Goal: Task Accomplishment & Management: Manage account settings

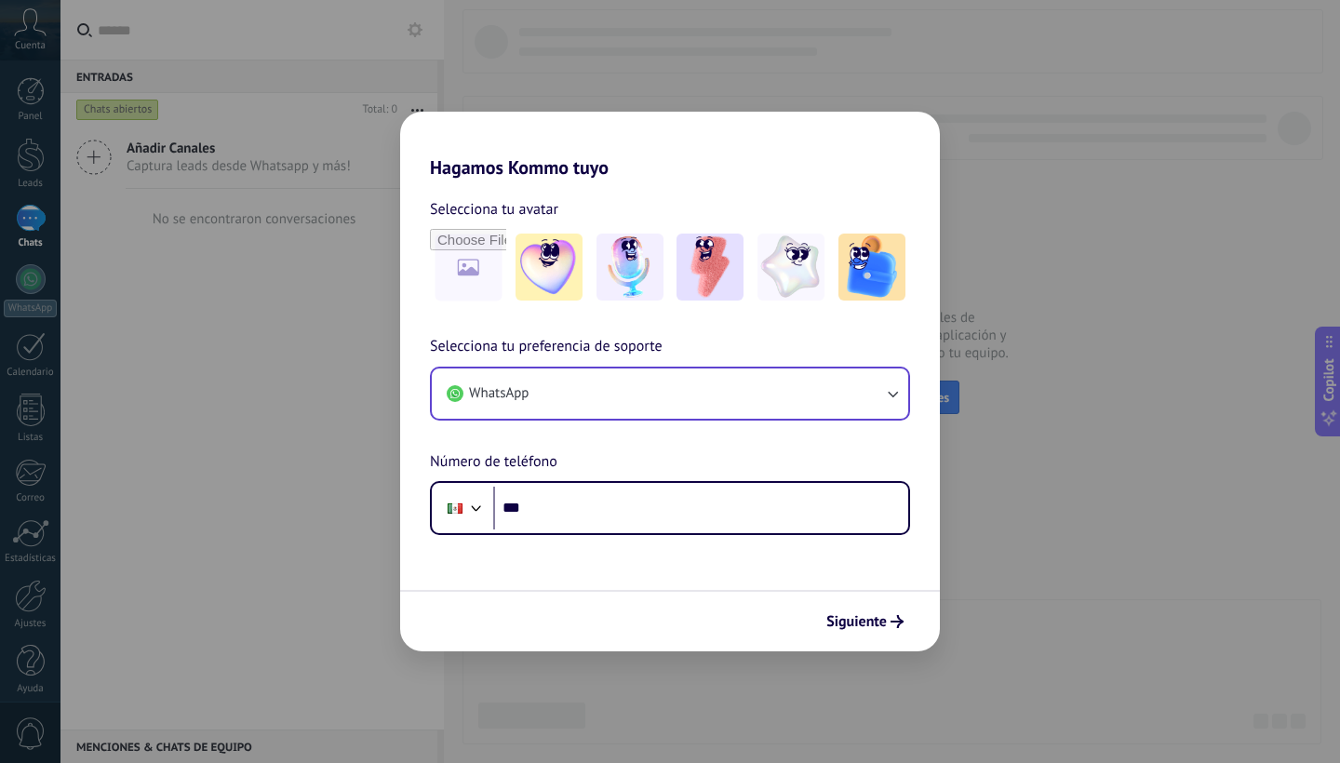
click at [894, 394] on icon "button" at bounding box center [893, 394] width 10 height 7
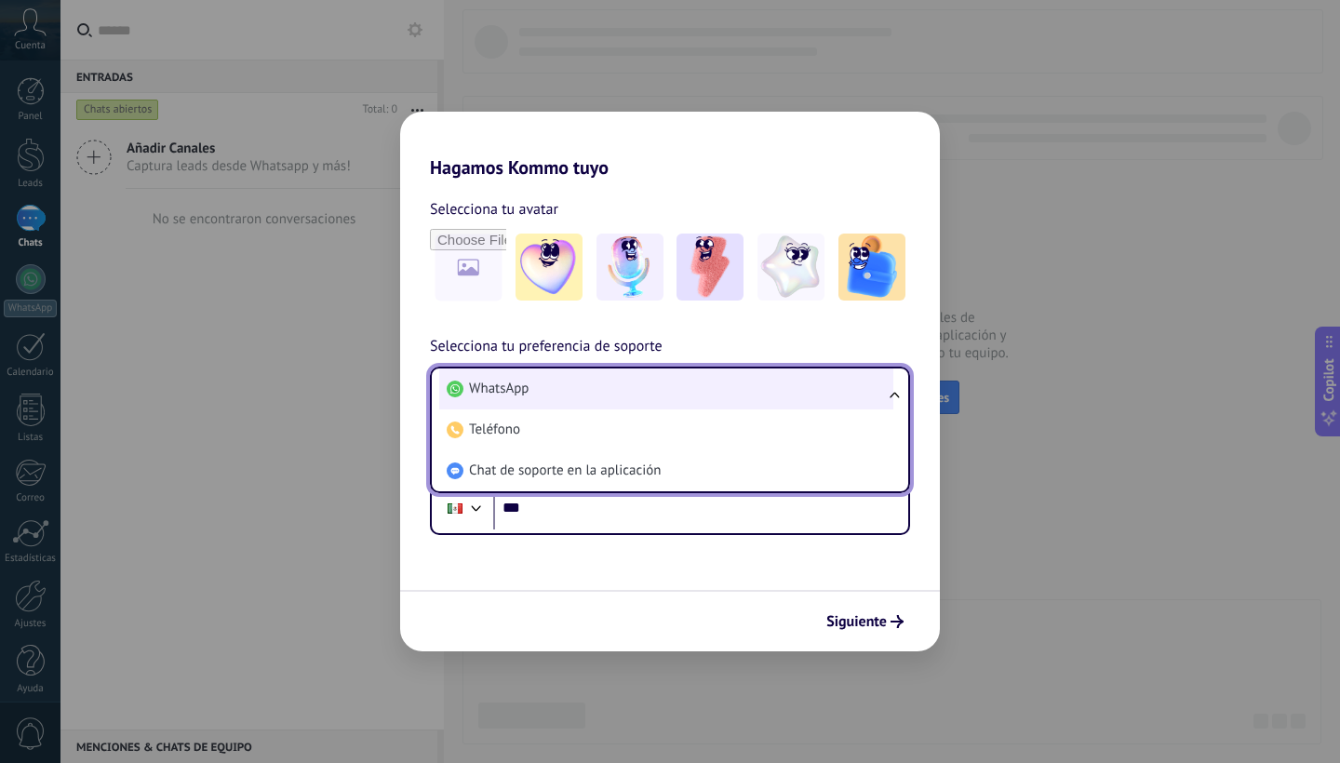
click at [505, 382] on span "WhatsApp" at bounding box center [499, 389] width 60 height 19
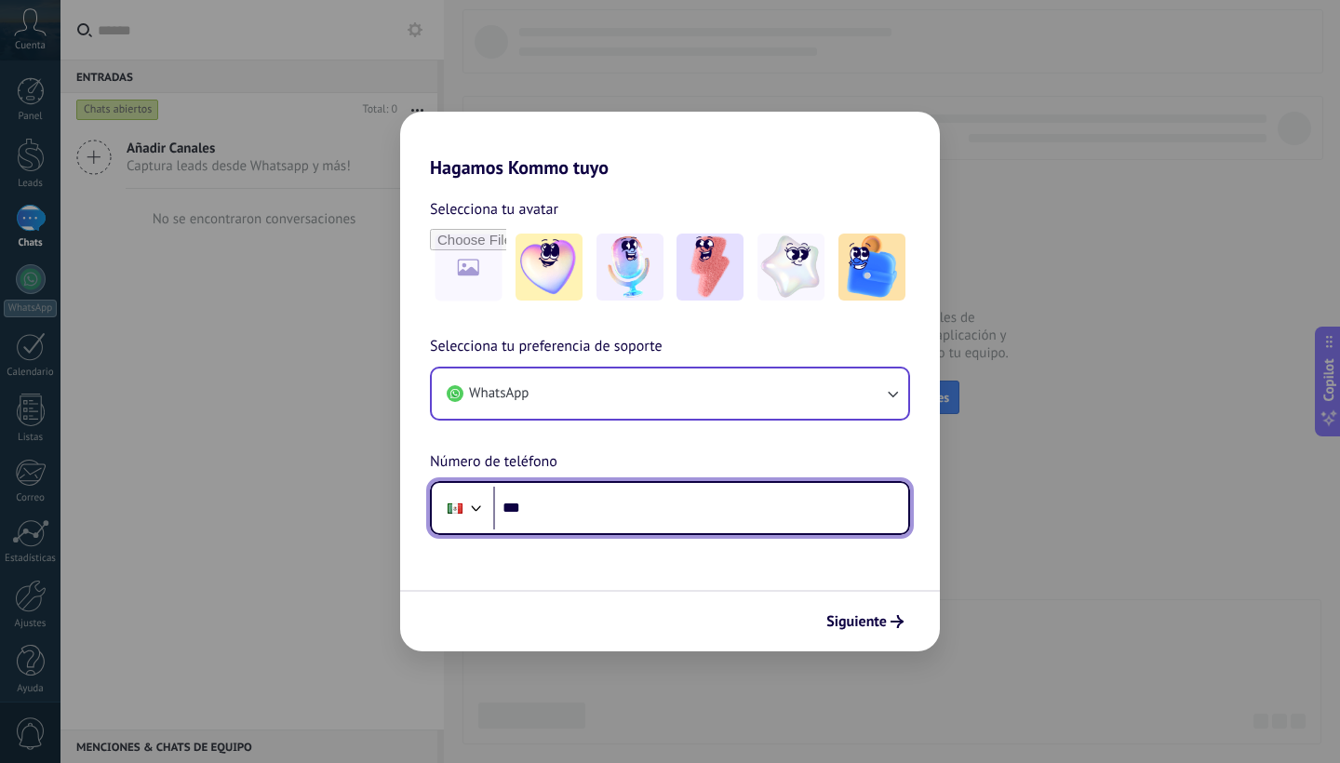
click at [557, 508] on input "***" at bounding box center [700, 508] width 415 height 43
type input "**********"
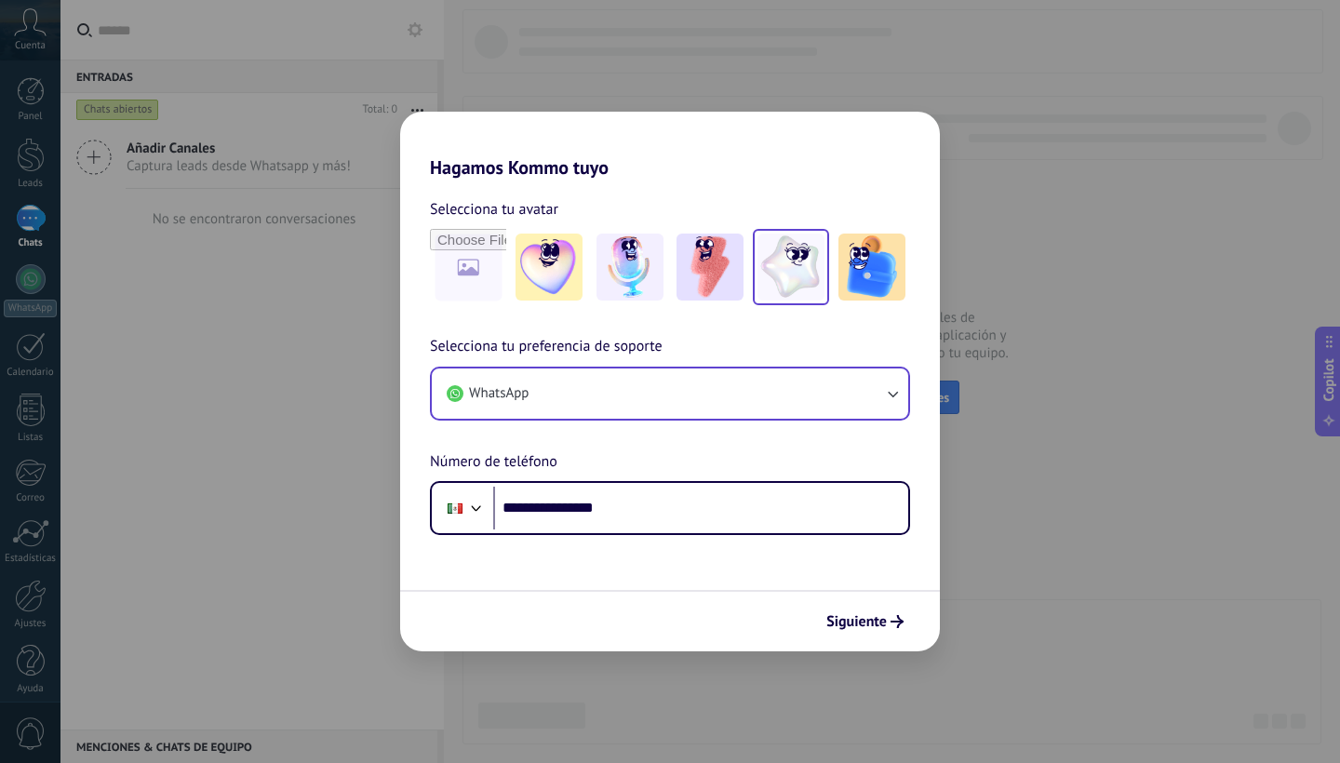
click at [795, 257] on img at bounding box center [790, 267] width 67 height 67
click at [862, 621] on span "Siguiente" at bounding box center [856, 621] width 60 height 13
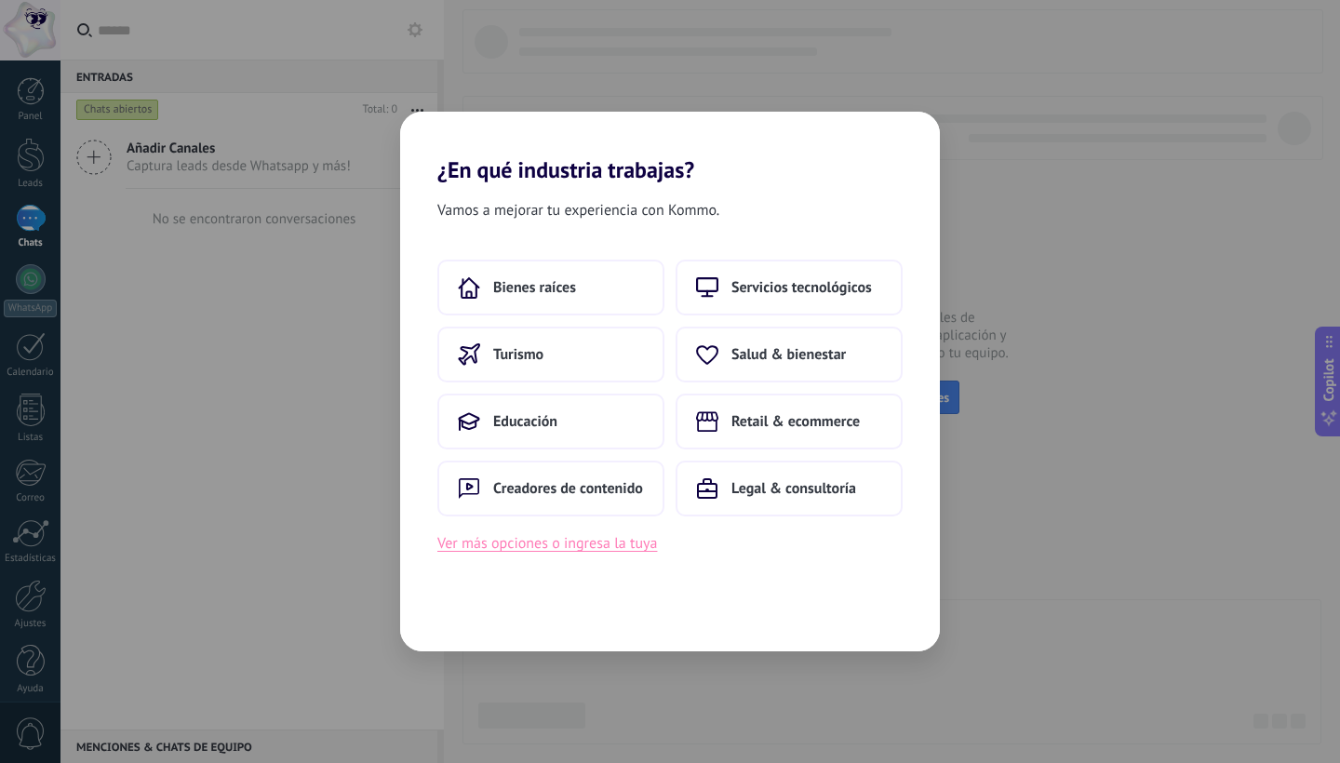
click at [562, 545] on button "Ver más opciones o ingresa la tuya" at bounding box center [547, 543] width 220 height 24
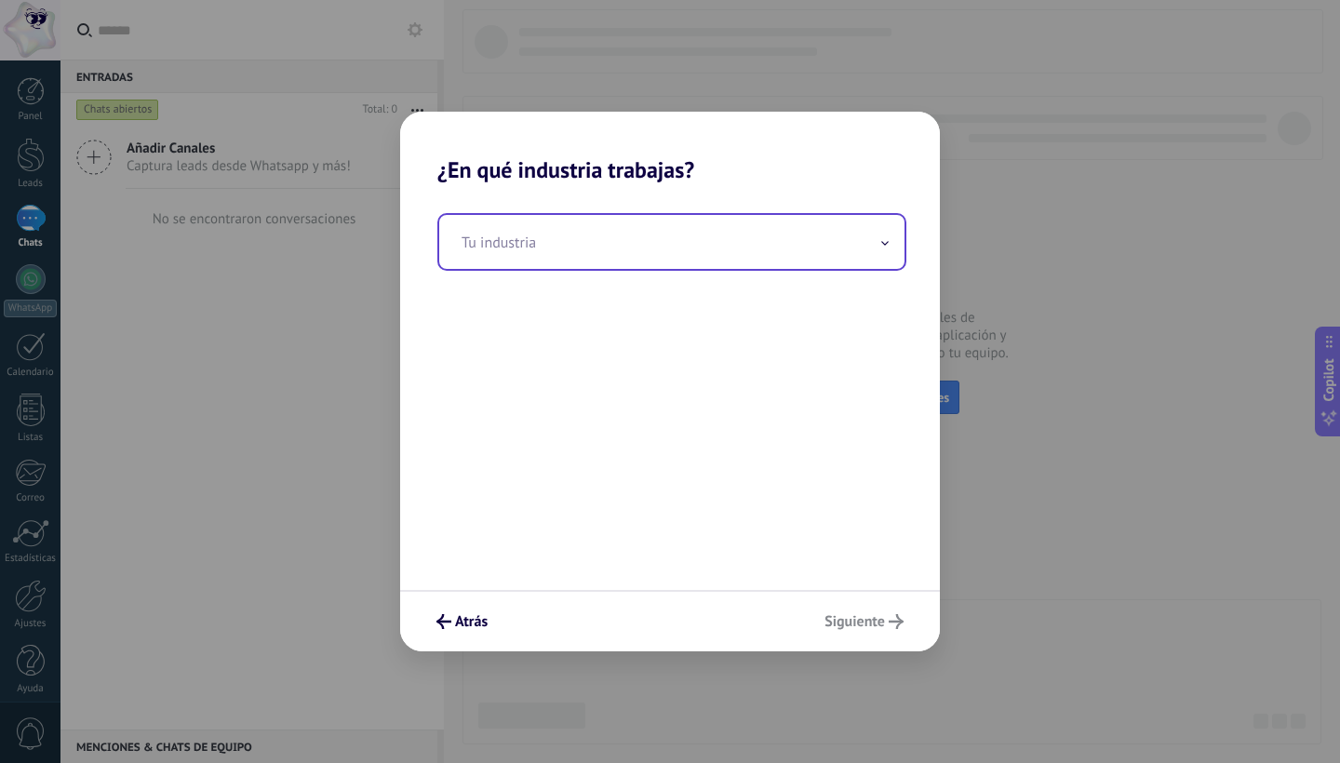
click at [884, 243] on icon at bounding box center [884, 243] width 7 height 5
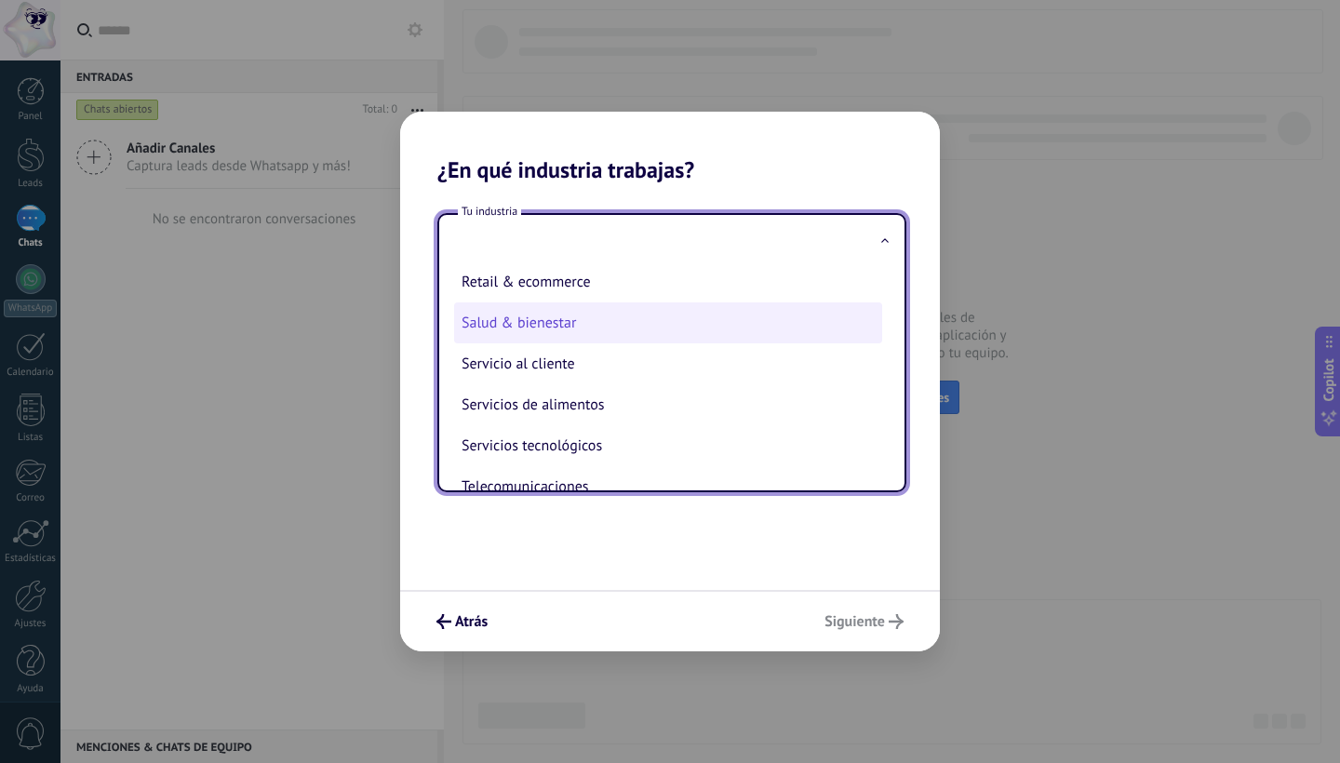
scroll to position [399, 0]
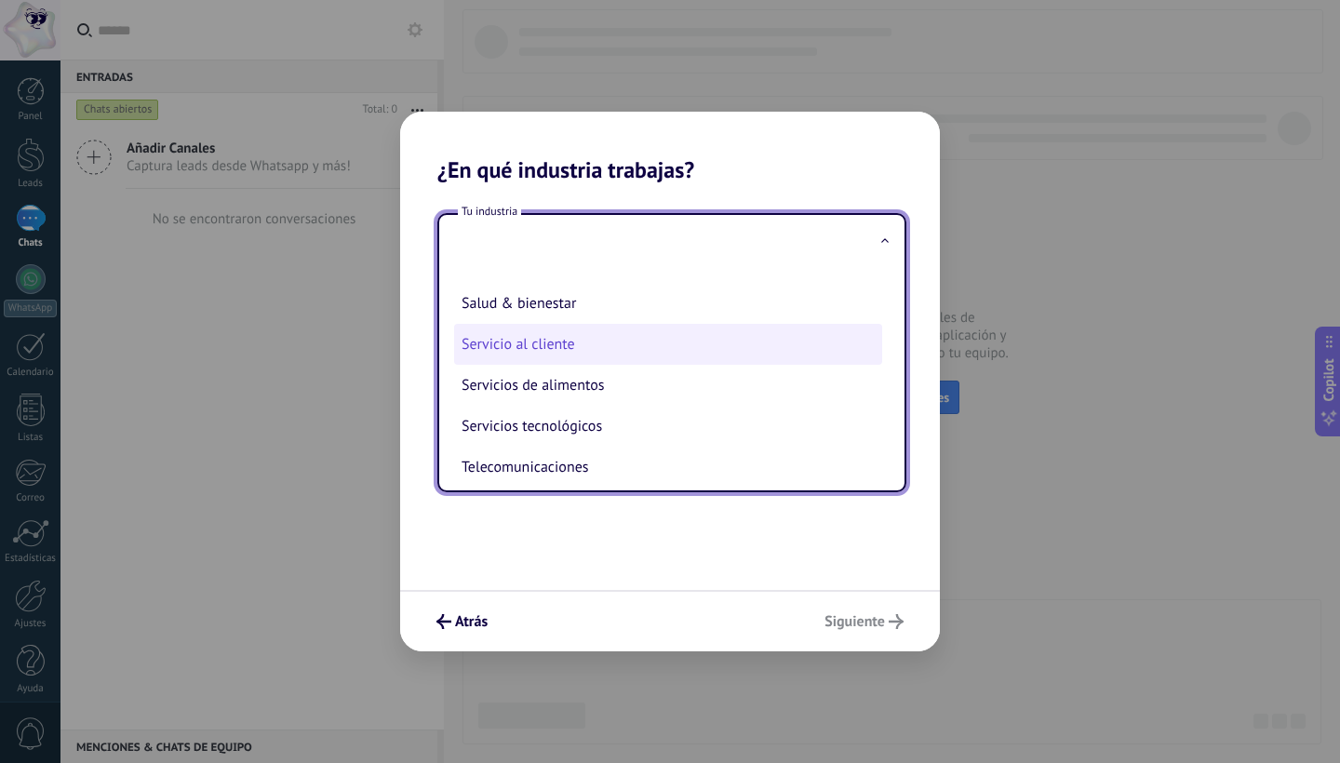
click at [566, 343] on li "Servicio al cliente" at bounding box center [668, 344] width 428 height 41
type input "**********"
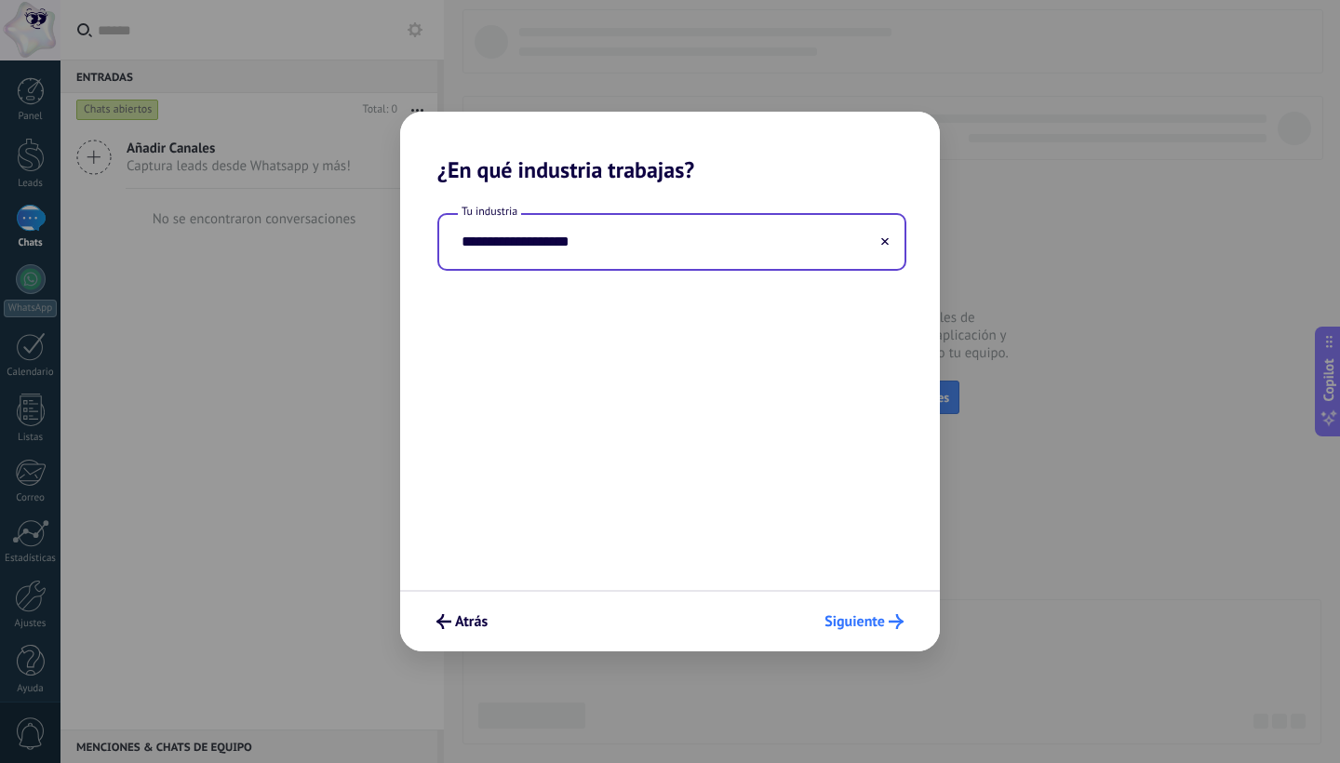
click at [861, 621] on span "Siguiente" at bounding box center [854, 621] width 60 height 13
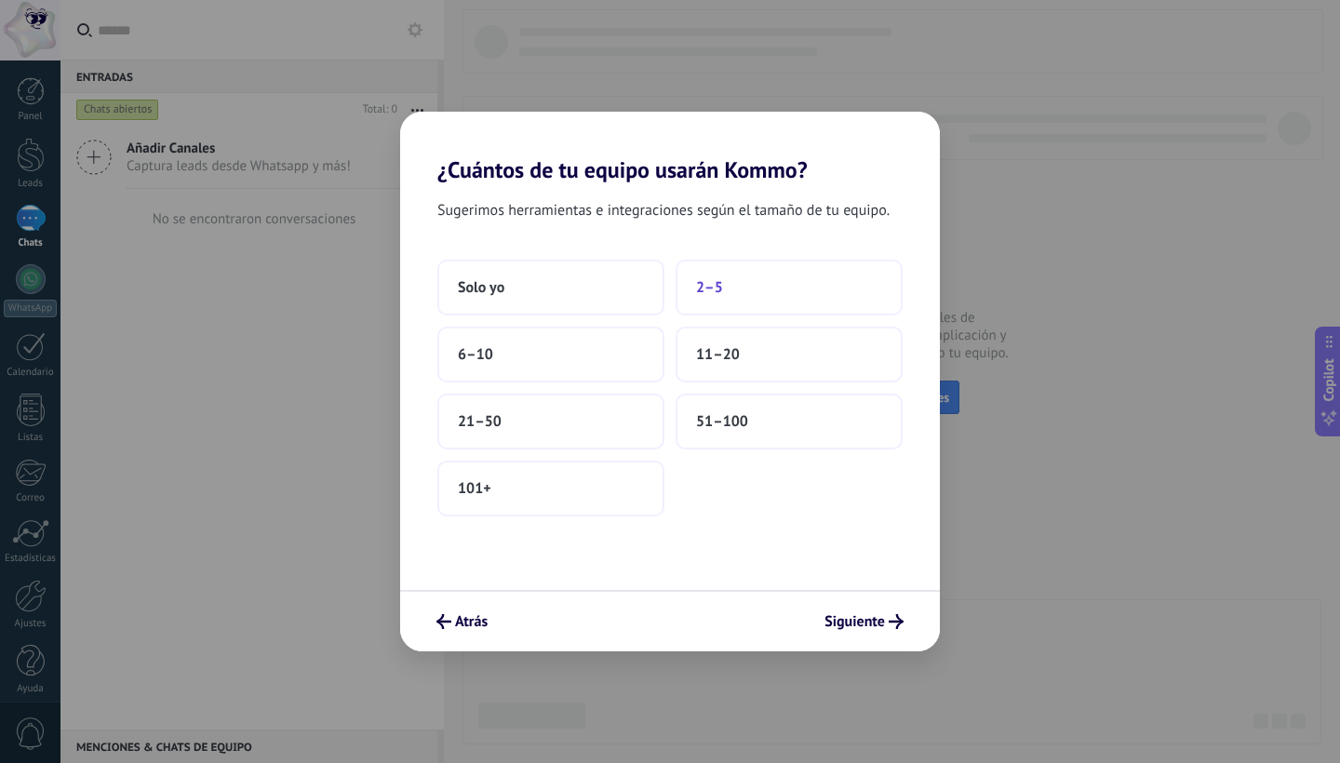
click at [726, 289] on button "2–5" at bounding box center [788, 288] width 227 height 56
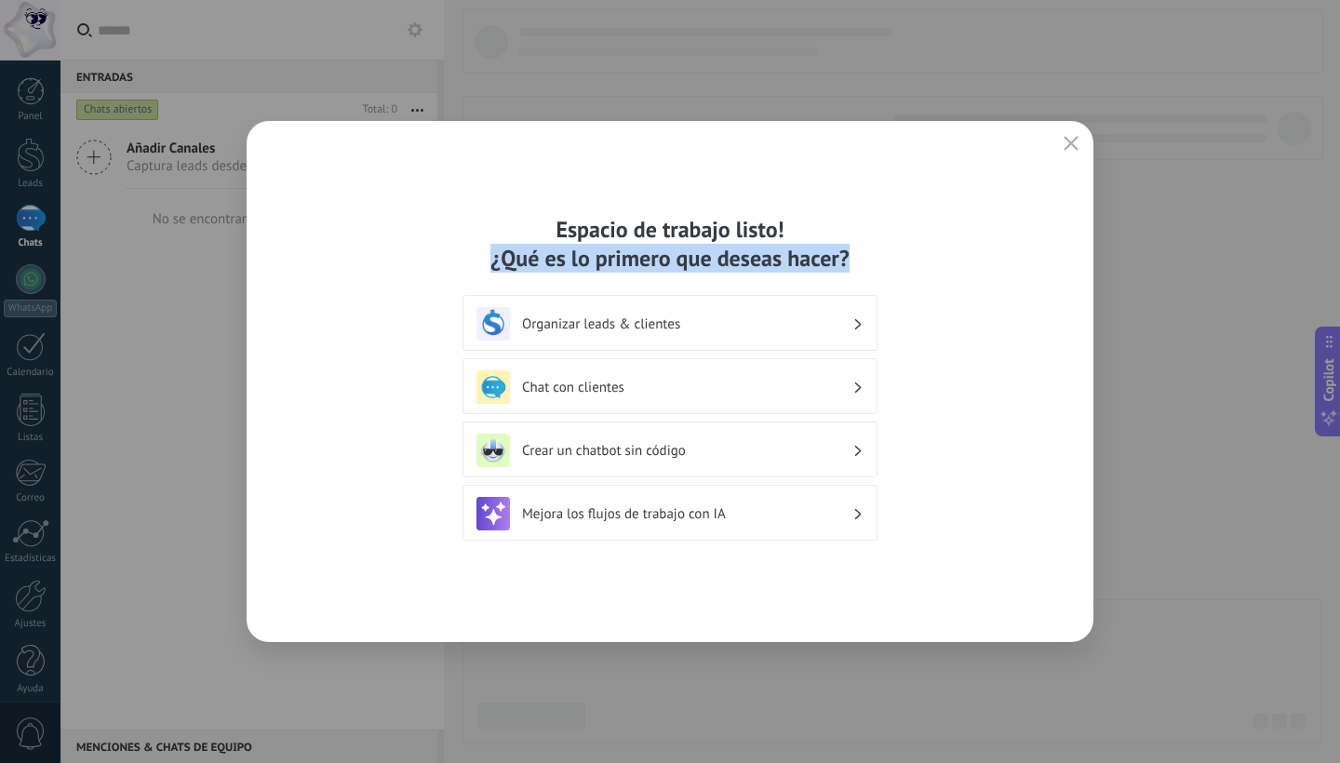
drag, startPoint x: 863, startPoint y: 258, endPoint x: 482, endPoint y: 267, distance: 381.6
click at [482, 267] on div "Espacio de trabajo listo! ¿Qué es lo primero que deseas hacer?" at bounding box center [669, 244] width 415 height 58
copy div "¿Qué es lo primero que deseas hacer?"
click at [703, 323] on h3 "Organizar leads & clientes" at bounding box center [687, 324] width 330 height 18
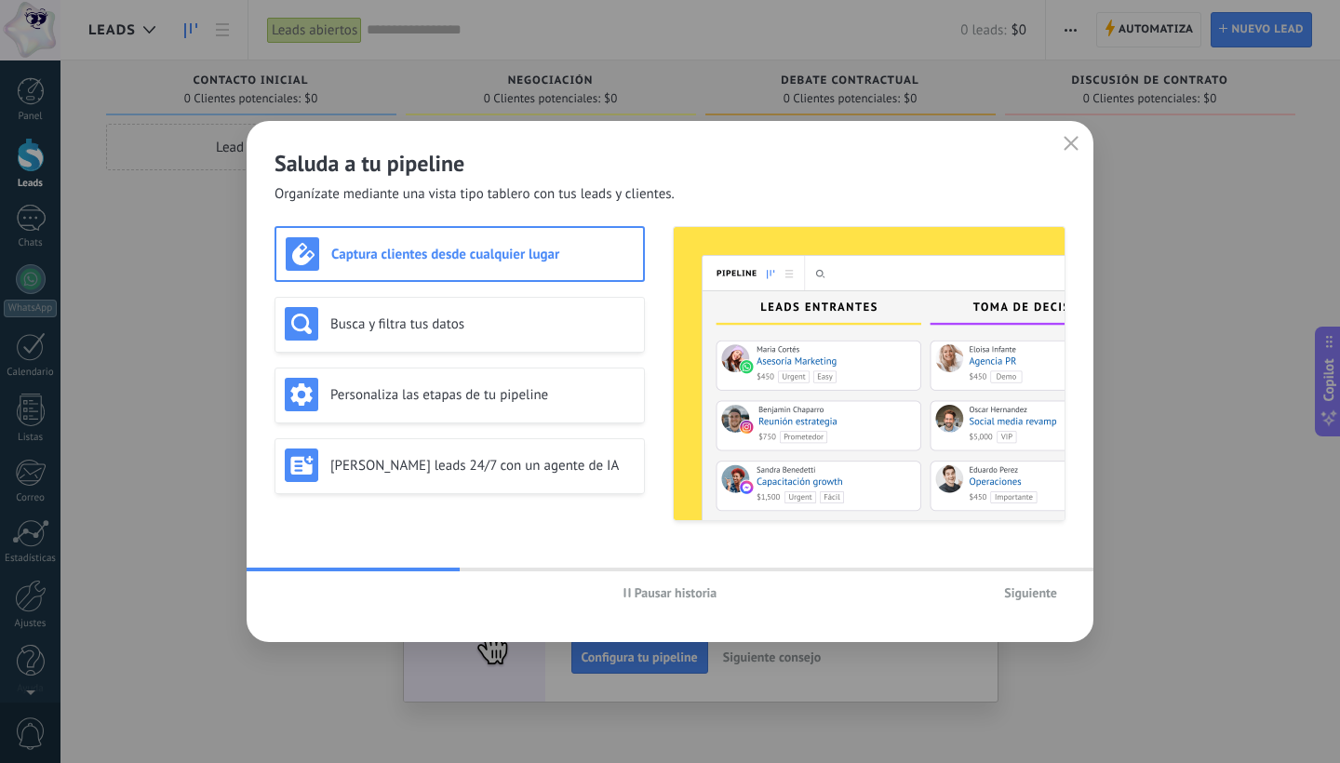
click at [650, 590] on span "Pausar historia" at bounding box center [676, 592] width 83 height 13
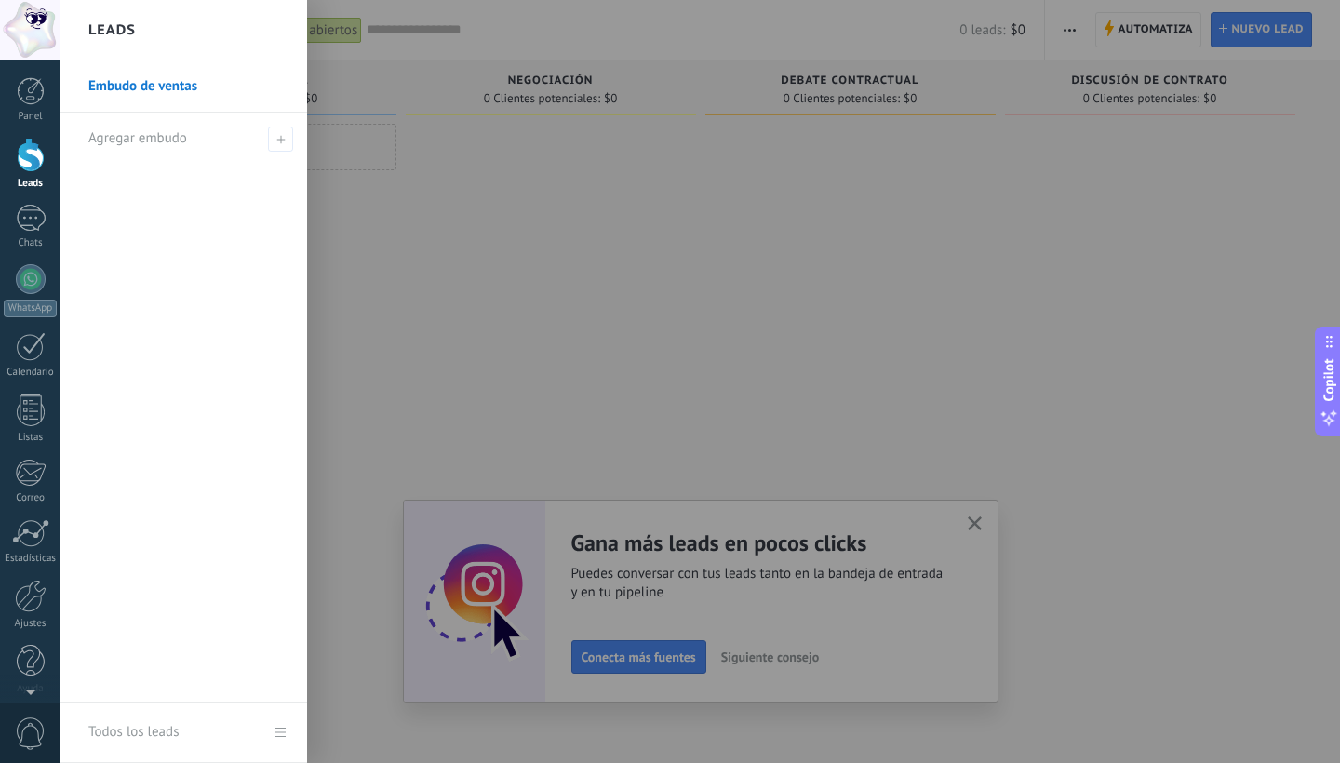
click at [975, 524] on div at bounding box center [730, 381] width 1340 height 763
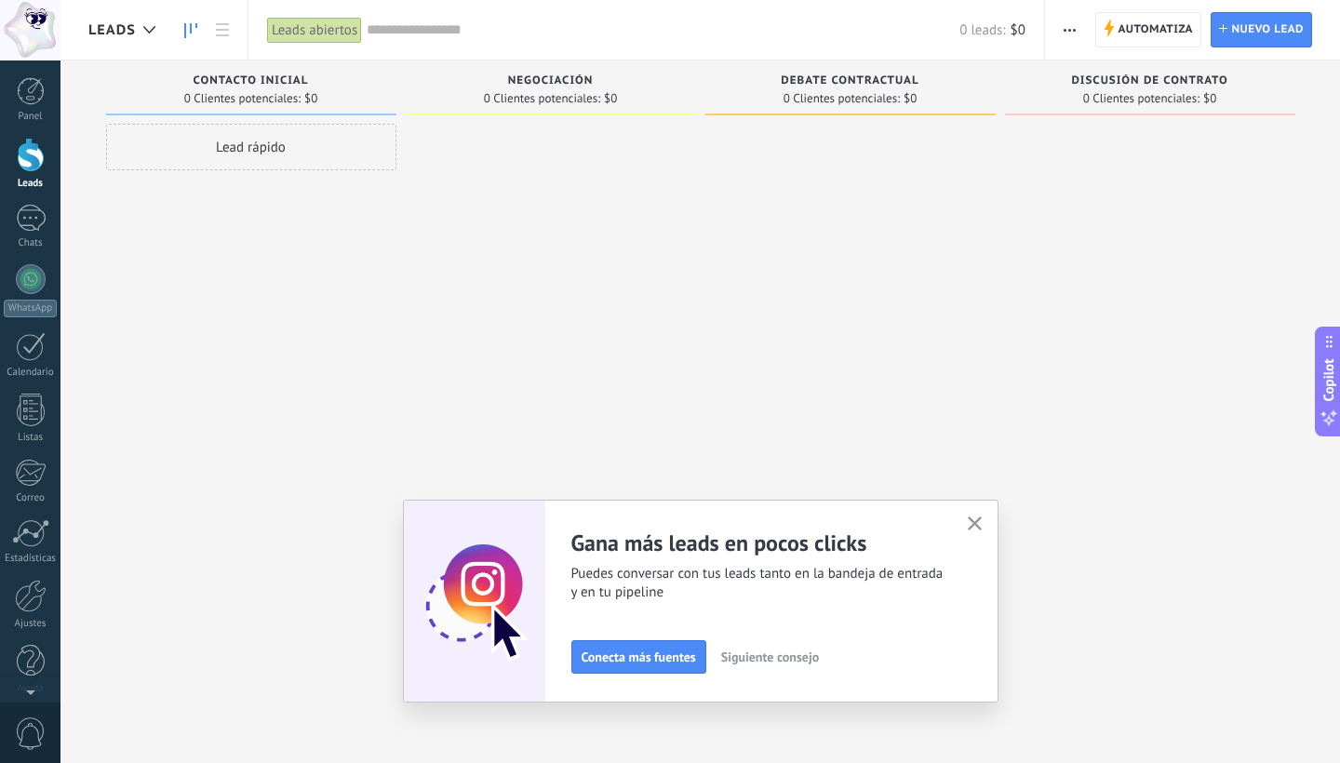
click at [975, 524] on use "button" at bounding box center [975, 523] width 14 height 14
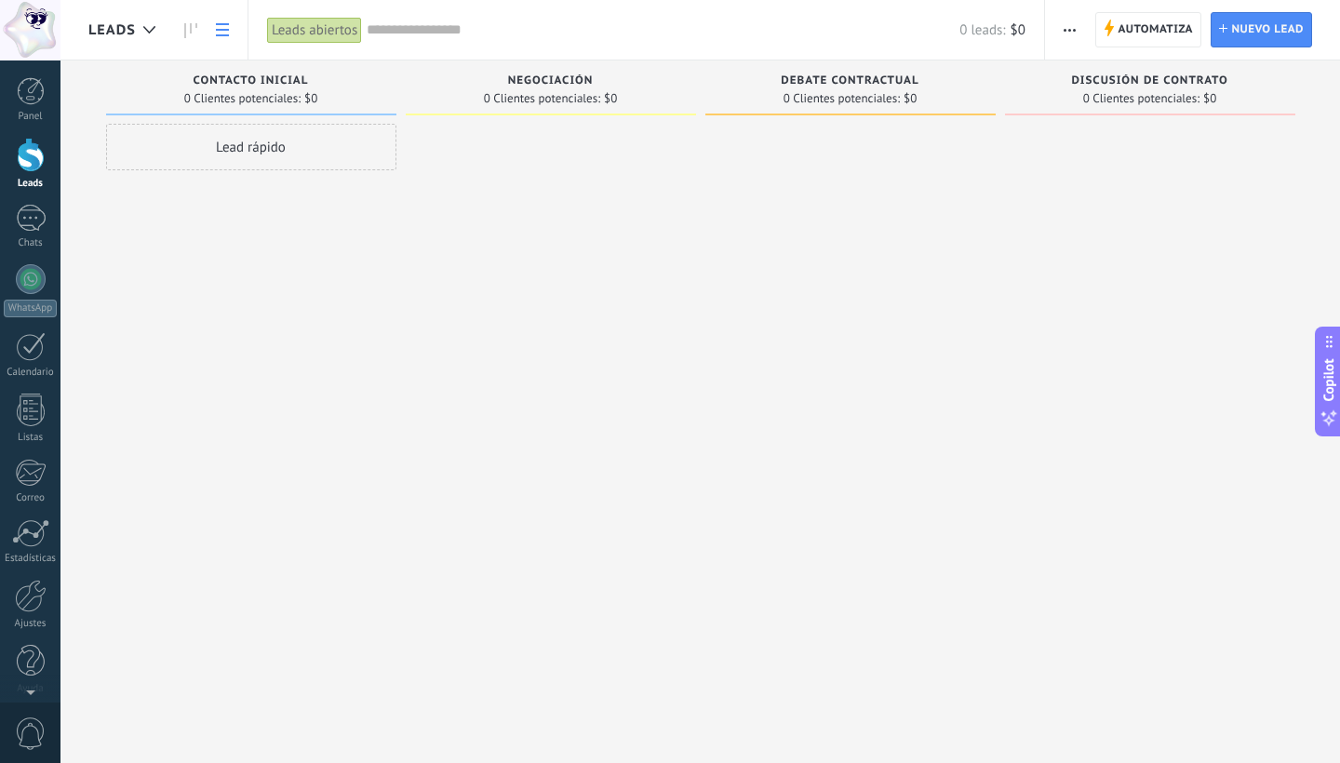
click at [220, 30] on icon at bounding box center [222, 29] width 13 height 13
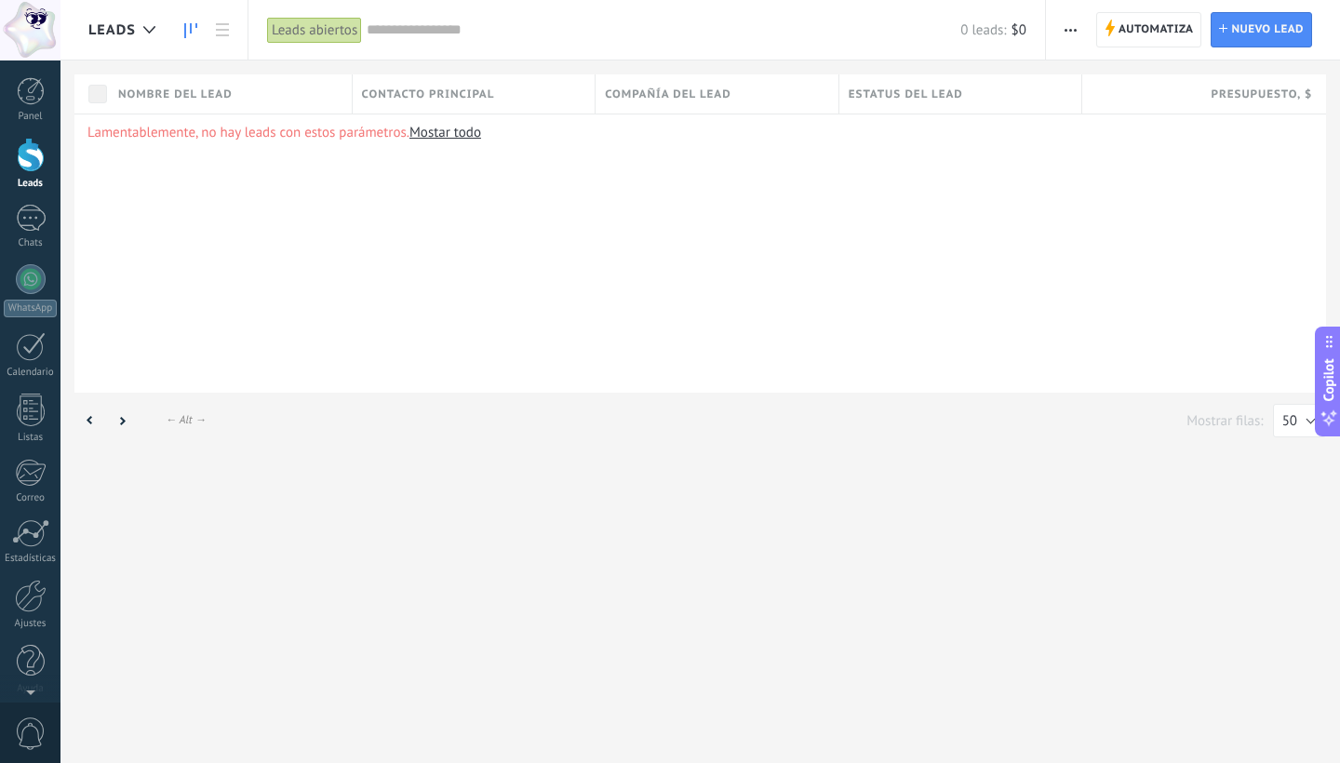
click at [187, 28] on icon at bounding box center [190, 30] width 13 height 15
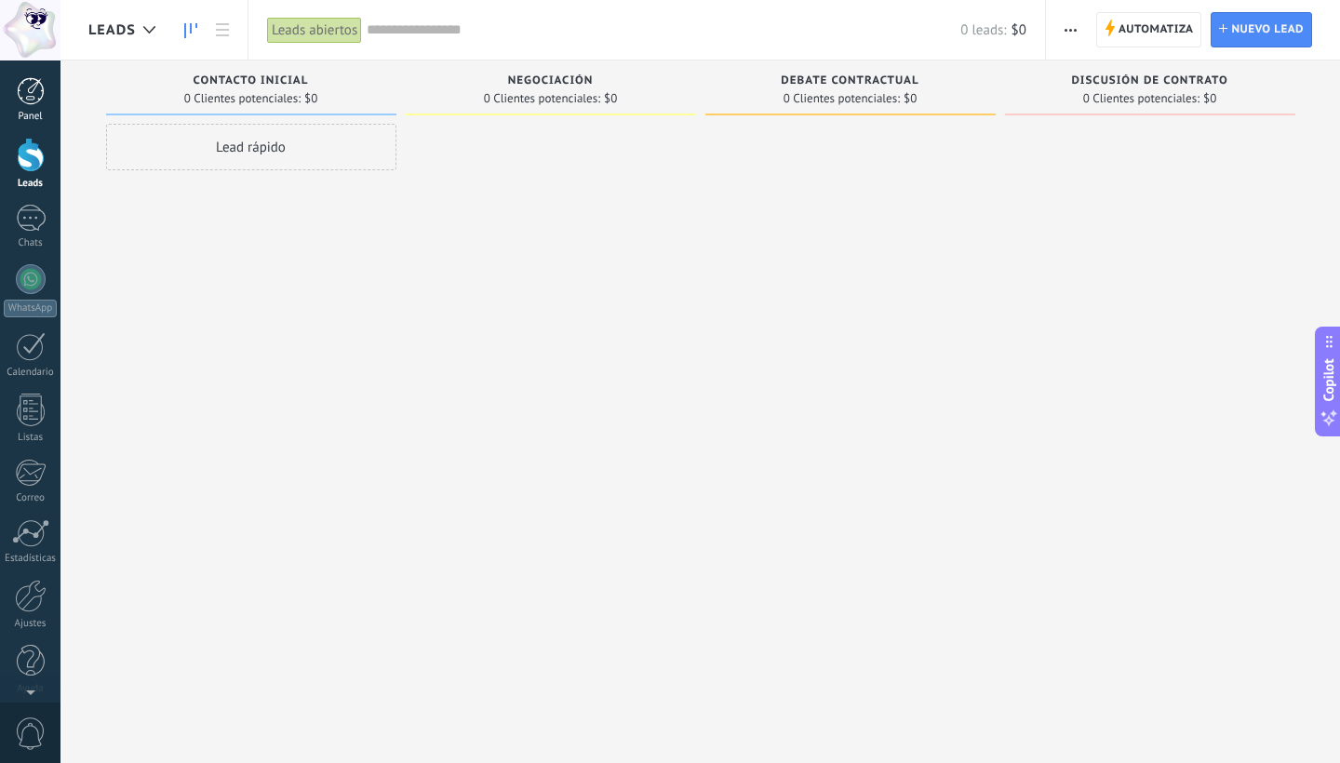
click at [33, 87] on div at bounding box center [31, 91] width 28 height 28
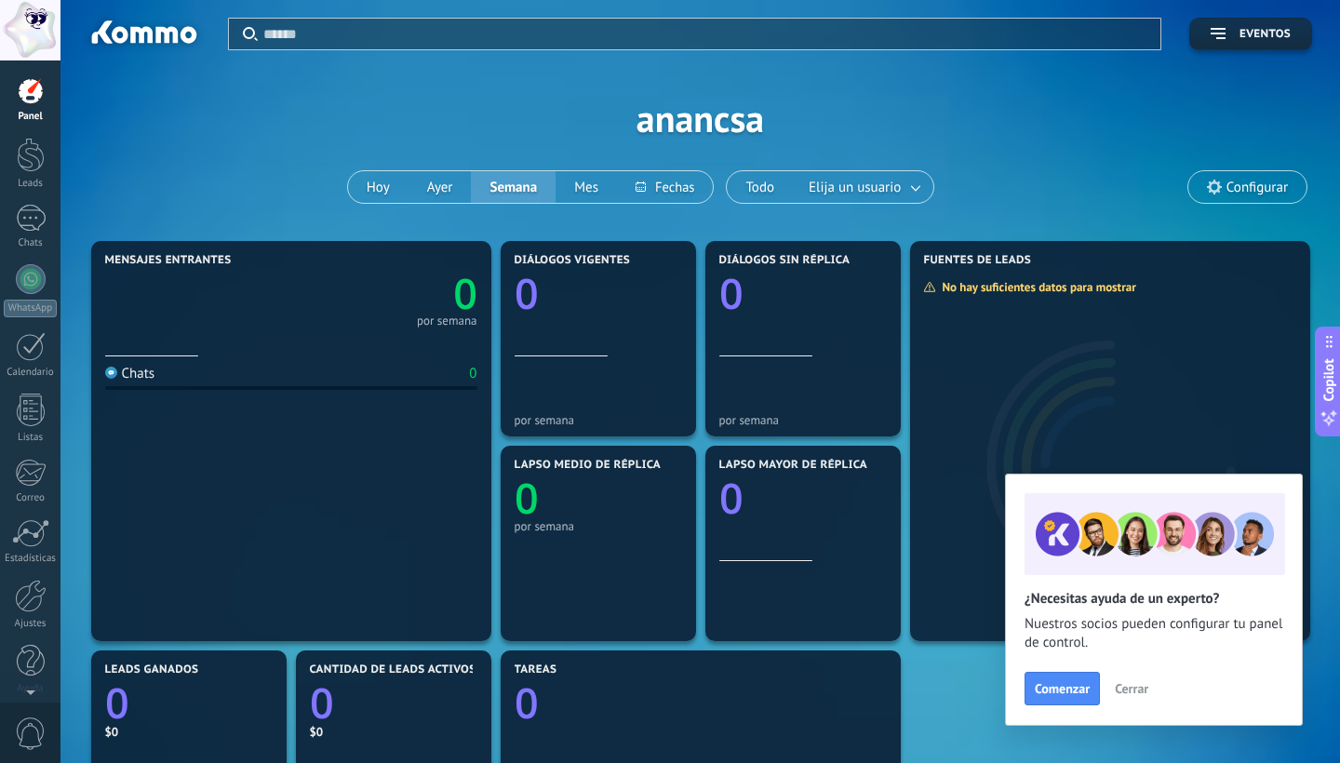
click at [1218, 185] on use at bounding box center [1214, 187] width 15 height 15
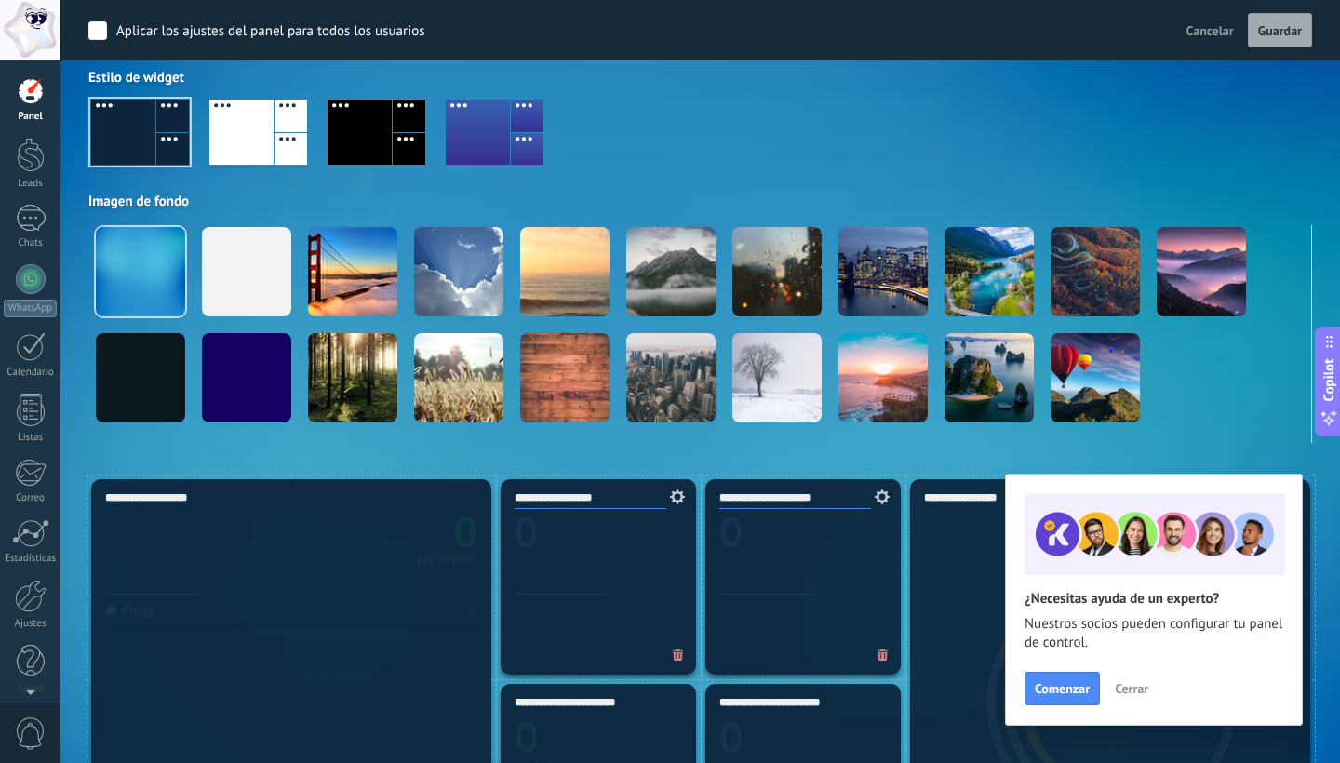
scroll to position [156, 0]
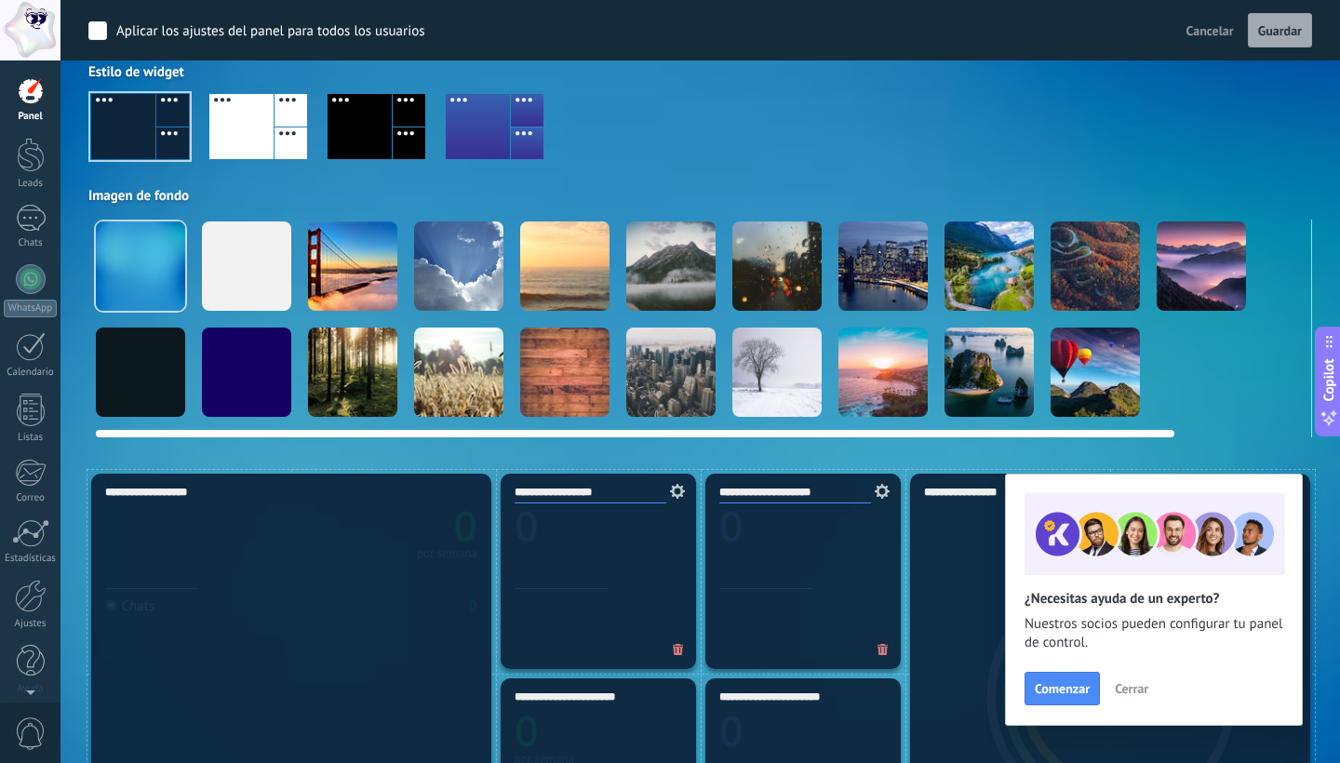
click at [466, 258] on div at bounding box center [458, 265] width 89 height 89
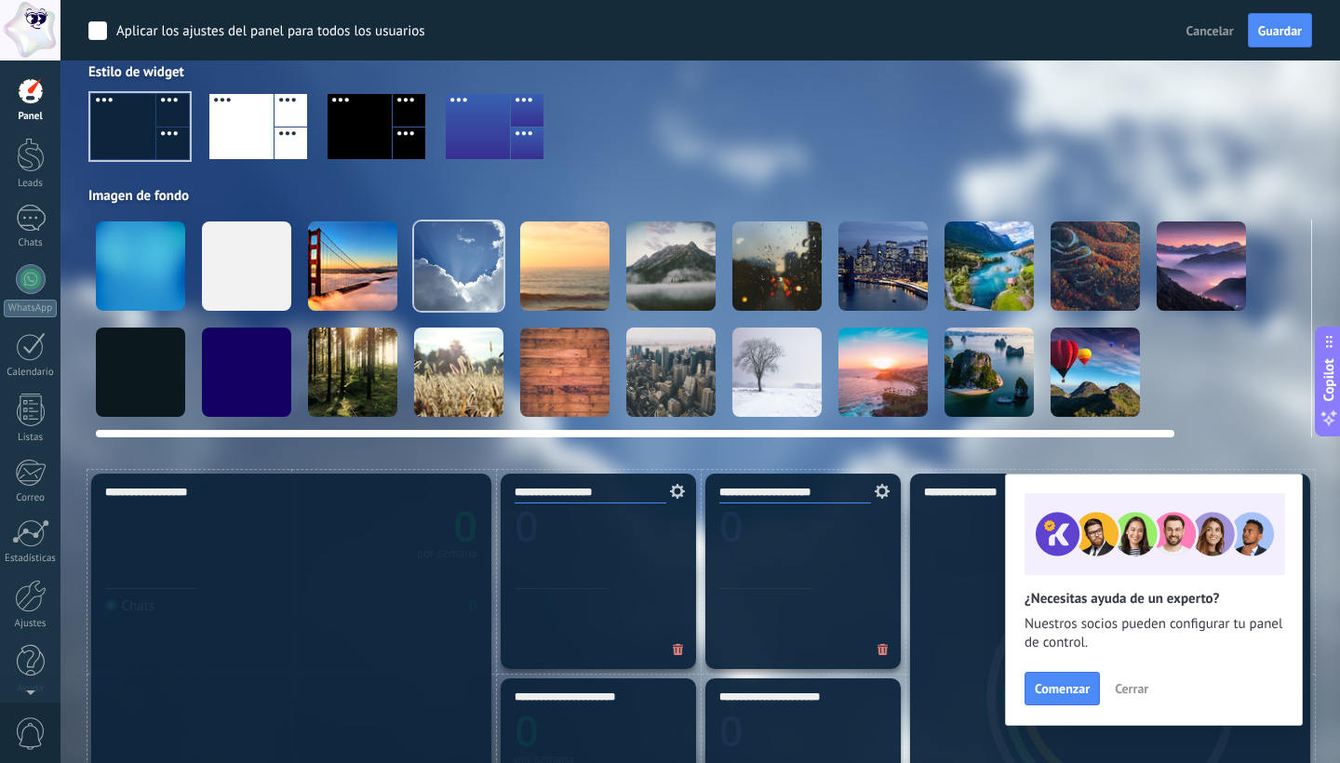
click at [386, 265] on div at bounding box center [352, 265] width 89 height 89
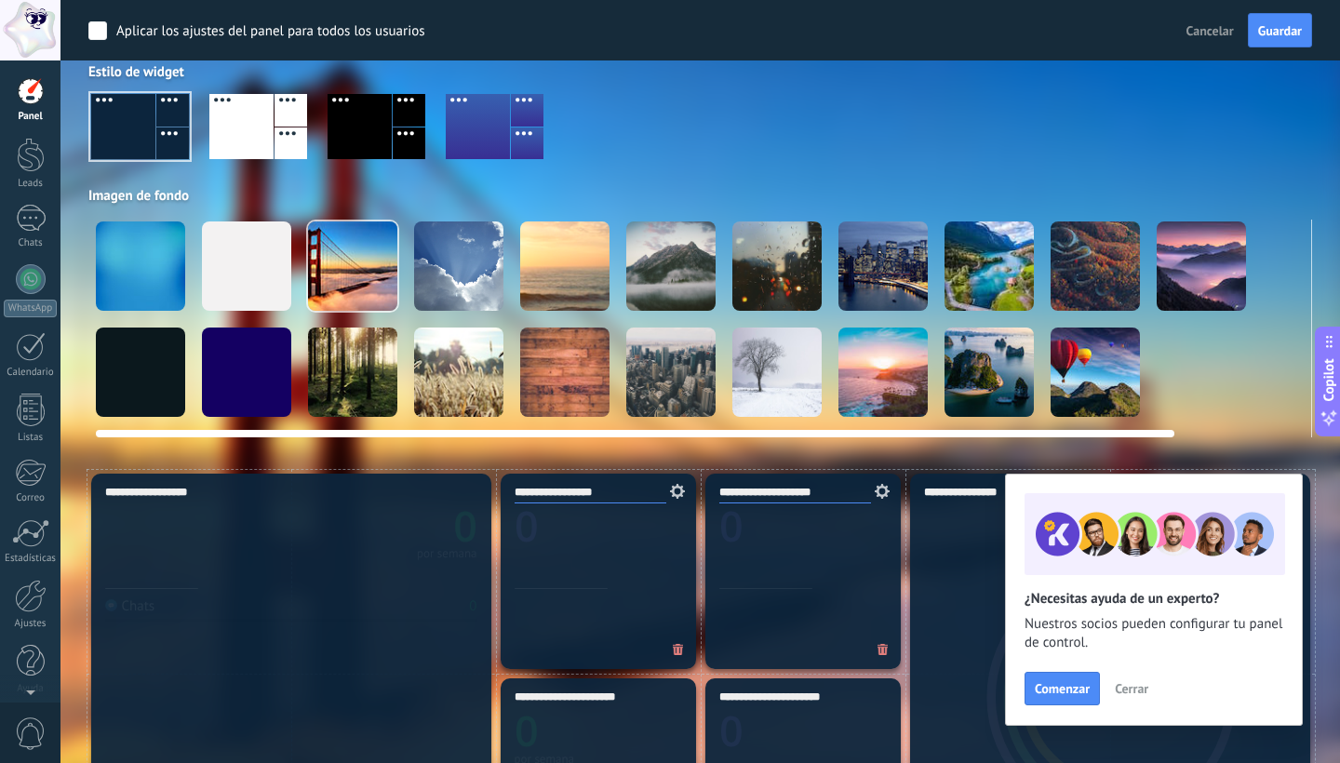
click at [538, 271] on div at bounding box center [564, 265] width 89 height 89
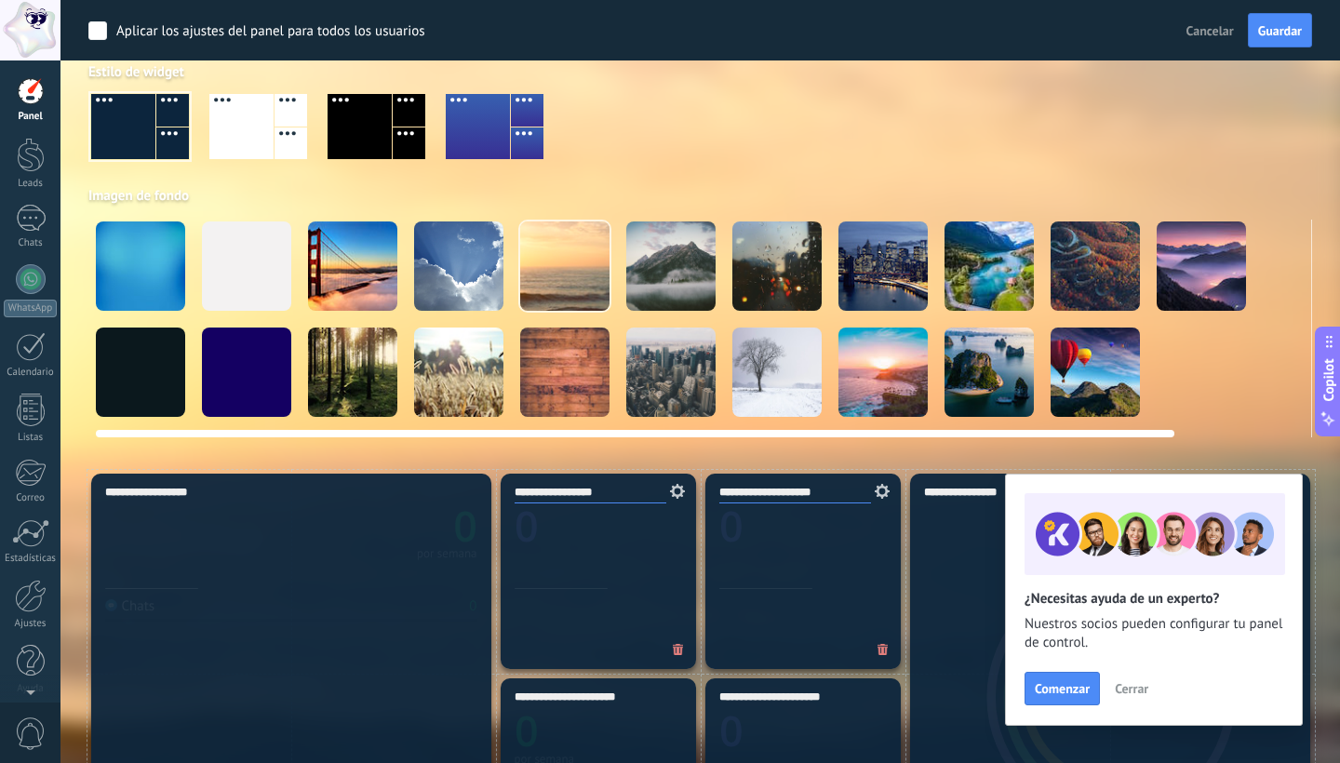
click at [776, 369] on div at bounding box center [776, 371] width 89 height 89
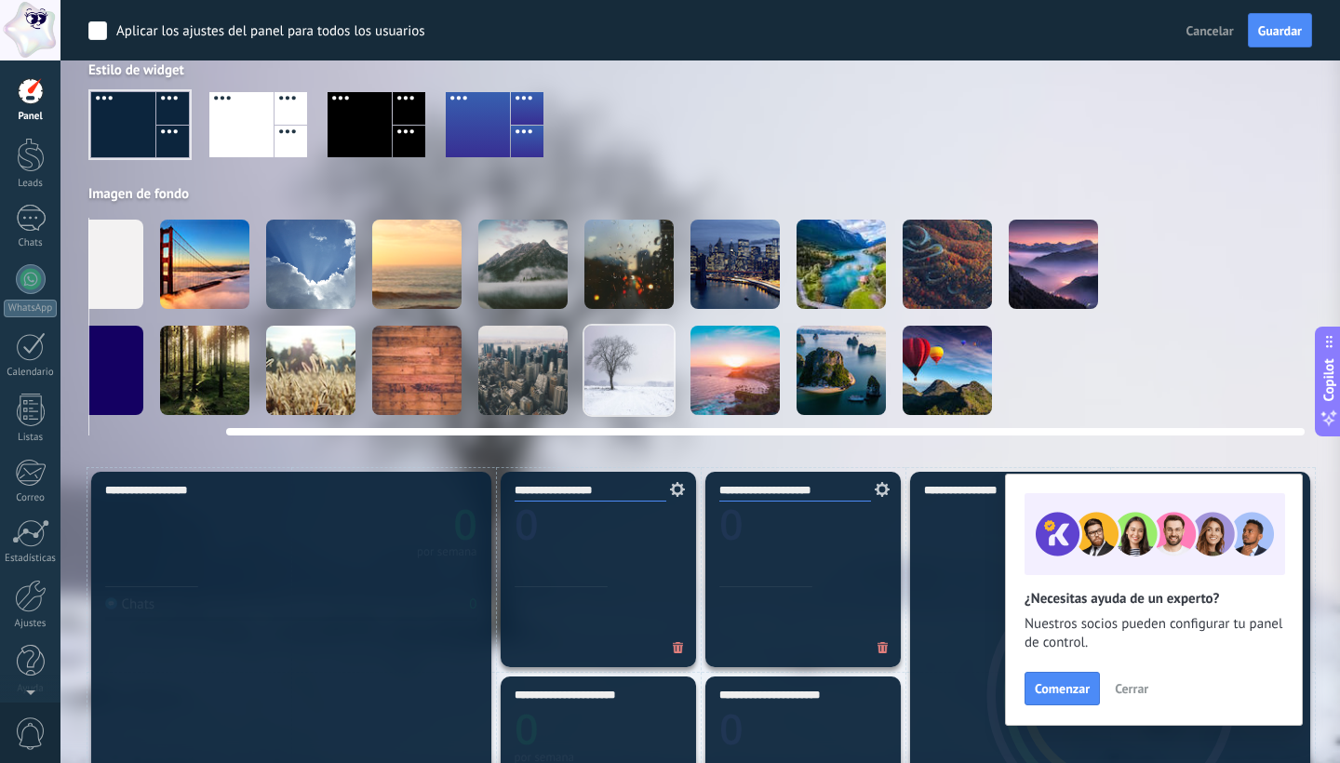
scroll to position [158, 0]
click at [1142, 251] on video at bounding box center [1159, 264] width 89 height 89
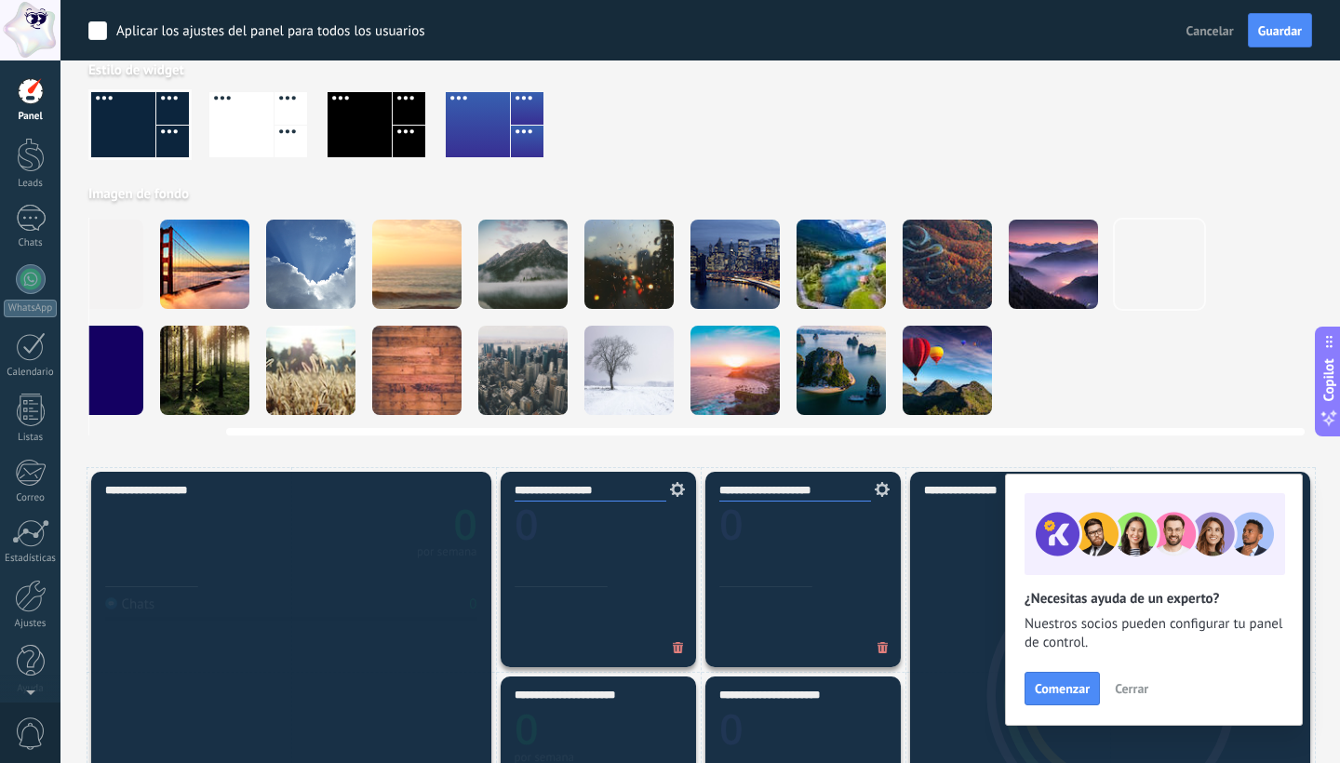
click at [1253, 362] on video at bounding box center [1265, 370] width 89 height 89
click at [1276, 271] on video at bounding box center [1265, 264] width 89 height 89
click at [1240, 367] on video at bounding box center [1265, 370] width 89 height 89
click at [214, 388] on div at bounding box center [204, 370] width 89 height 89
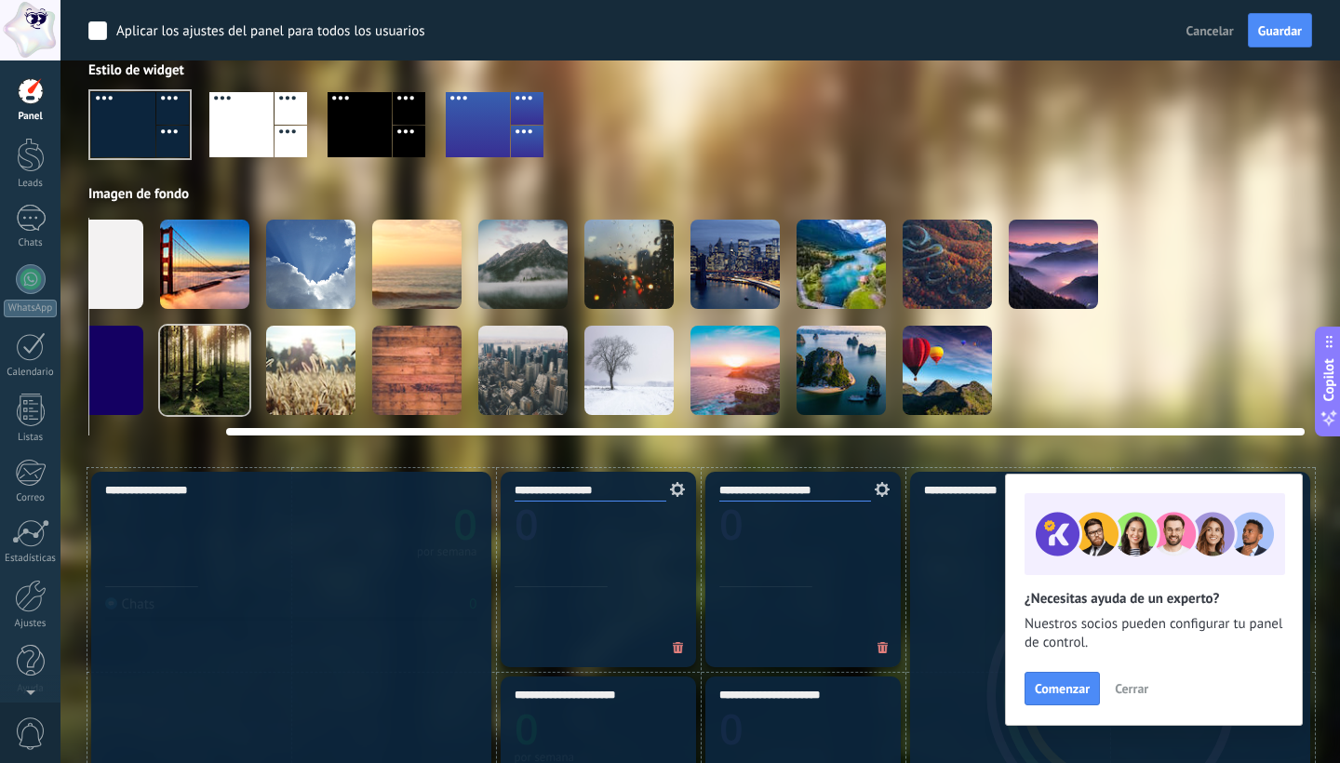
click at [1262, 359] on video at bounding box center [1265, 370] width 89 height 89
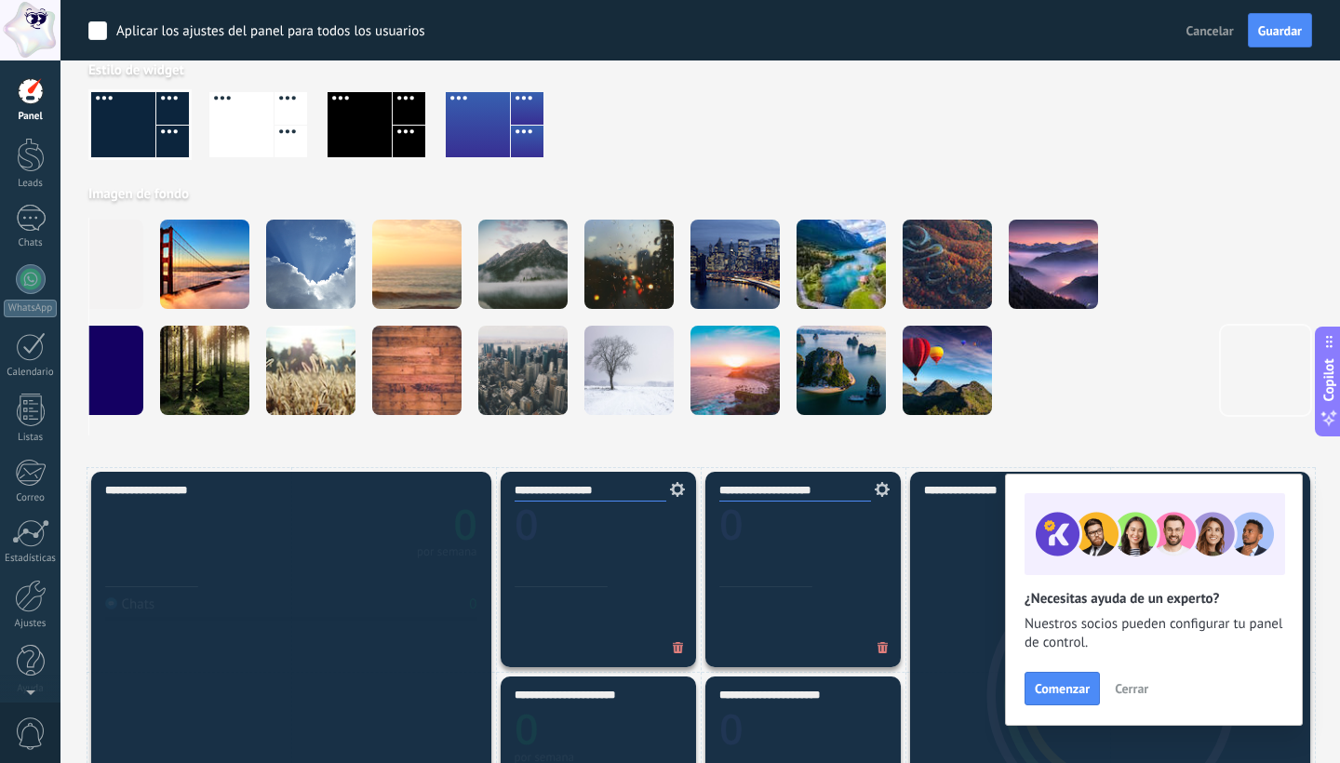
click at [813, 87] on div at bounding box center [699, 132] width 1223 height 106
click at [1278, 21] on button "Guardar" at bounding box center [1280, 30] width 64 height 35
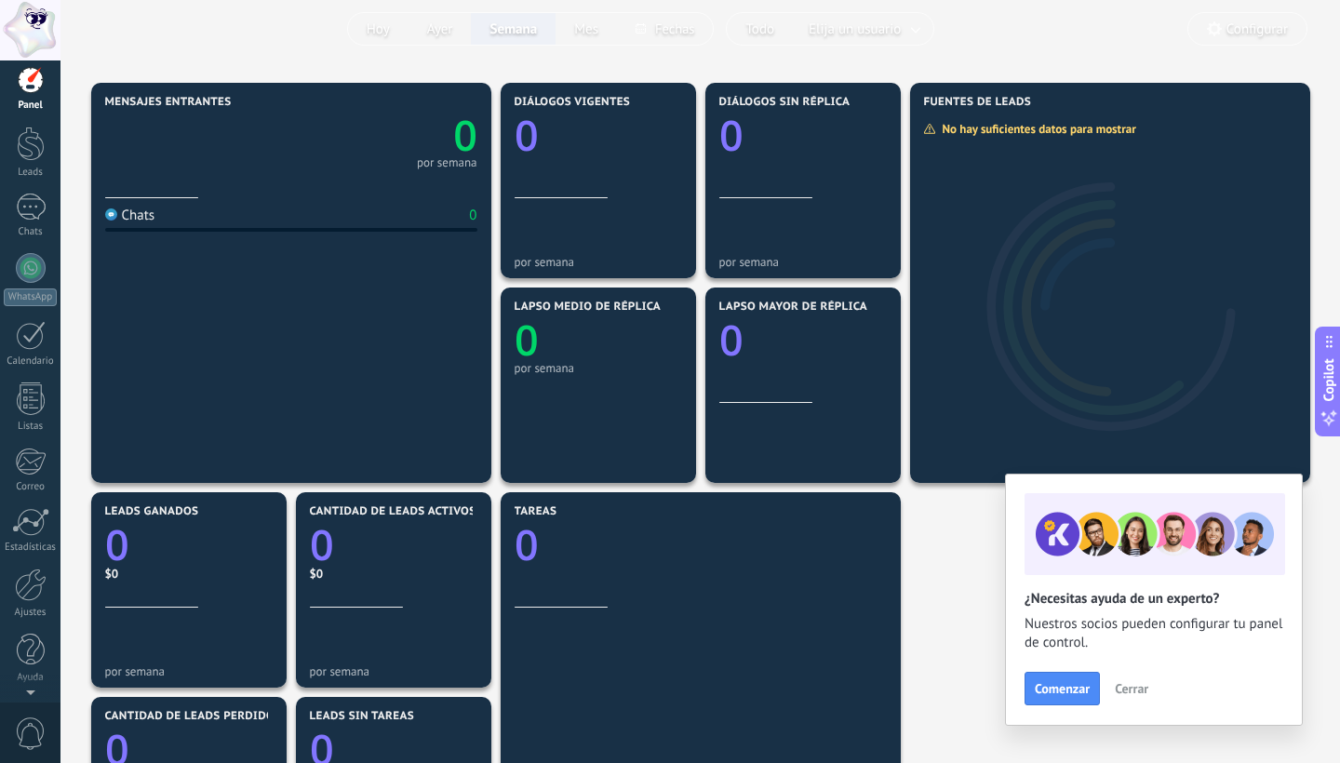
scroll to position [0, 0]
click at [1243, 29] on span "Configurar" at bounding box center [1256, 29] width 61 height 16
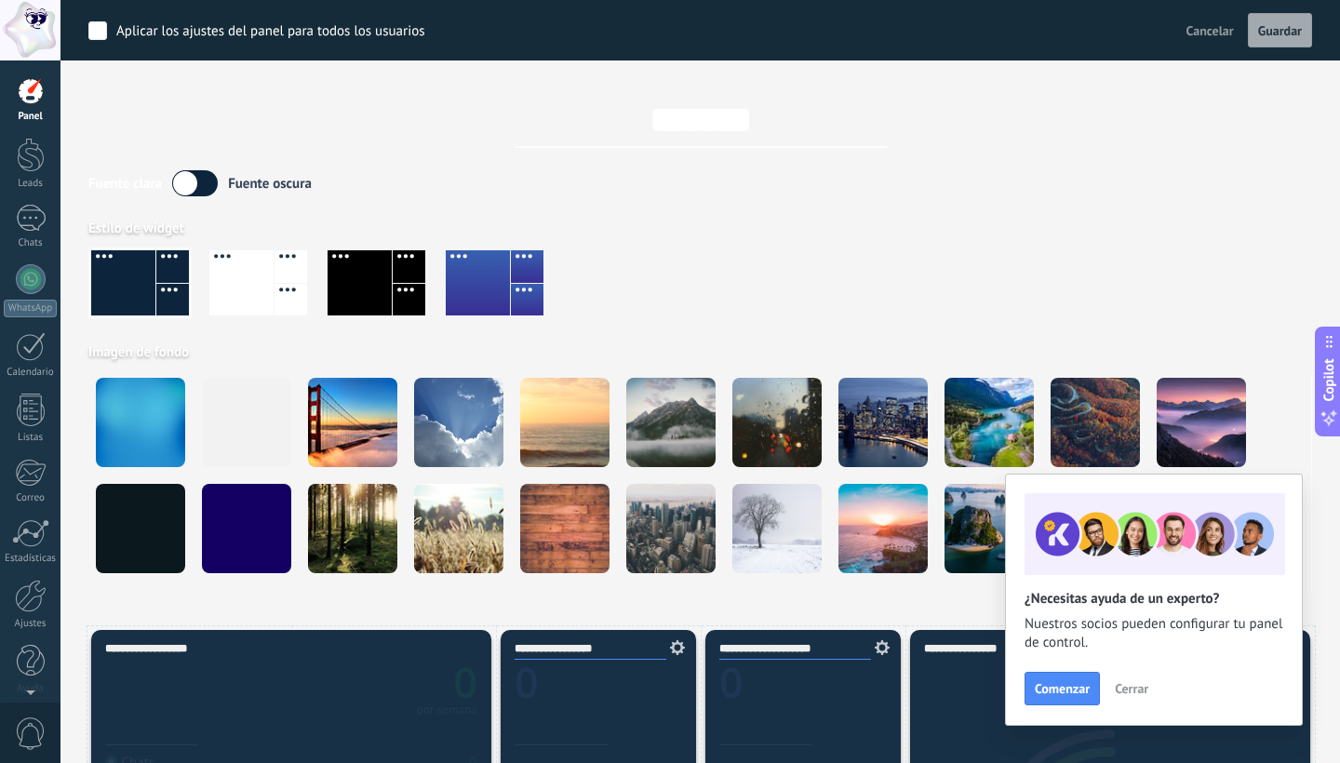
click at [207, 181] on label at bounding box center [195, 183] width 46 height 26
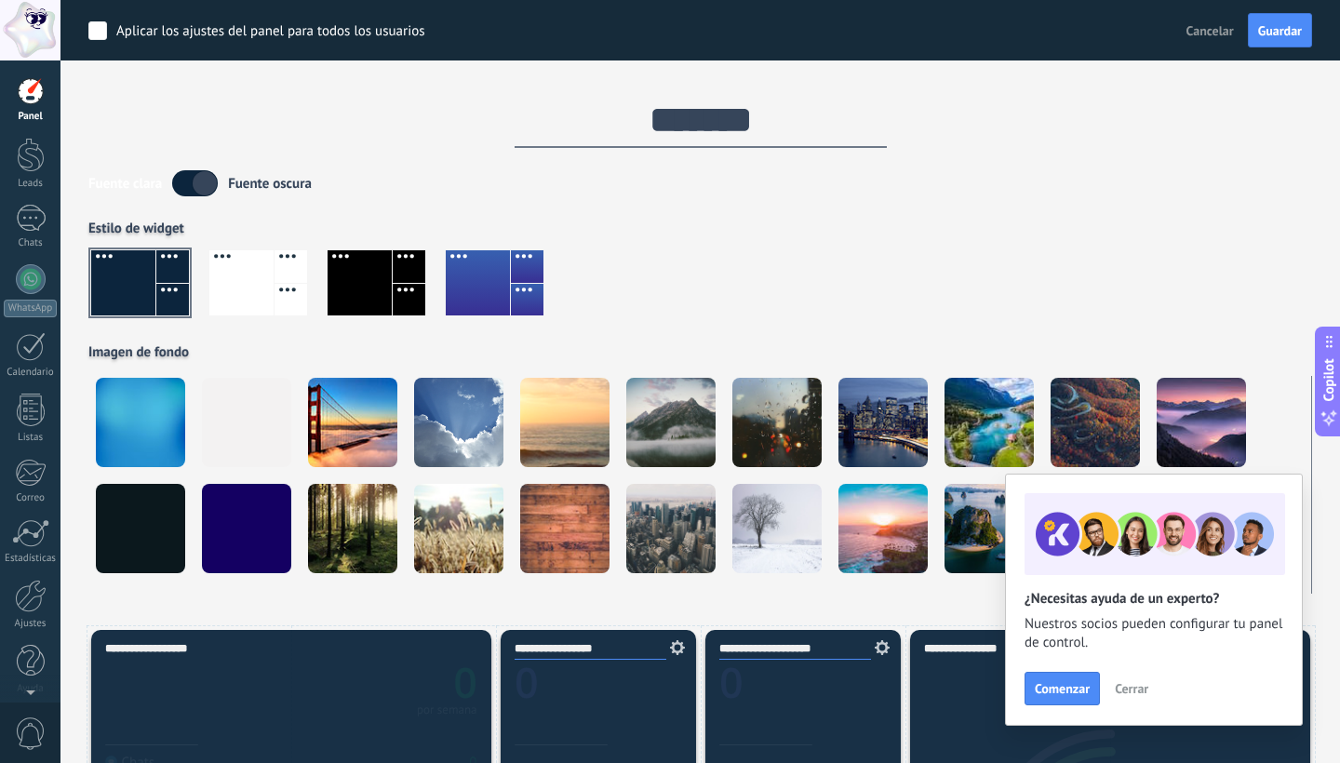
click at [188, 180] on label at bounding box center [195, 183] width 46 height 26
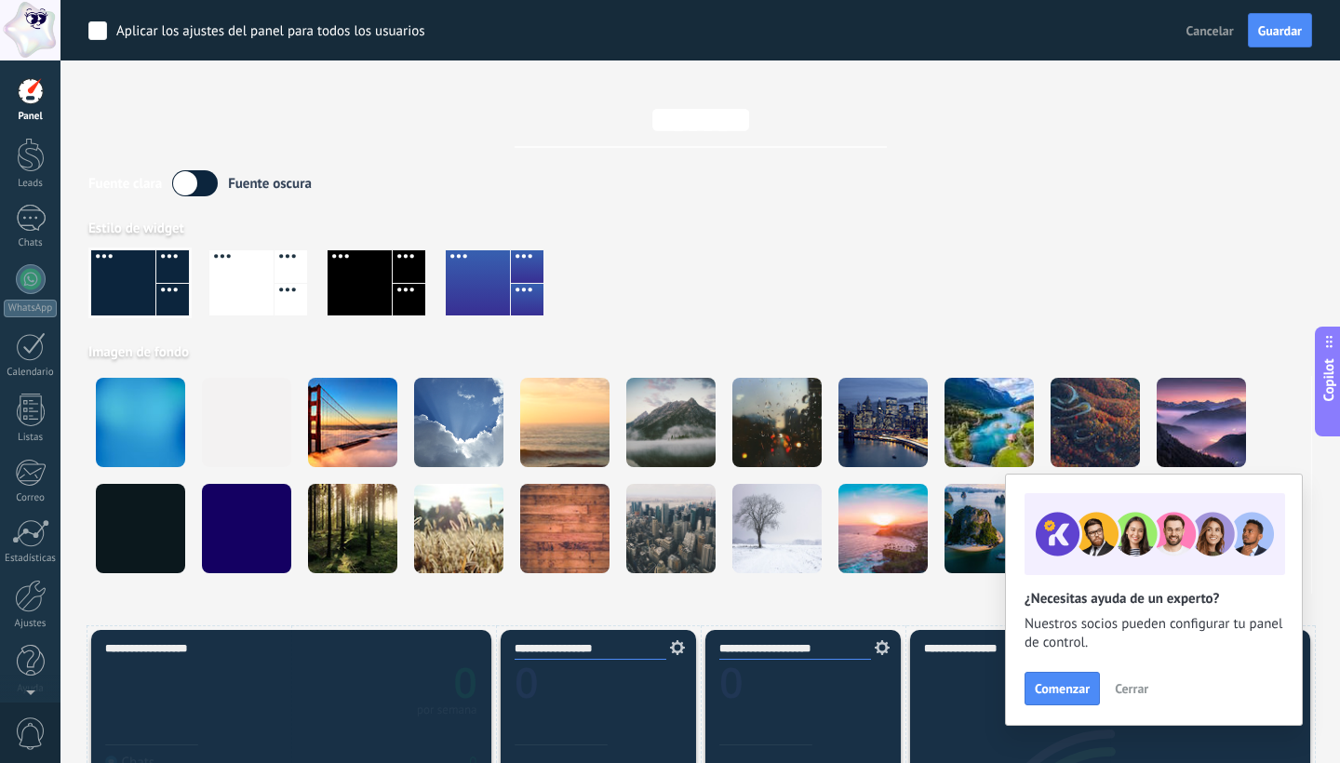
click at [207, 182] on label at bounding box center [195, 183] width 46 height 26
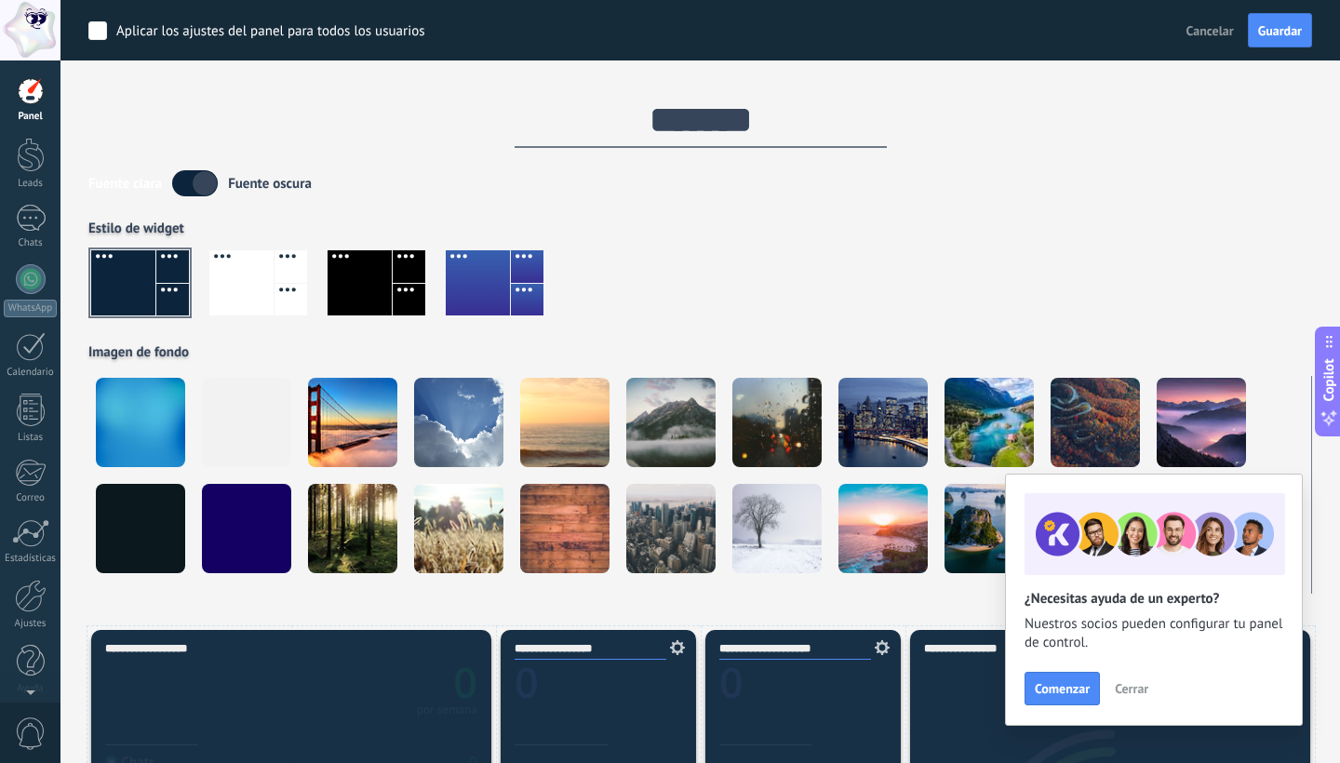
click at [189, 183] on label at bounding box center [195, 183] width 46 height 26
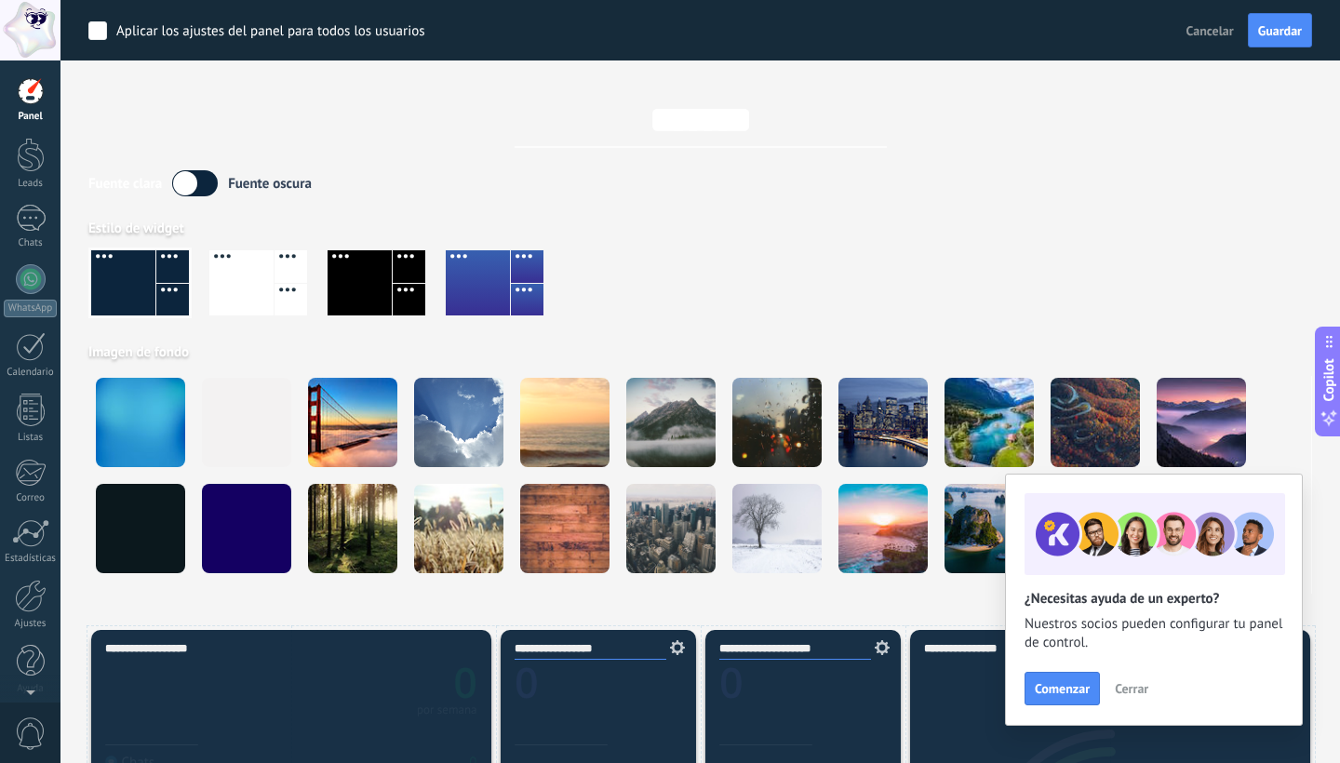
click at [272, 269] on div at bounding box center [241, 282] width 64 height 65
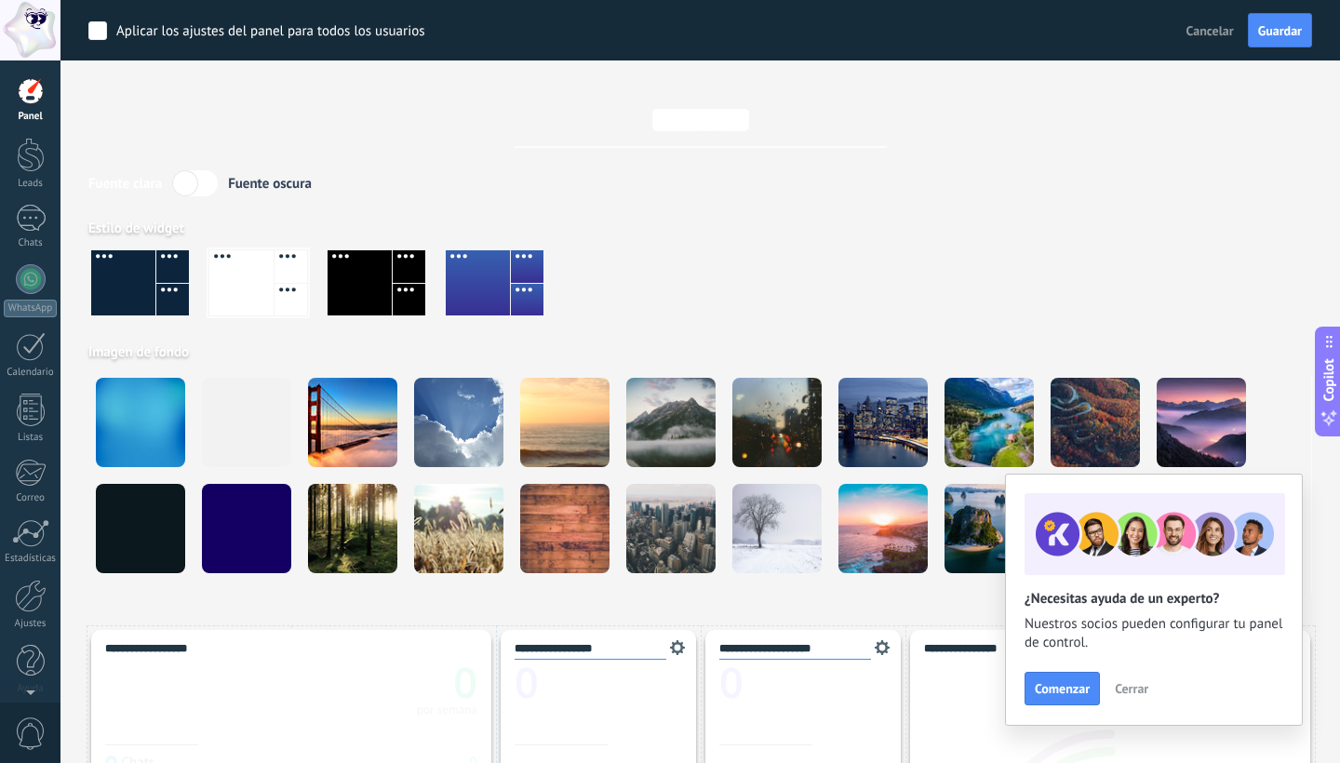
click at [373, 282] on div at bounding box center [359, 282] width 64 height 65
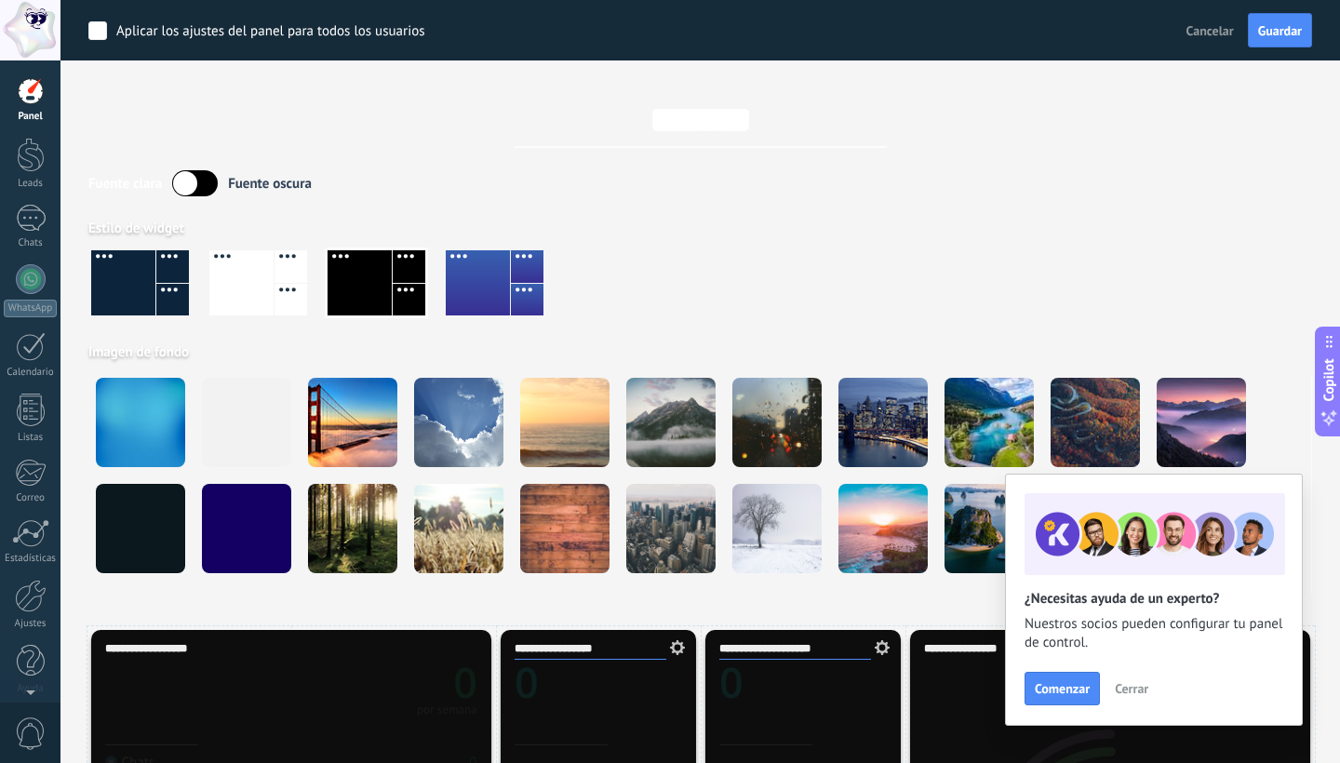
click at [501, 286] on div at bounding box center [478, 282] width 64 height 65
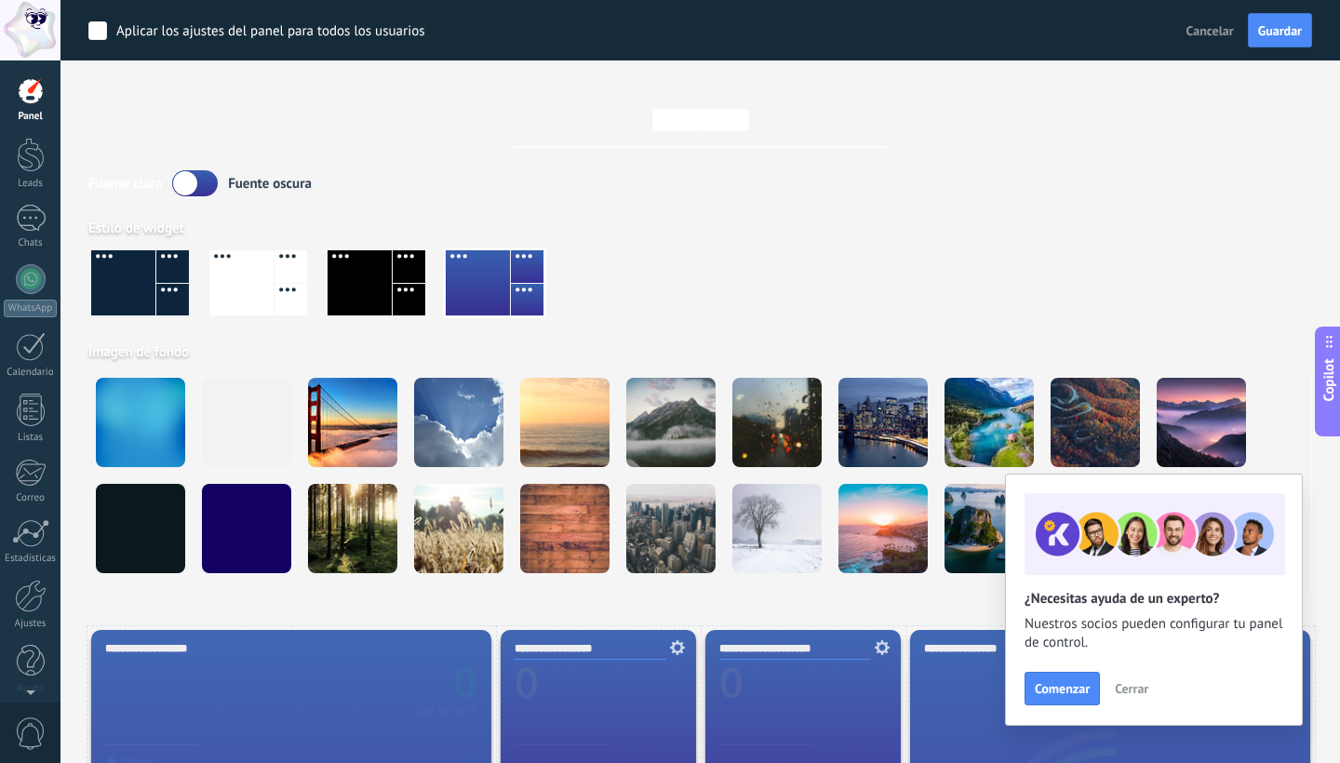
click at [163, 284] on div at bounding box center [172, 300] width 33 height 33
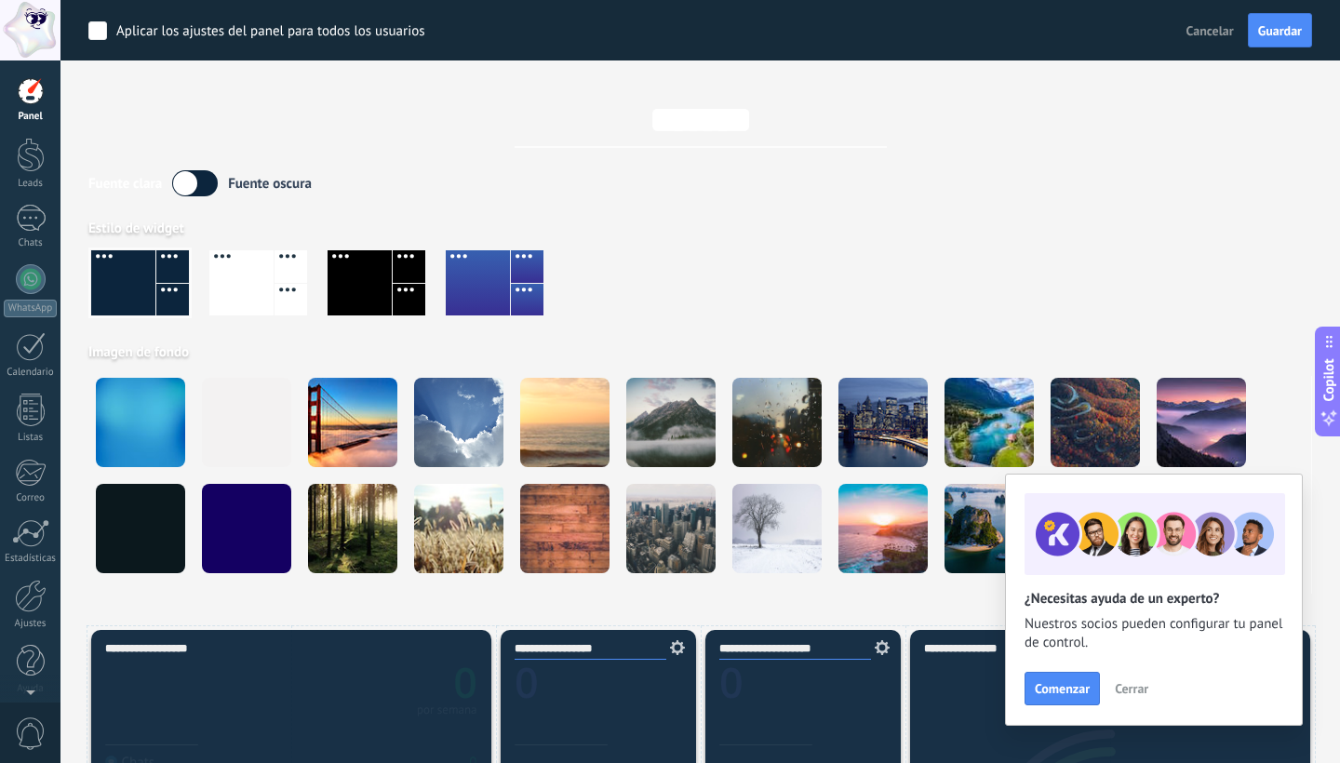
click at [496, 283] on div at bounding box center [478, 282] width 64 height 65
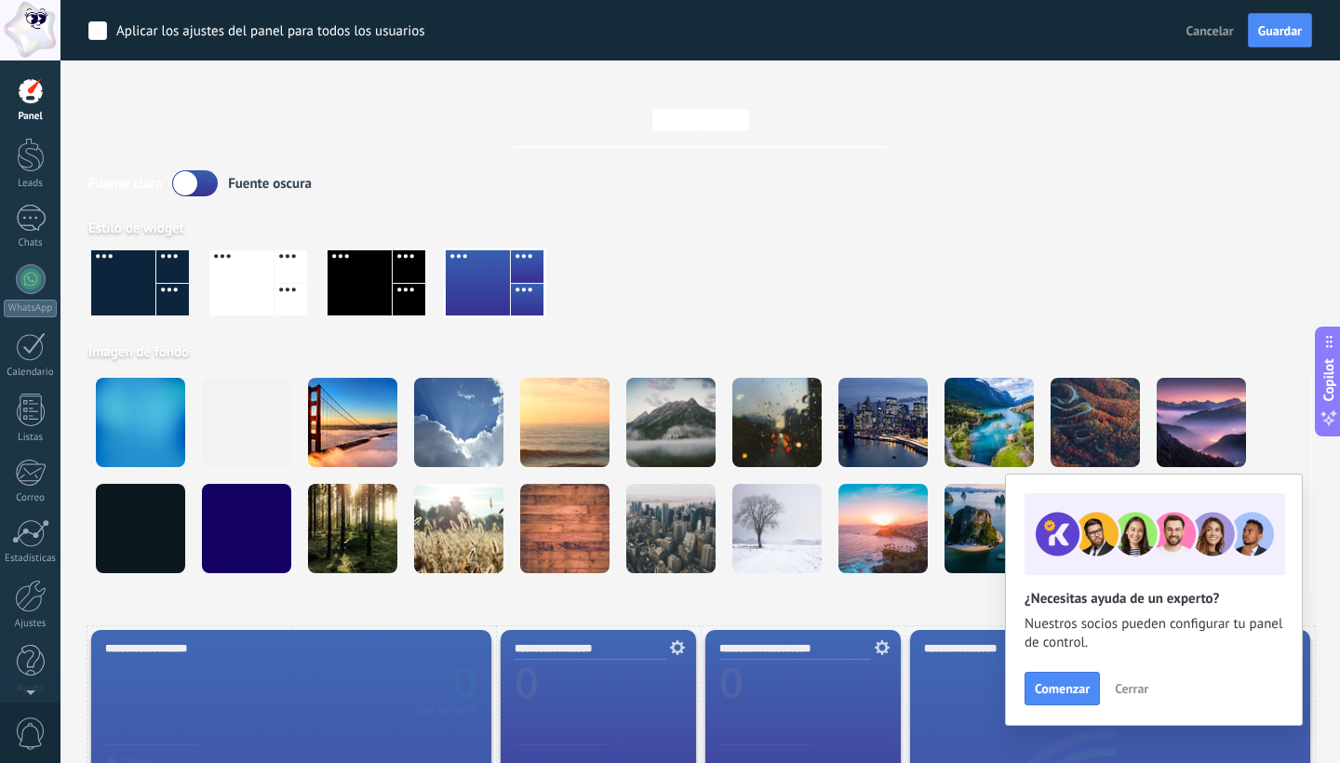
click at [148, 269] on div at bounding box center [123, 282] width 64 height 65
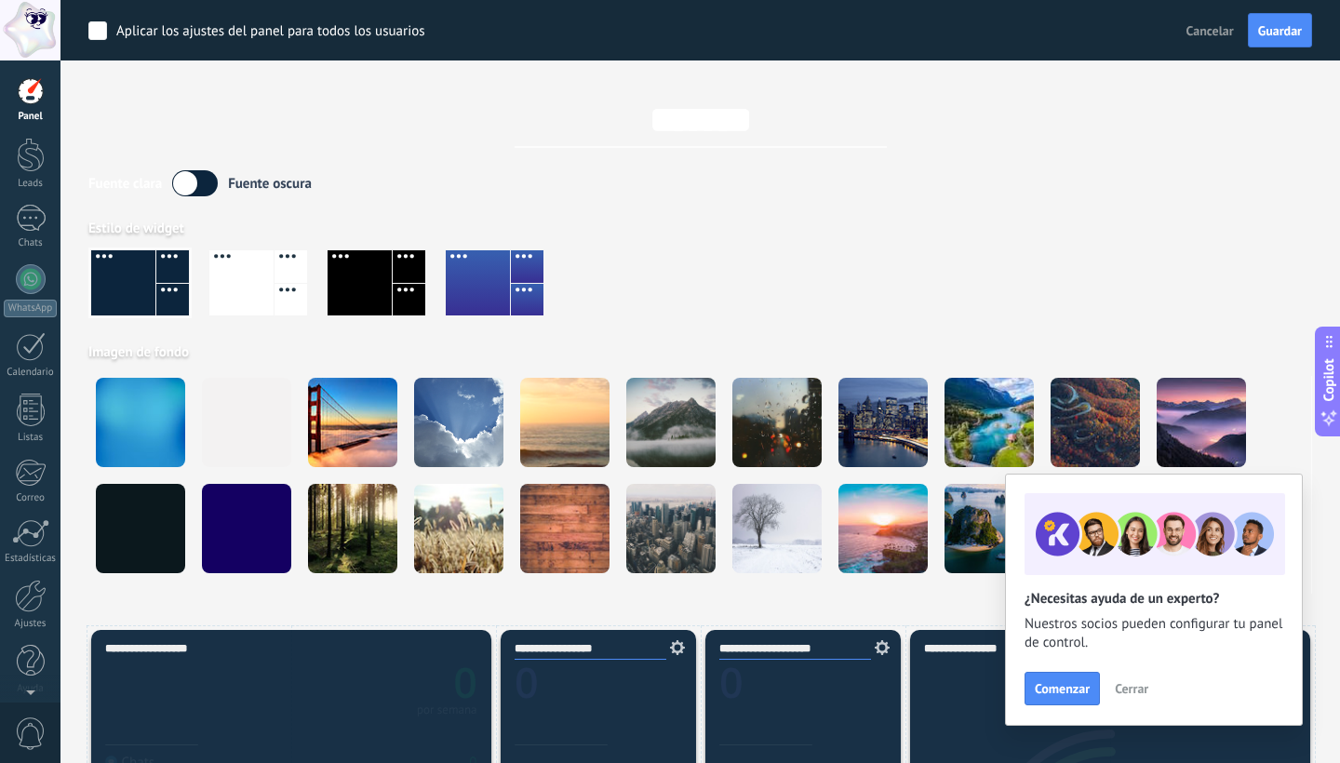
click at [31, 93] on div at bounding box center [31, 91] width 28 height 28
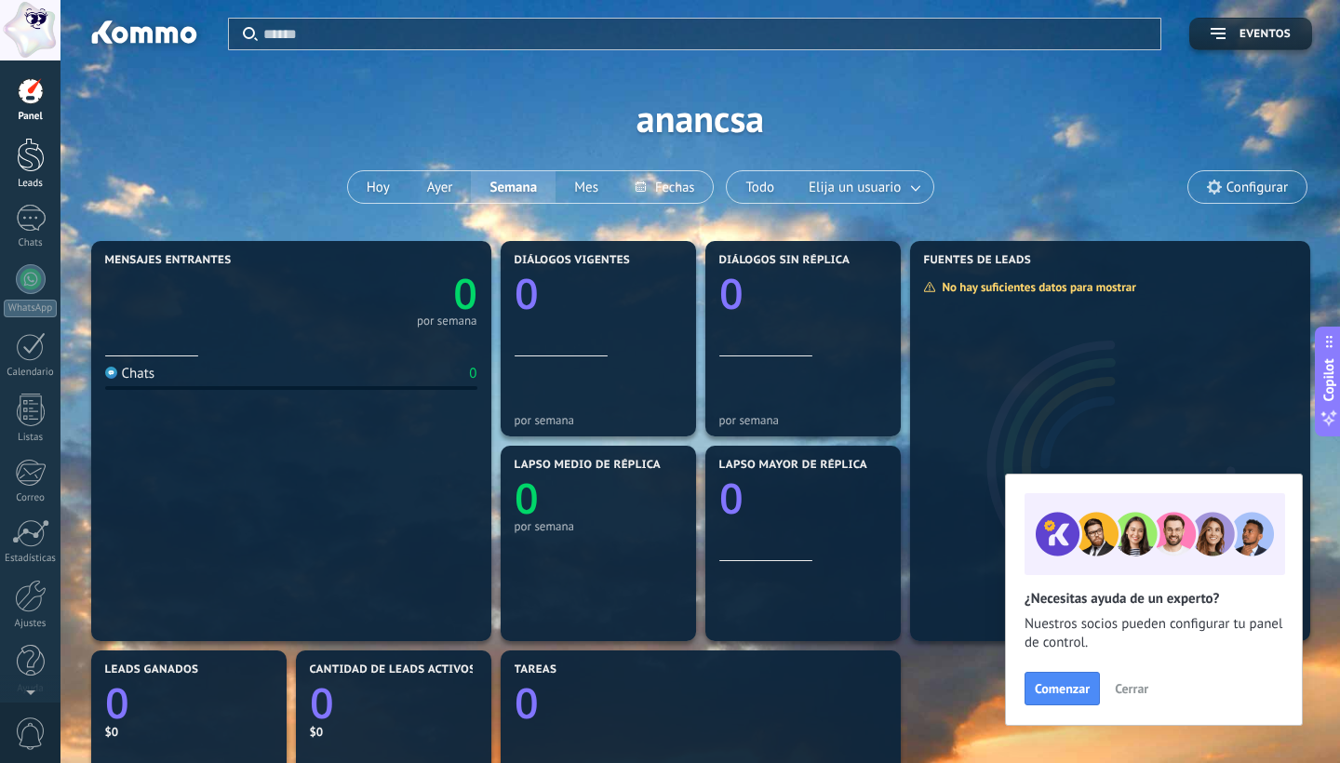
click at [29, 149] on div at bounding box center [31, 155] width 28 height 34
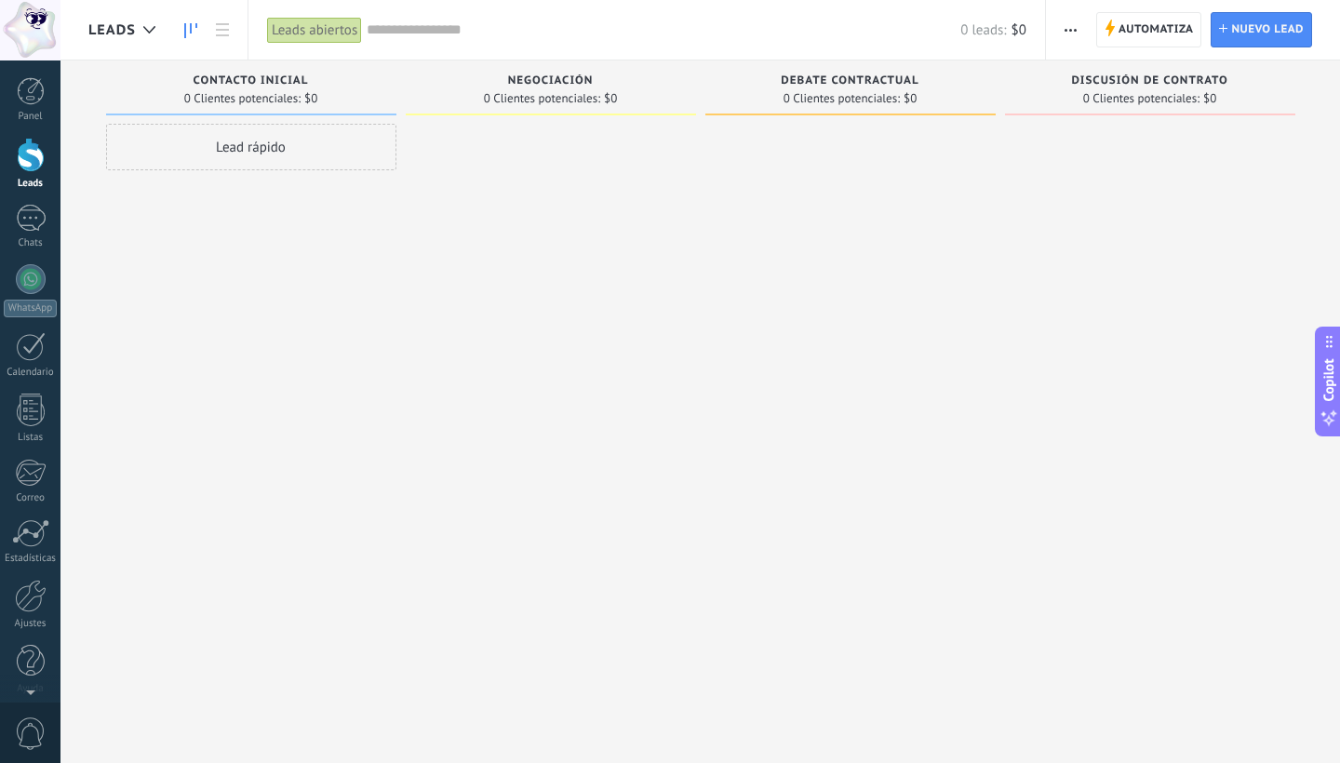
click at [303, 87] on span "Contacto inicial" at bounding box center [251, 80] width 115 height 13
click at [303, 86] on span "Contacto inicial" at bounding box center [251, 80] width 115 height 13
click at [33, 94] on div at bounding box center [31, 91] width 28 height 28
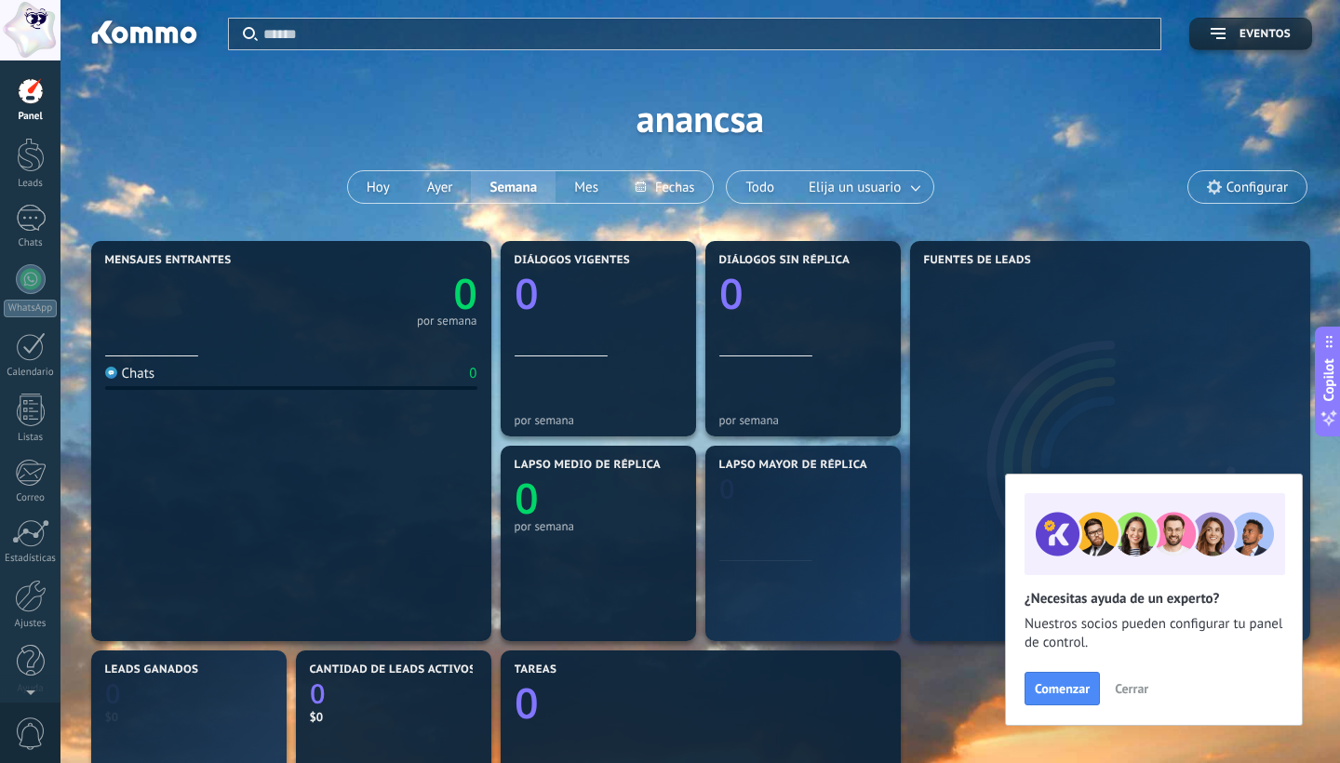
click at [1253, 186] on span "Configurar" at bounding box center [1256, 188] width 61 height 16
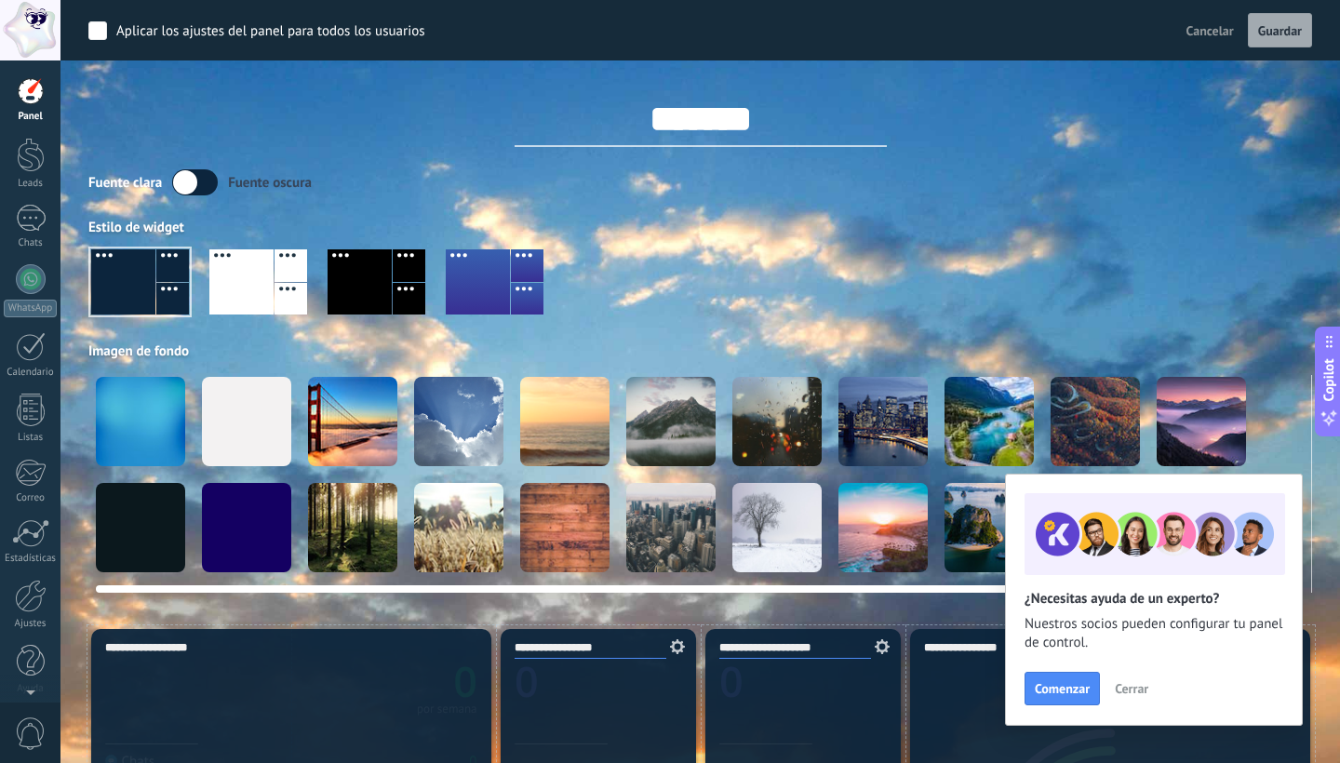
scroll to position [62, 0]
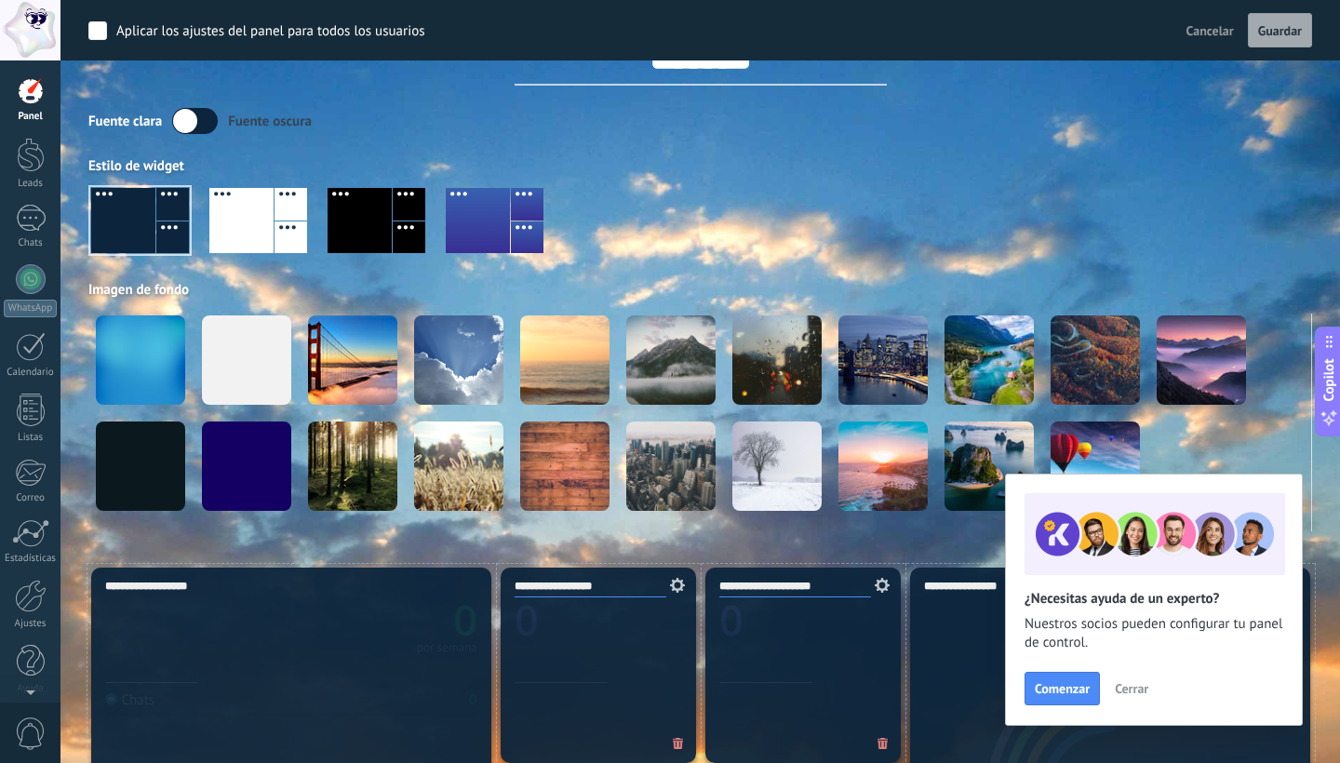
click at [562, 589] on input "**********" at bounding box center [590, 587] width 152 height 20
click at [677, 586] on icon at bounding box center [674, 585] width 20 height 15
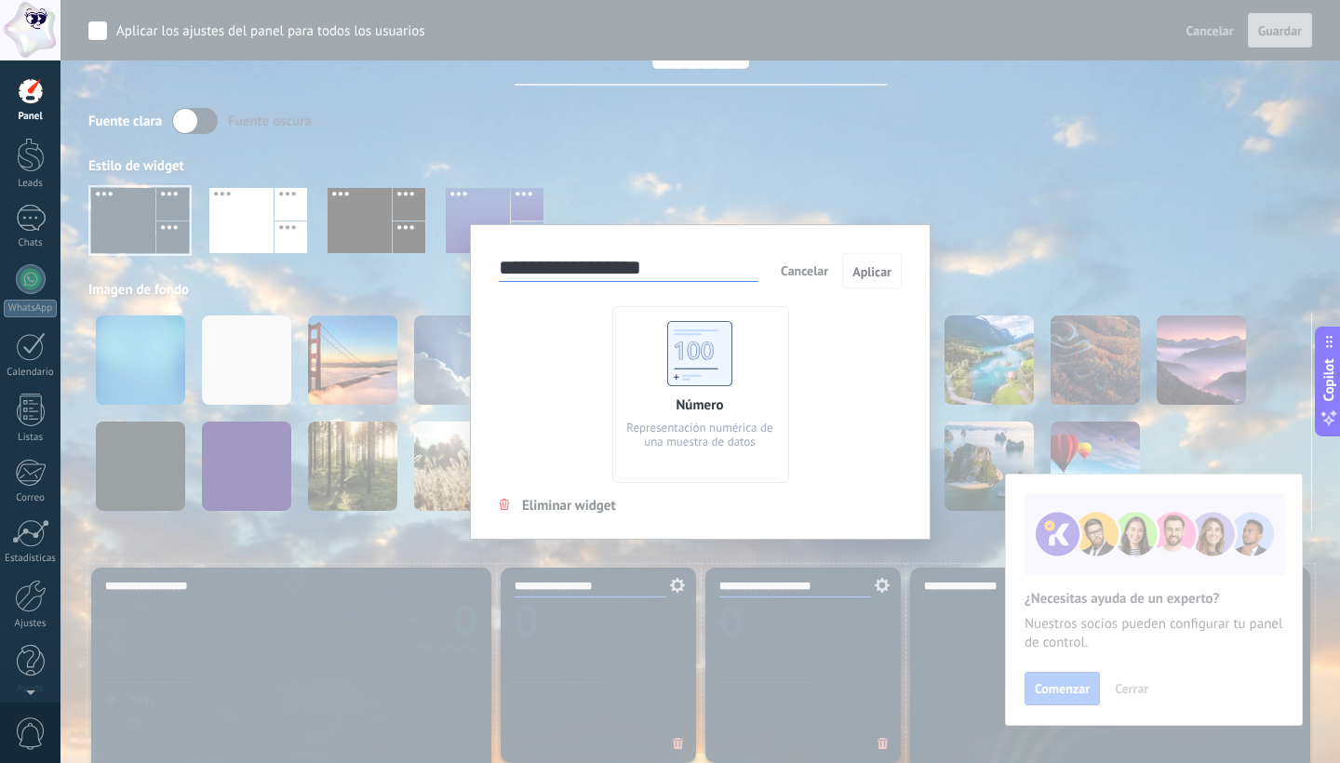
click at [799, 269] on span "Cancelar" at bounding box center [804, 270] width 47 height 17
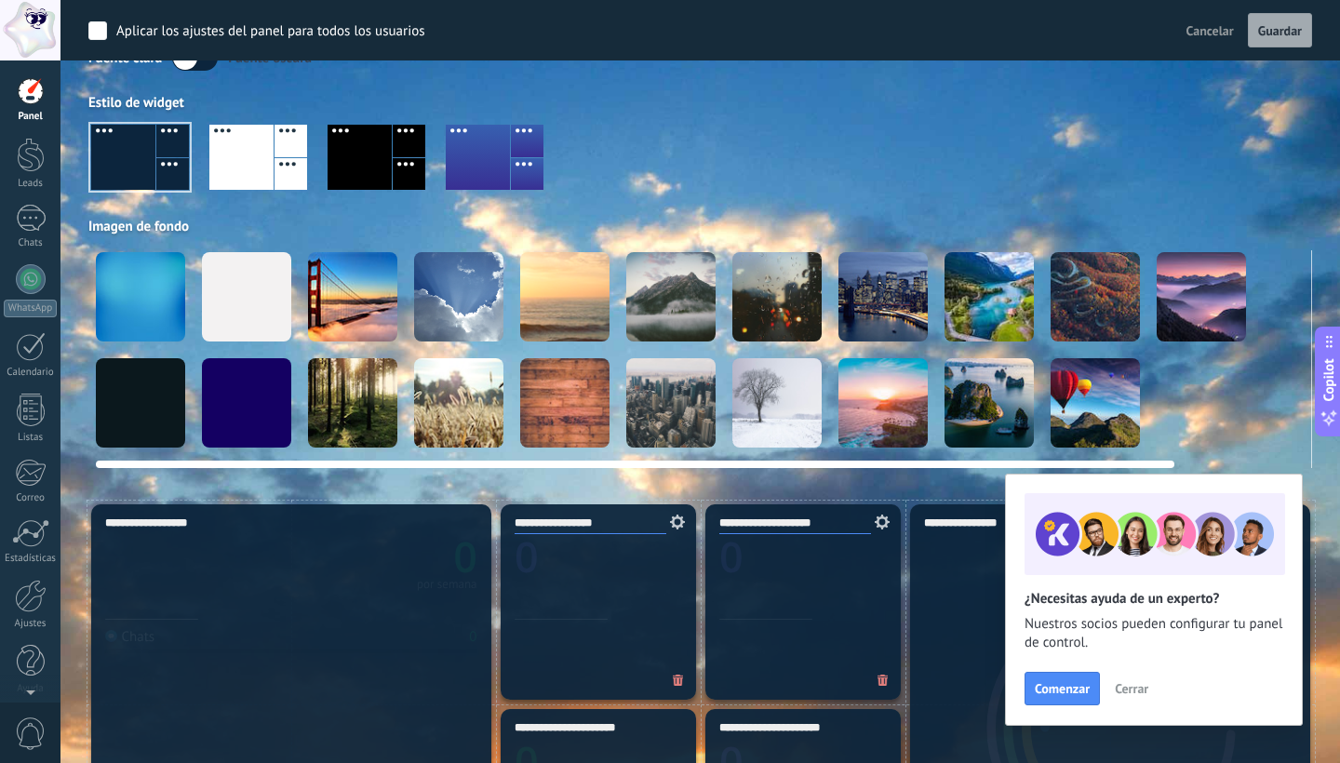
scroll to position [128, 0]
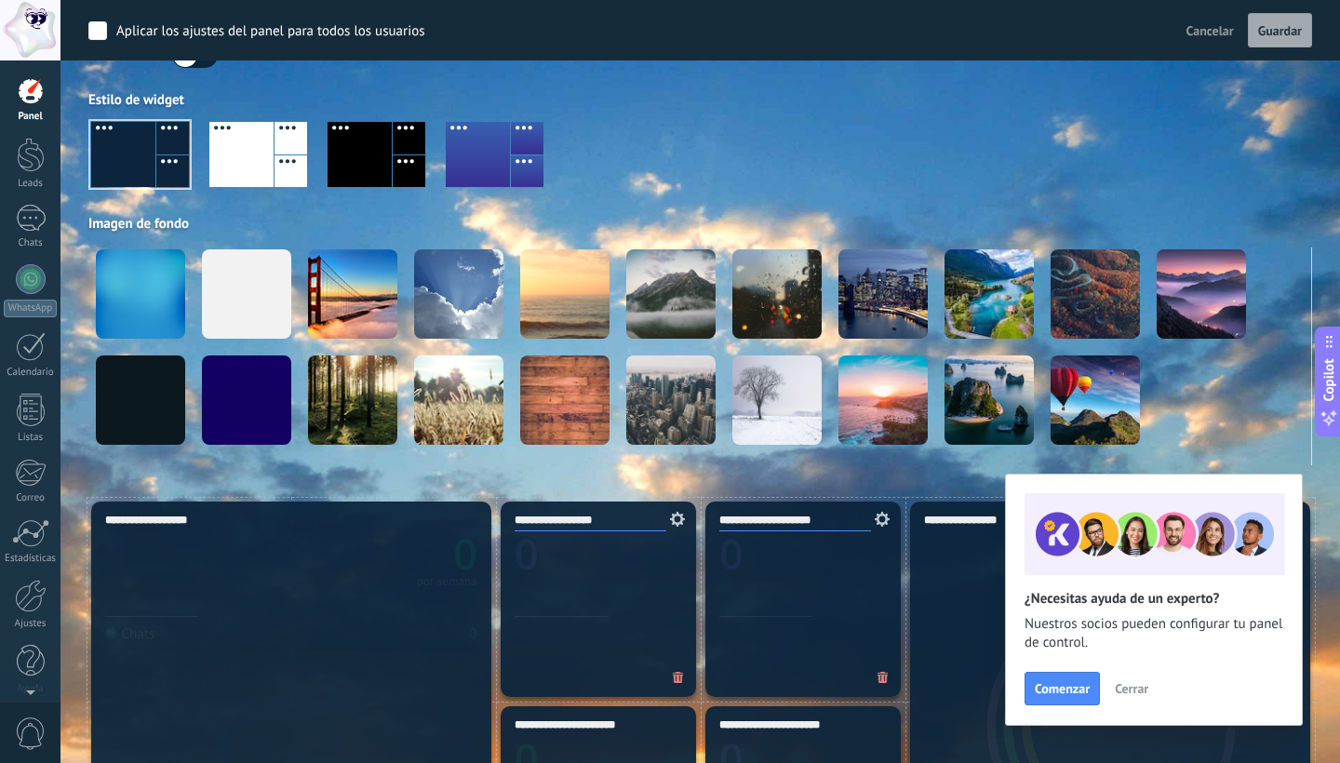
click at [680, 520] on use at bounding box center [677, 519] width 15 height 15
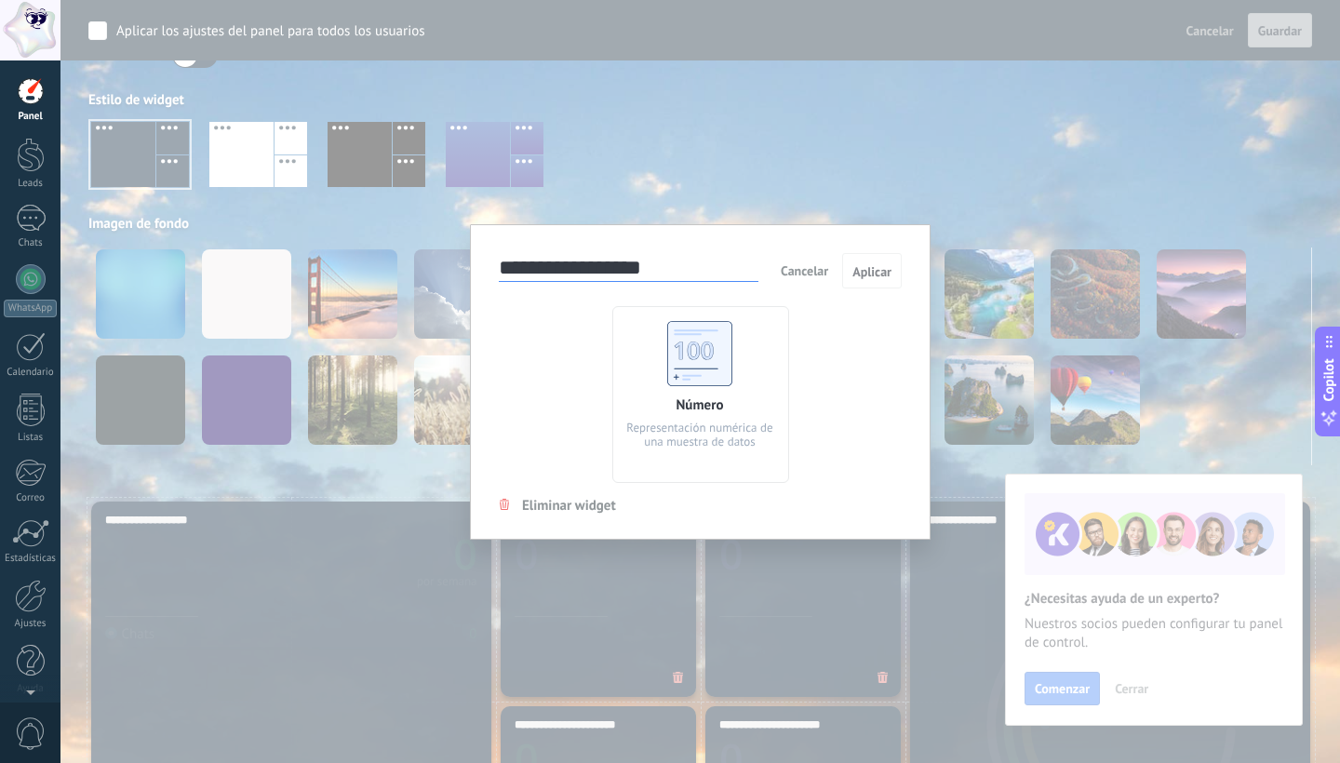
click at [796, 267] on span "Cancelar" at bounding box center [804, 270] width 47 height 17
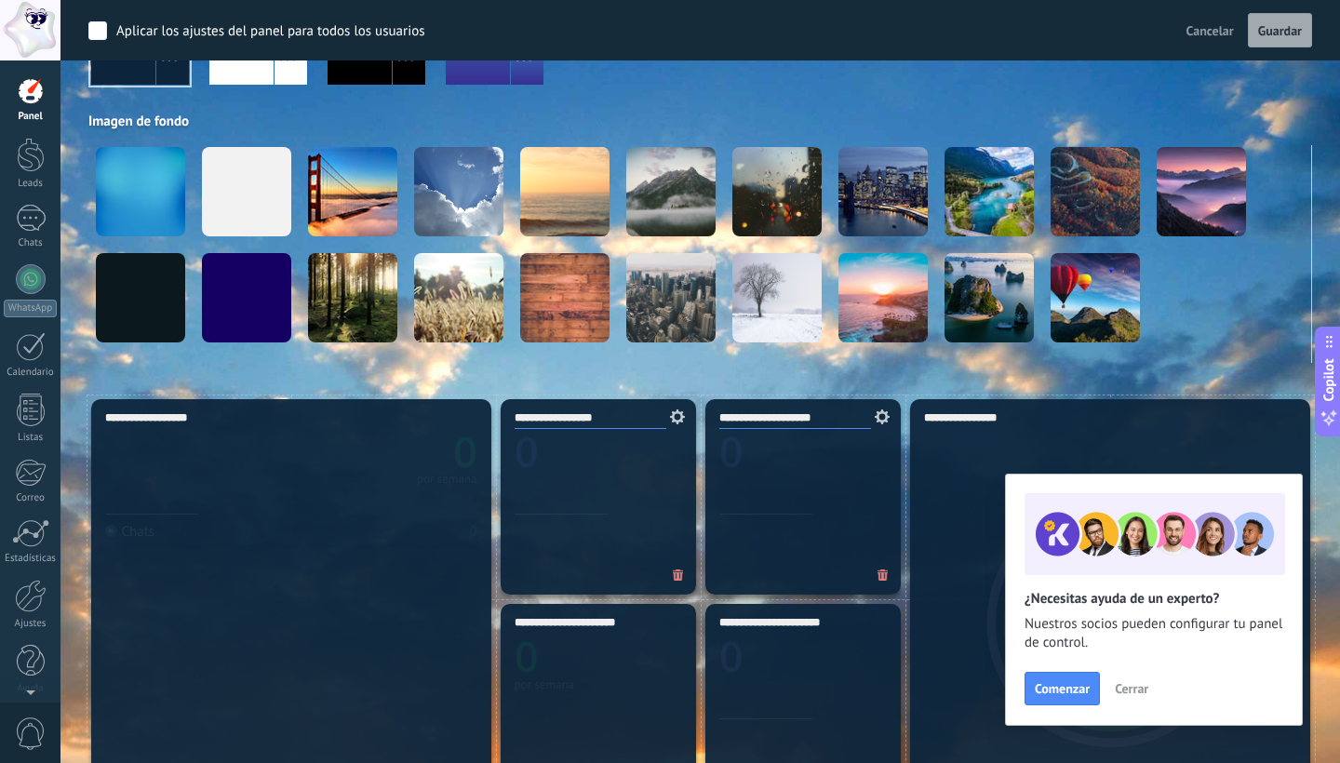
scroll to position [233, 0]
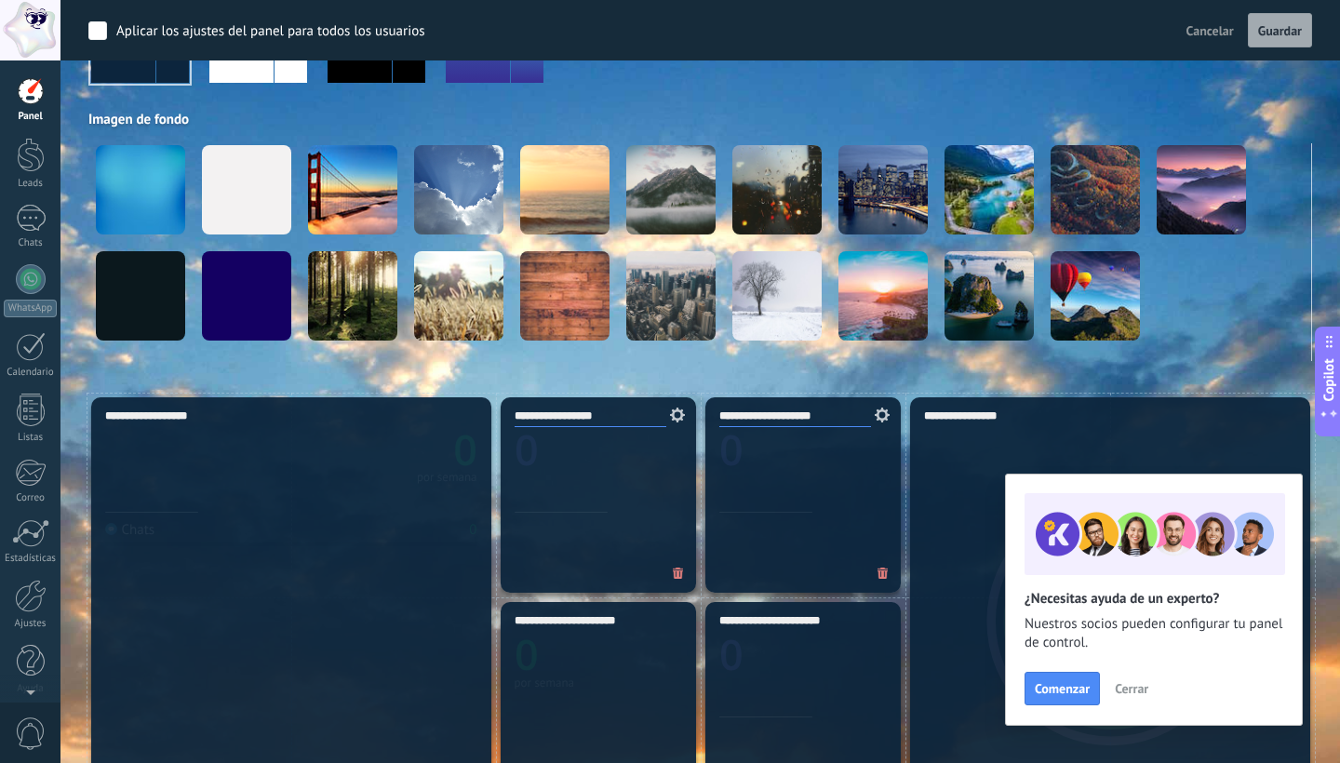
click at [1134, 688] on span "Cerrar" at bounding box center [1131, 688] width 33 height 13
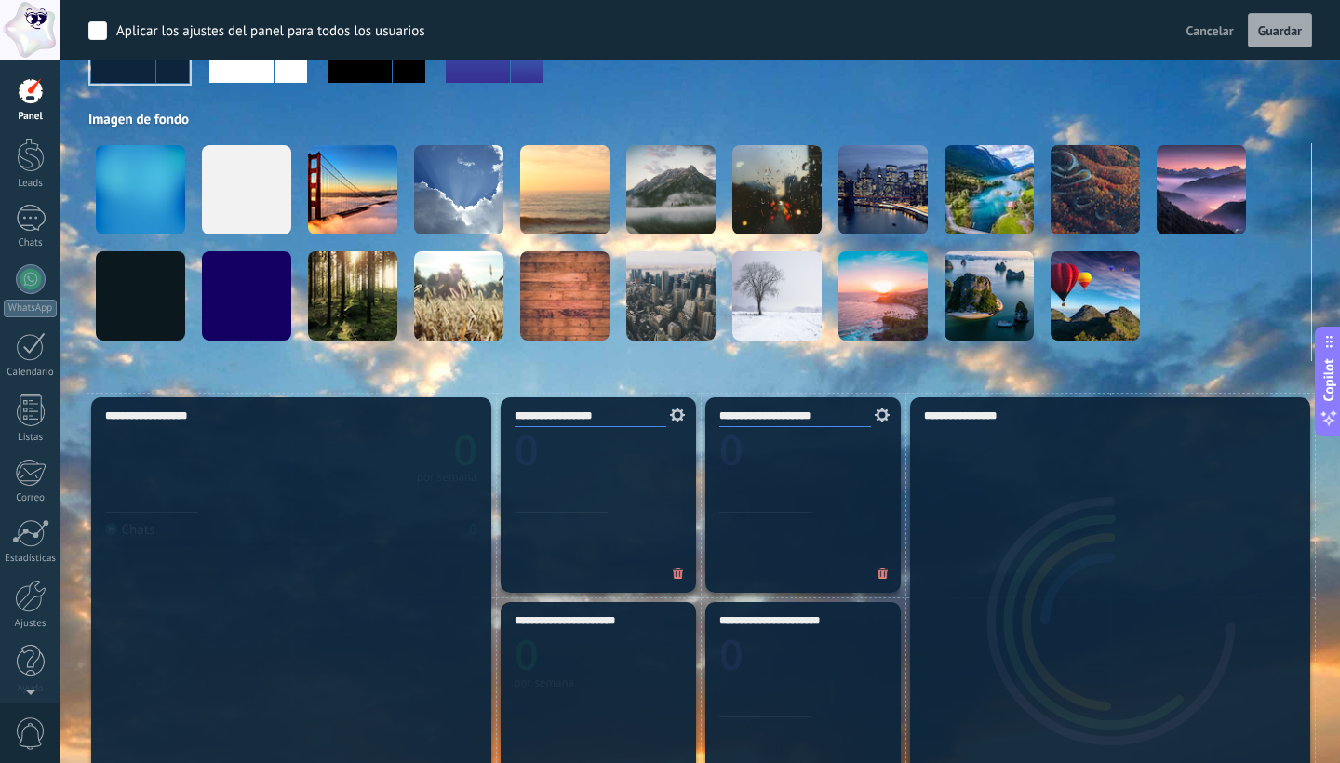
click at [1334, 385] on span "Copilot" at bounding box center [1328, 380] width 19 height 43
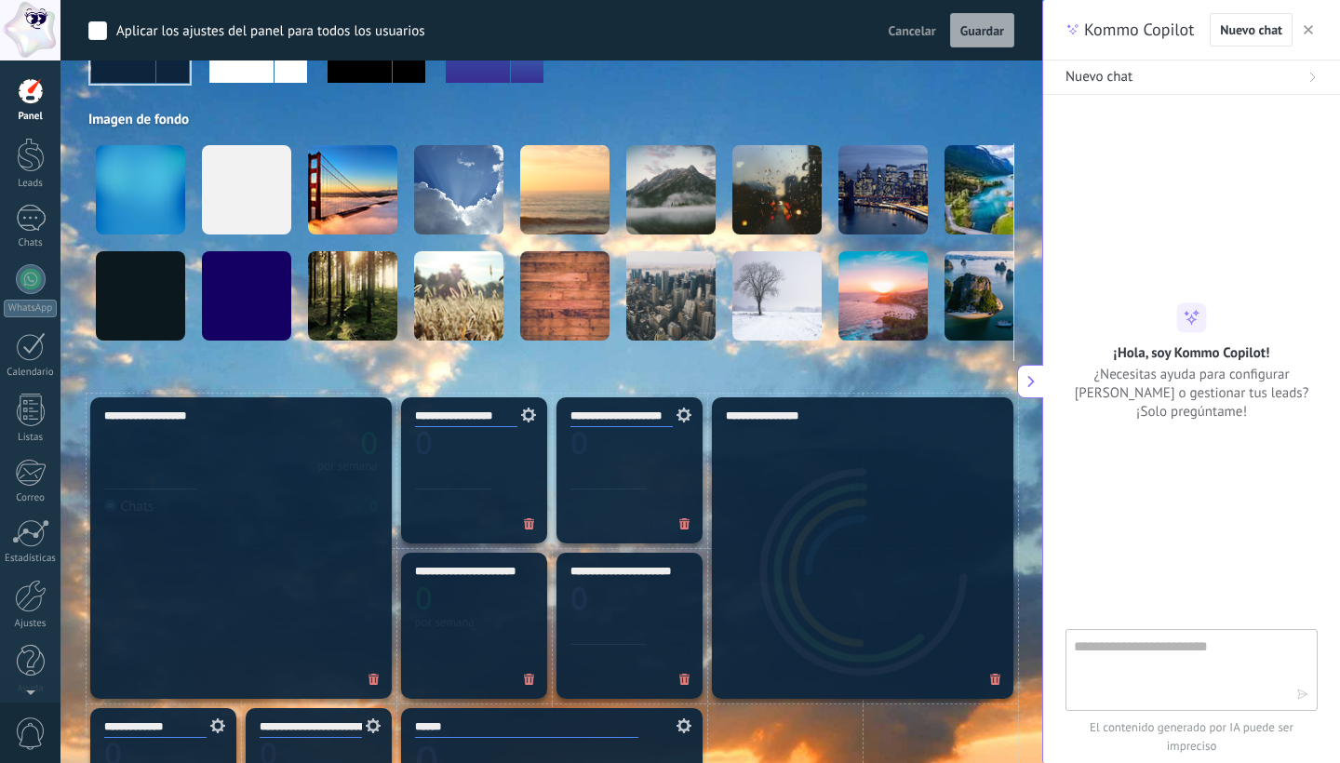
click at [1309, 33] on icon "button" at bounding box center [1307, 29] width 9 height 9
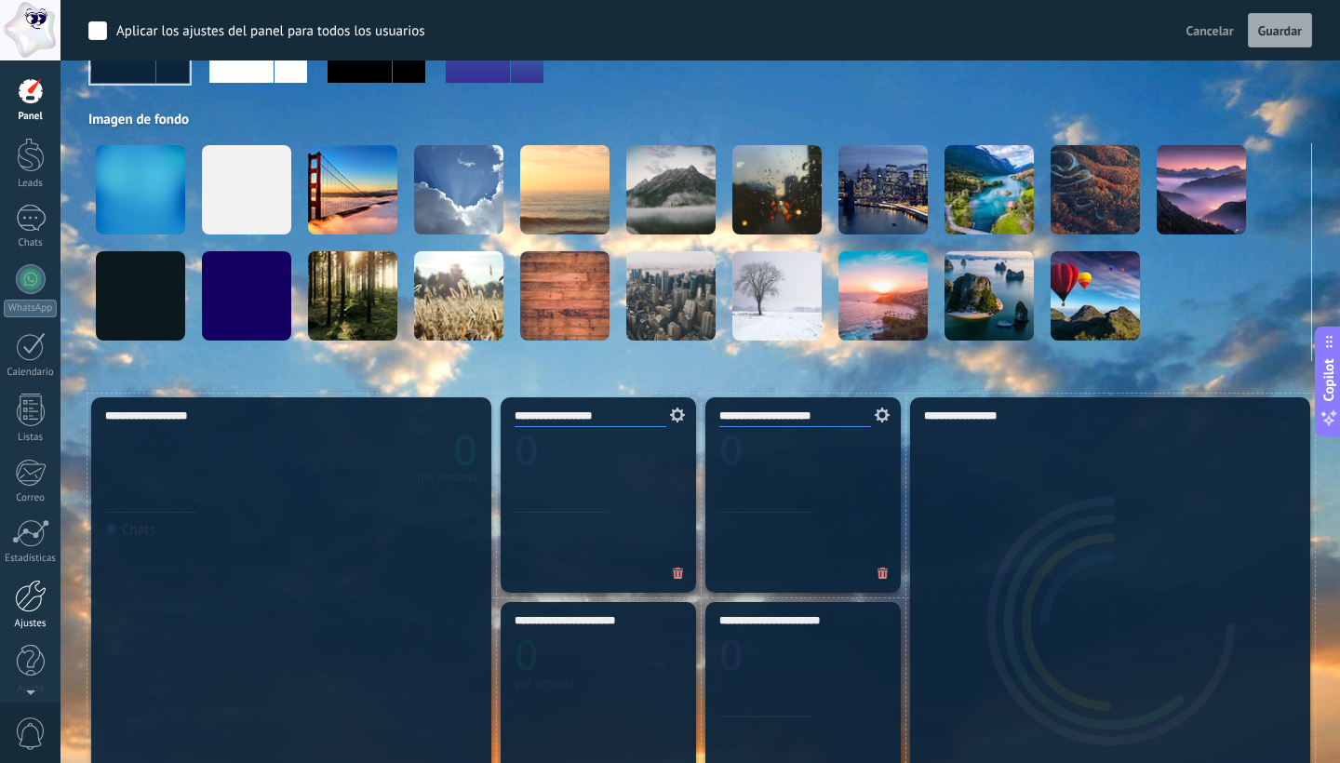
click at [26, 590] on div at bounding box center [31, 596] width 32 height 33
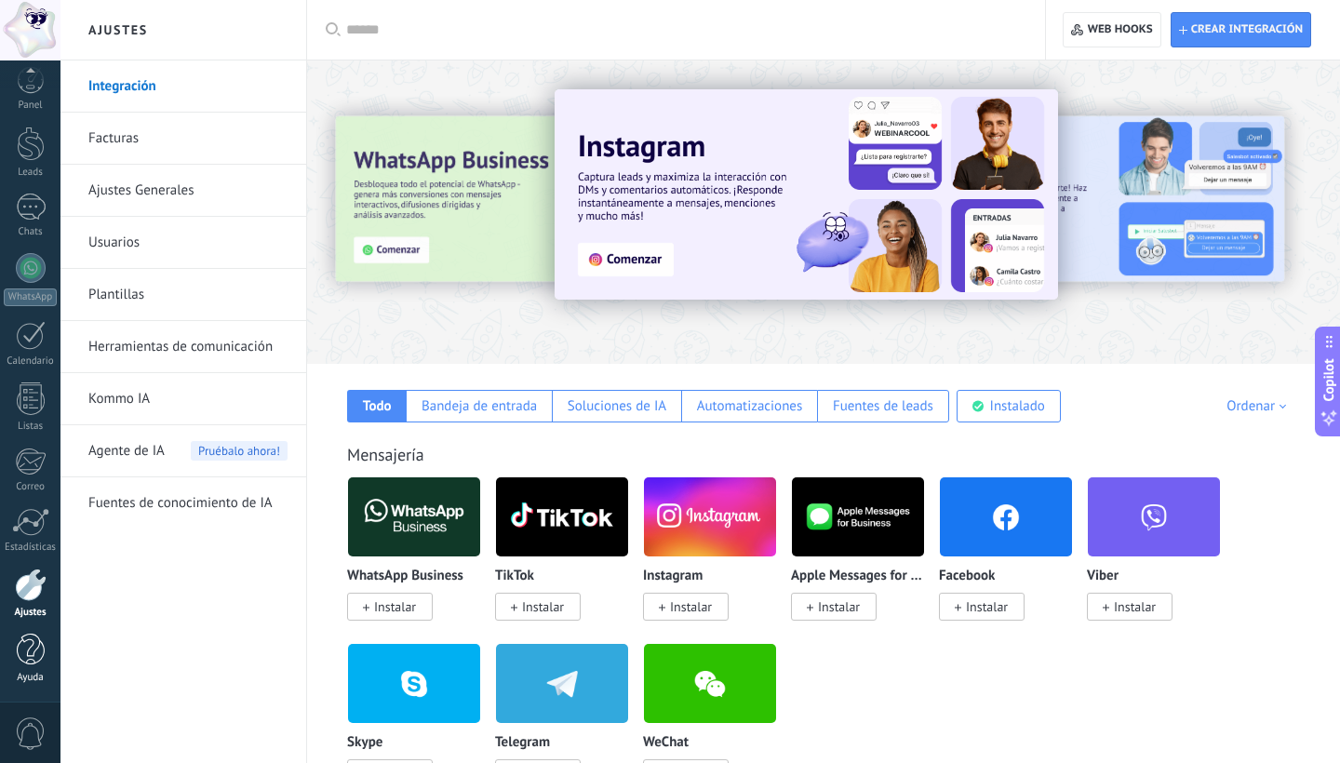
click at [26, 647] on div at bounding box center [31, 650] width 28 height 33
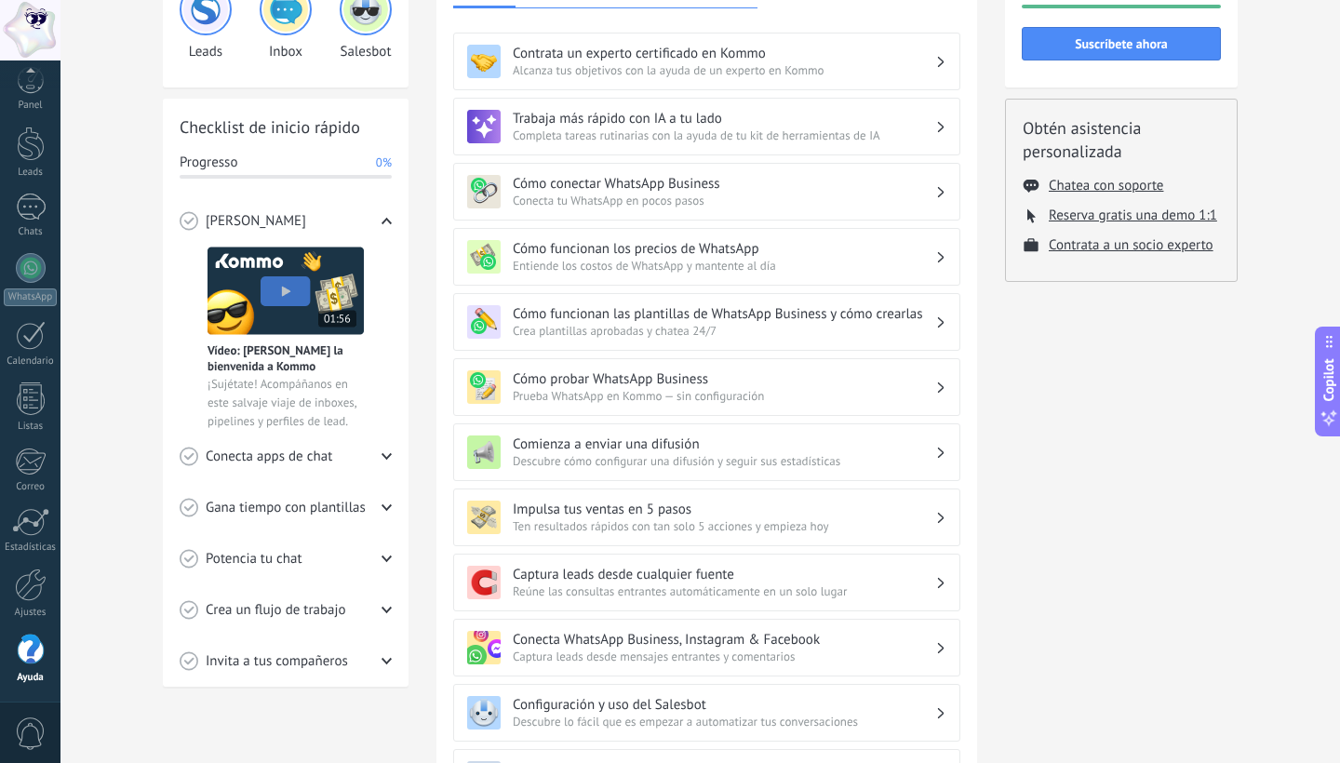
scroll to position [167, 0]
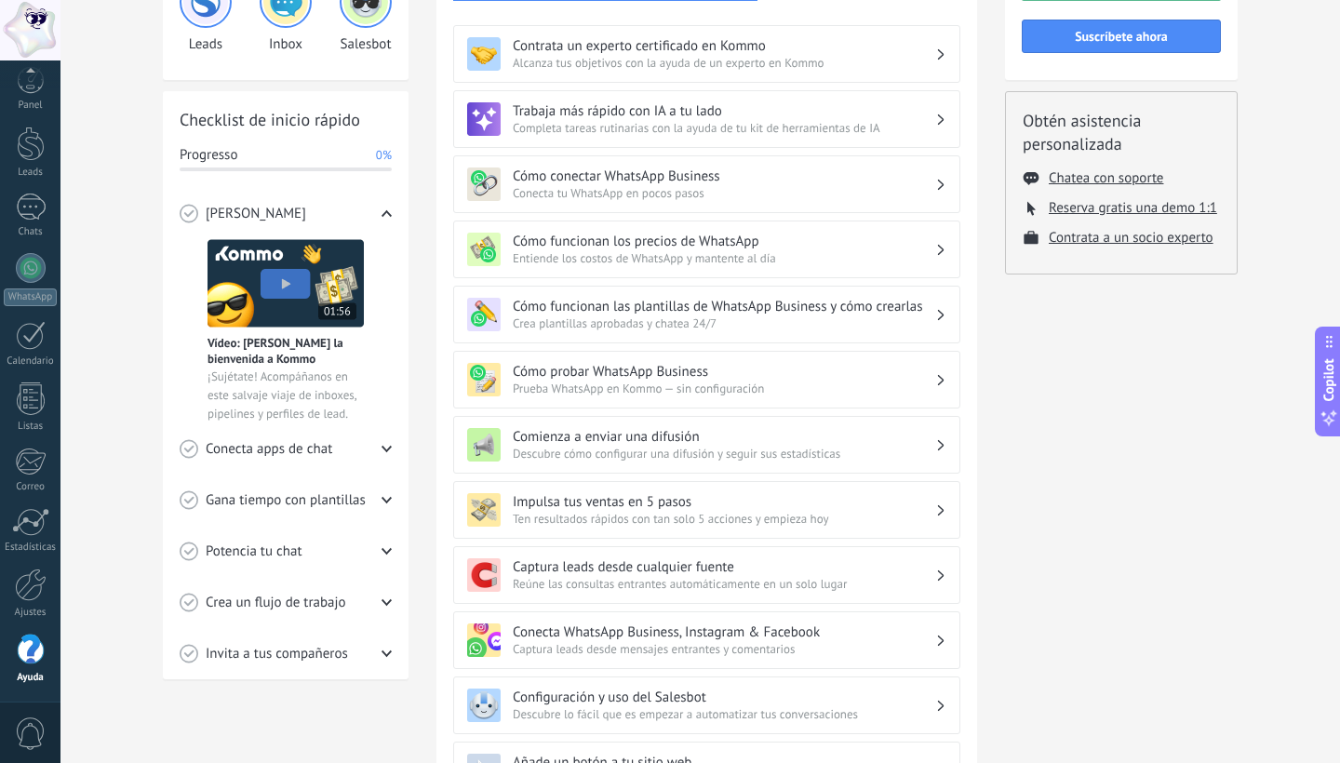
click at [318, 598] on span "Crea un flujo de trabajo" at bounding box center [276, 603] width 140 height 19
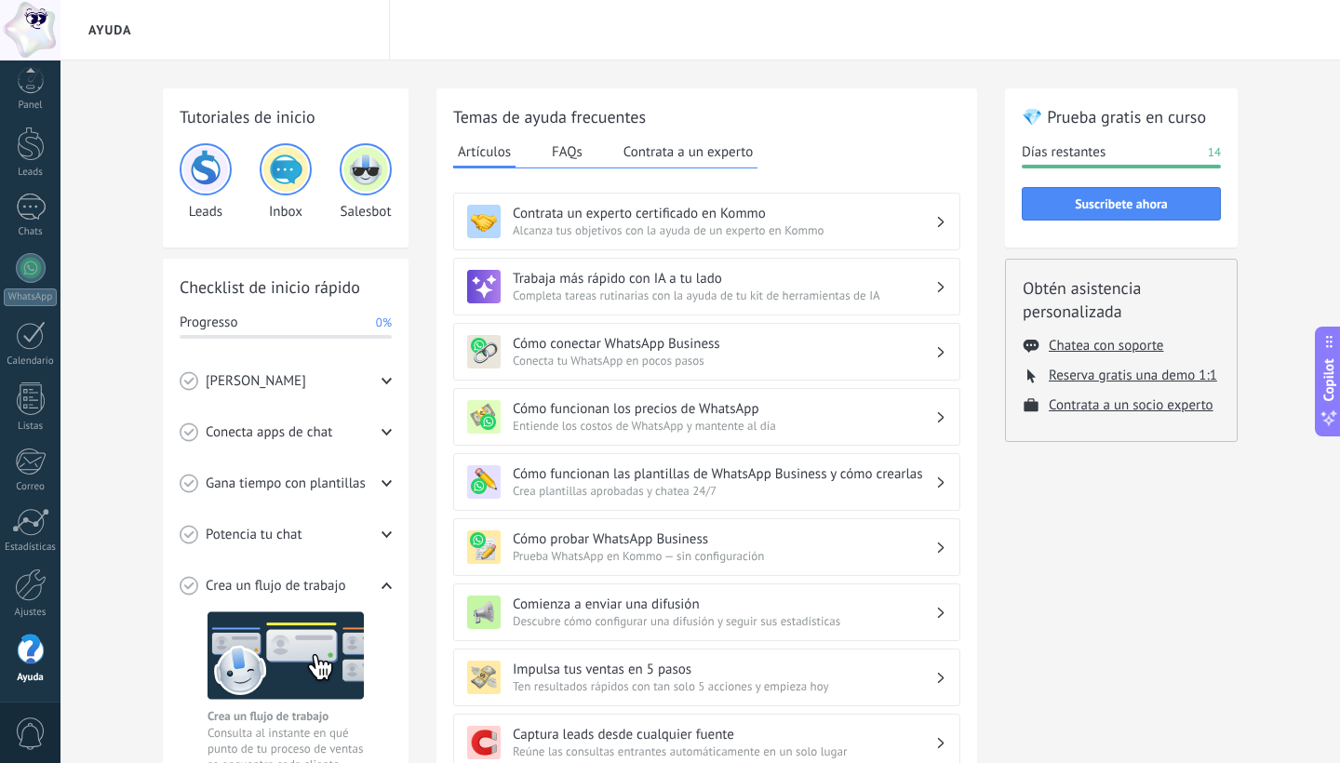
scroll to position [0, 0]
click at [568, 147] on button "FAQs" at bounding box center [567, 152] width 40 height 28
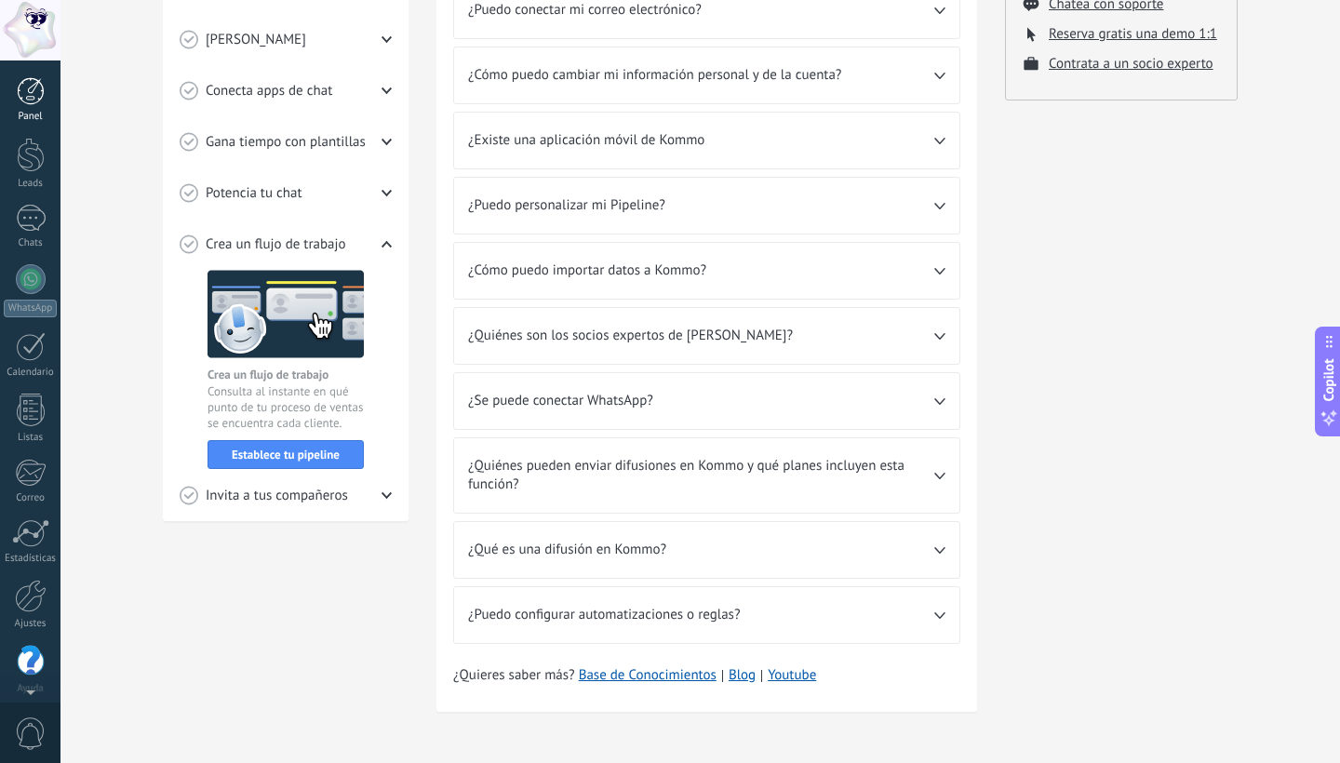
click at [32, 87] on div at bounding box center [31, 91] width 28 height 28
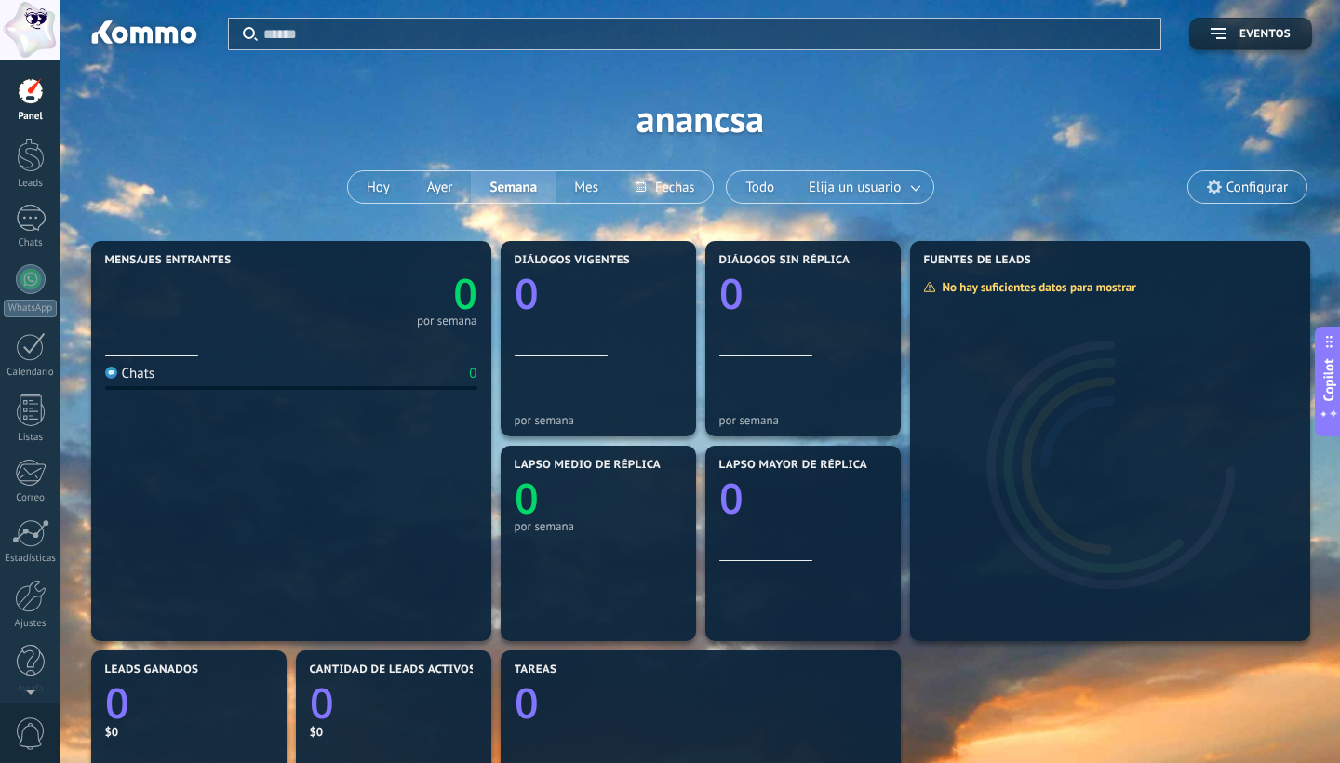
click at [1256, 192] on span "Configurar" at bounding box center [1256, 188] width 61 height 16
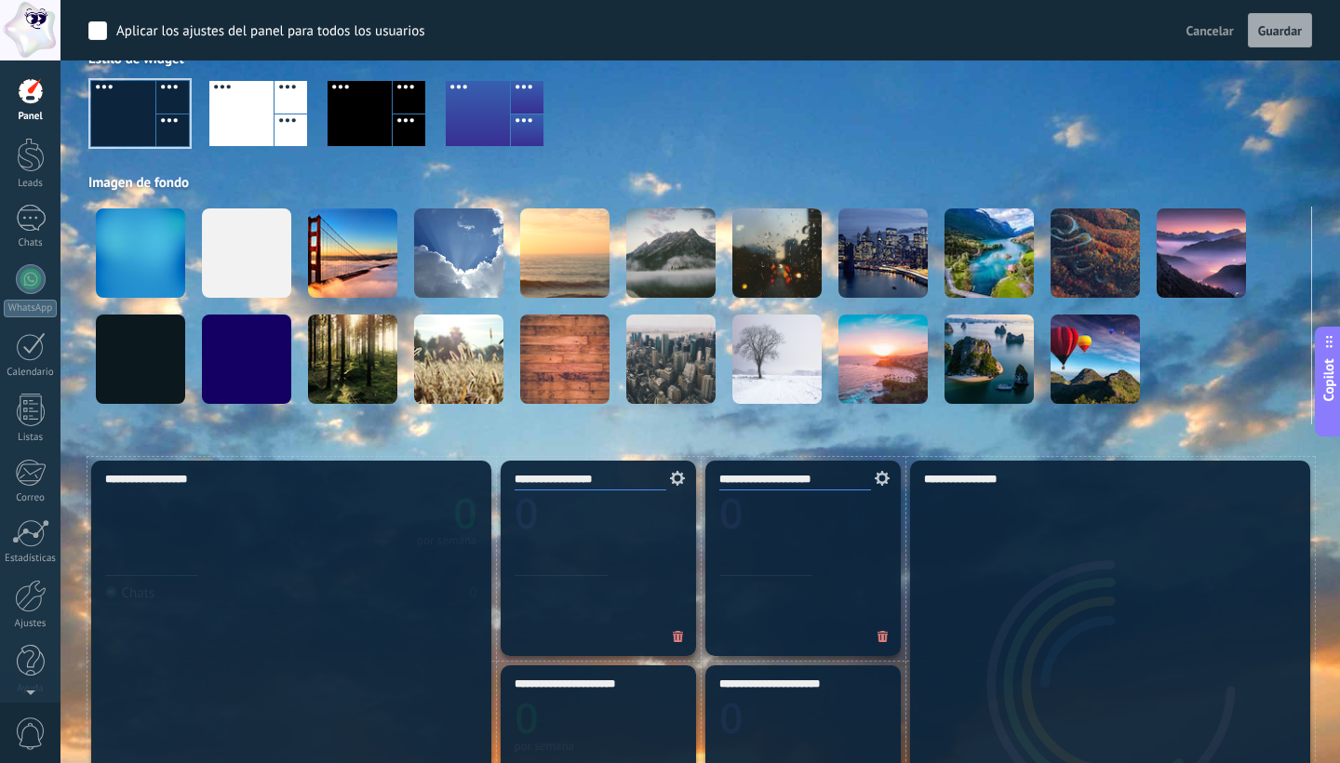
scroll to position [170, 0]
click at [1273, 32] on span "Guardar" at bounding box center [1280, 30] width 44 height 13
click at [1273, 33] on span "Guardar" at bounding box center [1280, 30] width 44 height 13
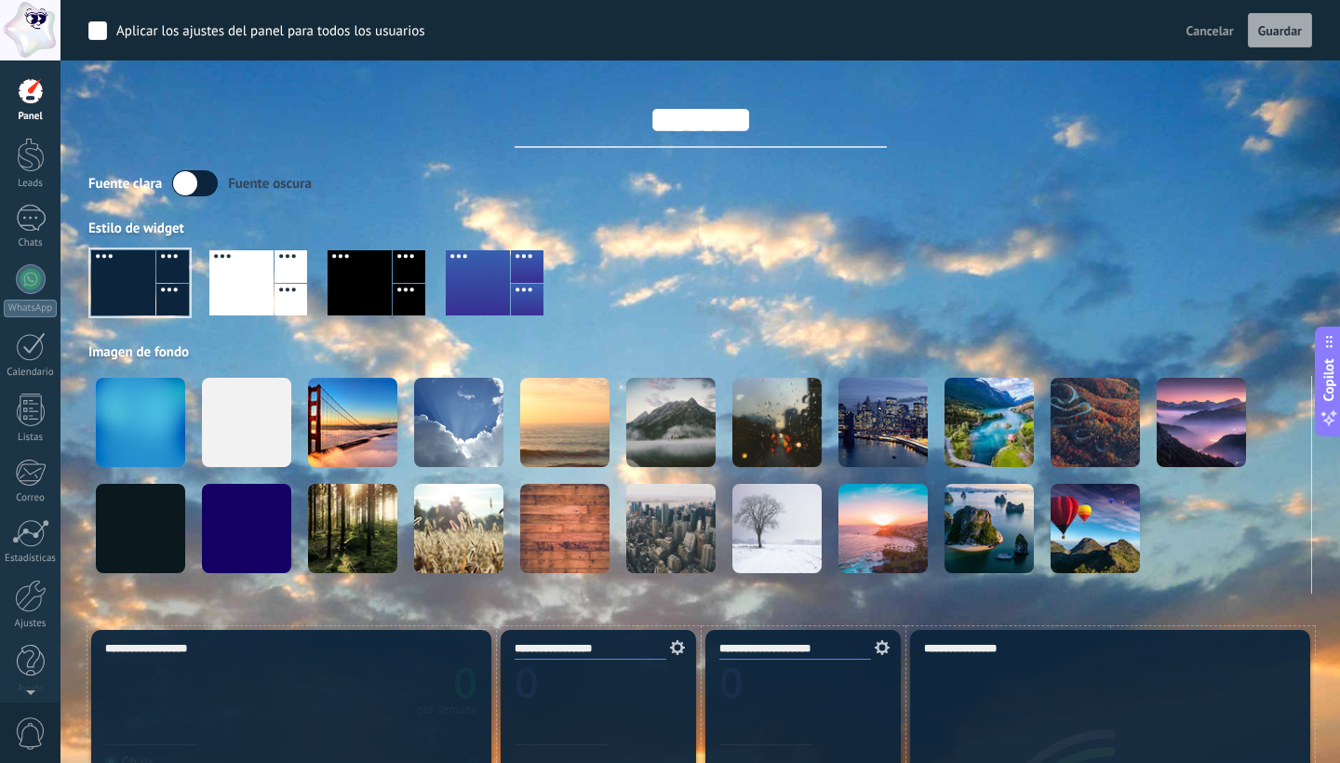
scroll to position [0, 0]
click at [25, 94] on div at bounding box center [31, 91] width 28 height 28
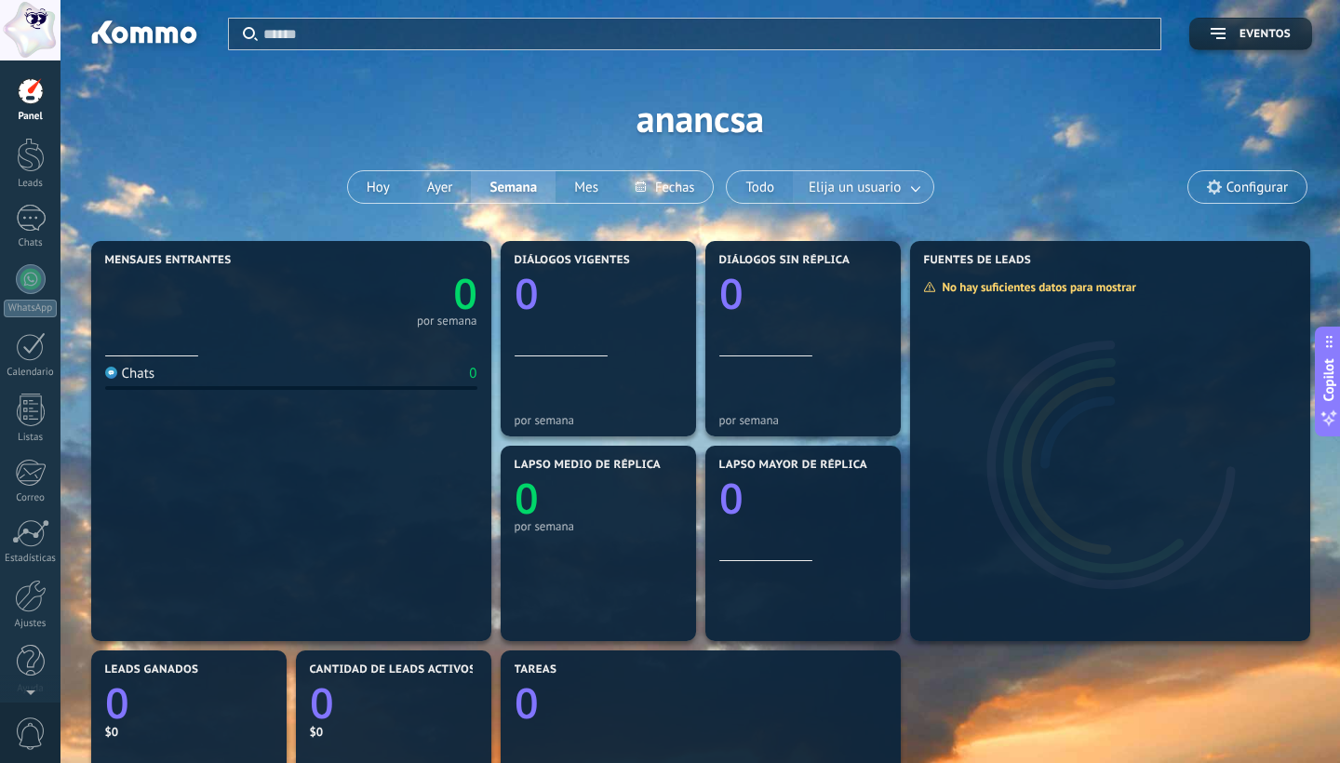
click at [917, 188] on link at bounding box center [916, 187] width 33 height 31
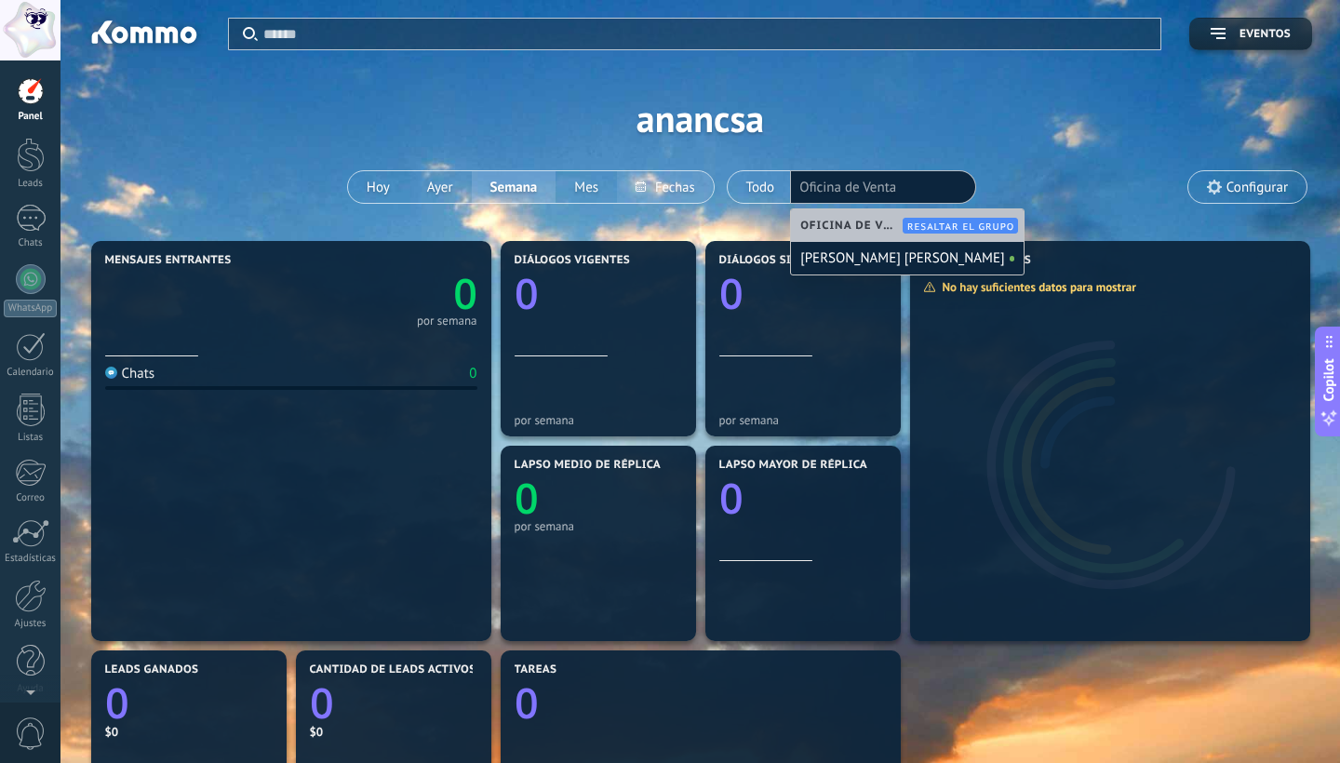
click at [674, 183] on button at bounding box center [665, 187] width 96 height 32
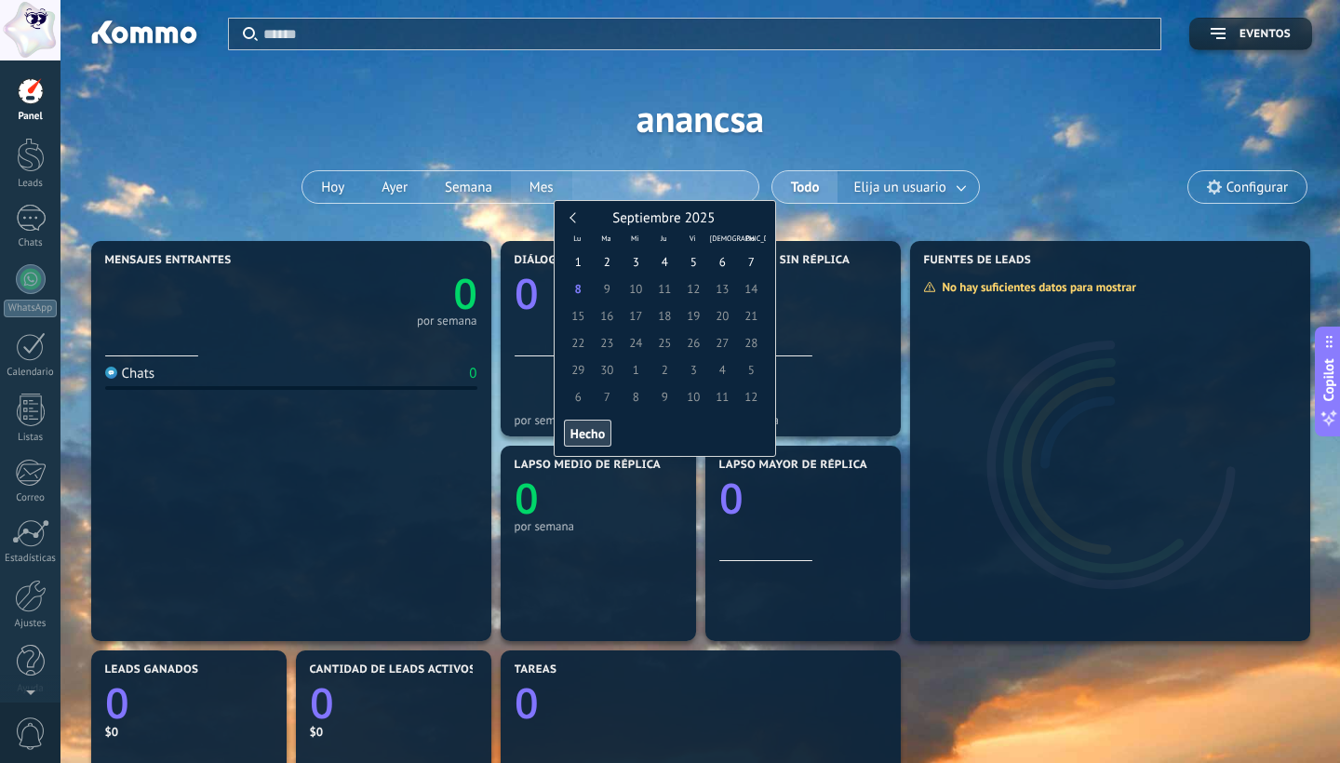
click at [549, 187] on div "[DATE] [DATE] Semana Mes" at bounding box center [529, 186] width 457 height 33
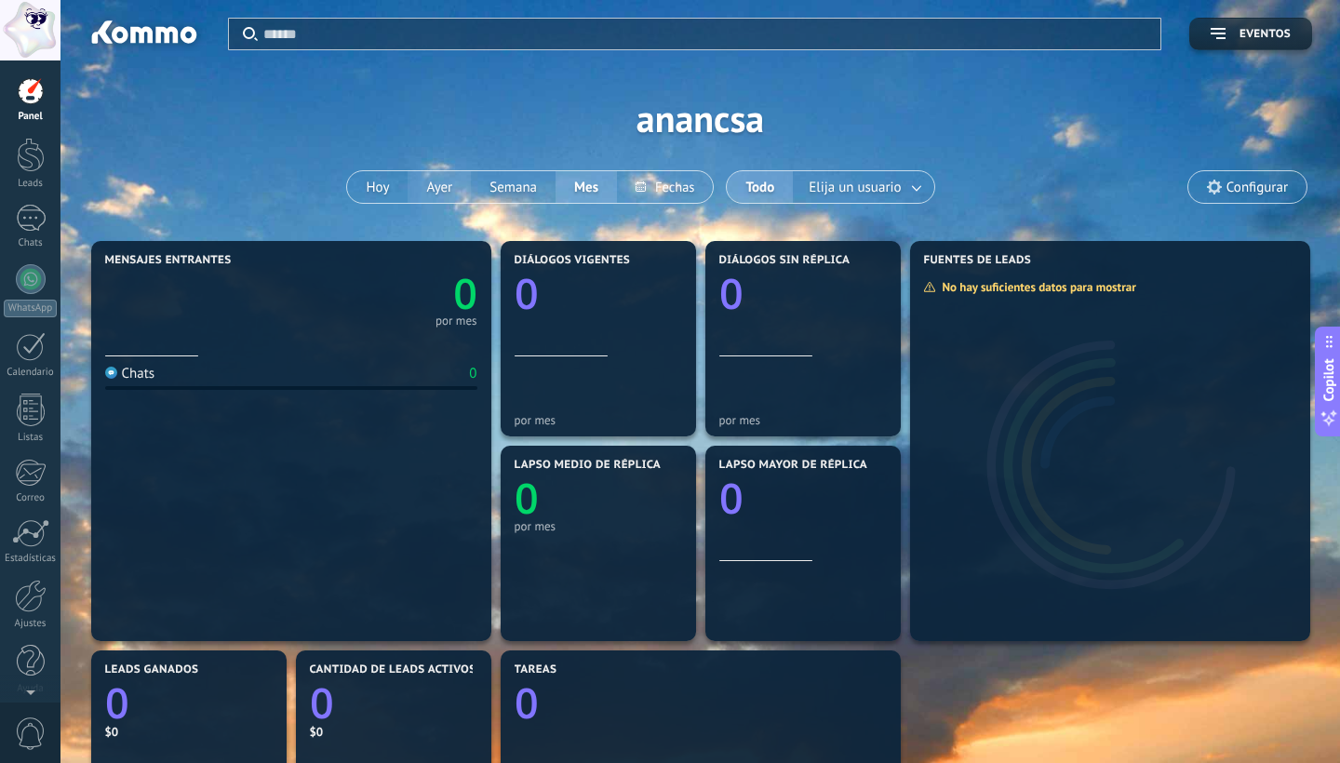
click at [449, 187] on button "Ayer" at bounding box center [438, 187] width 63 height 32
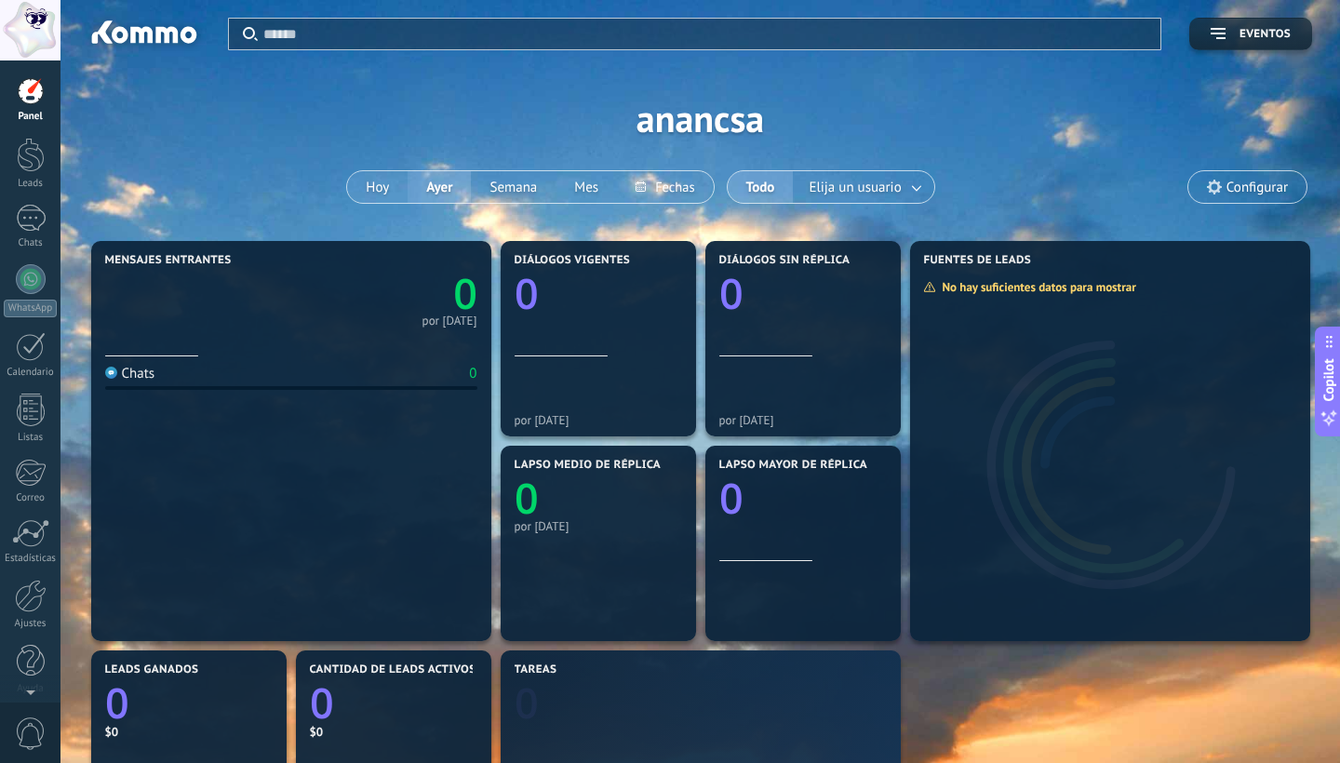
click at [369, 188] on button "Hoy" at bounding box center [377, 187] width 60 height 32
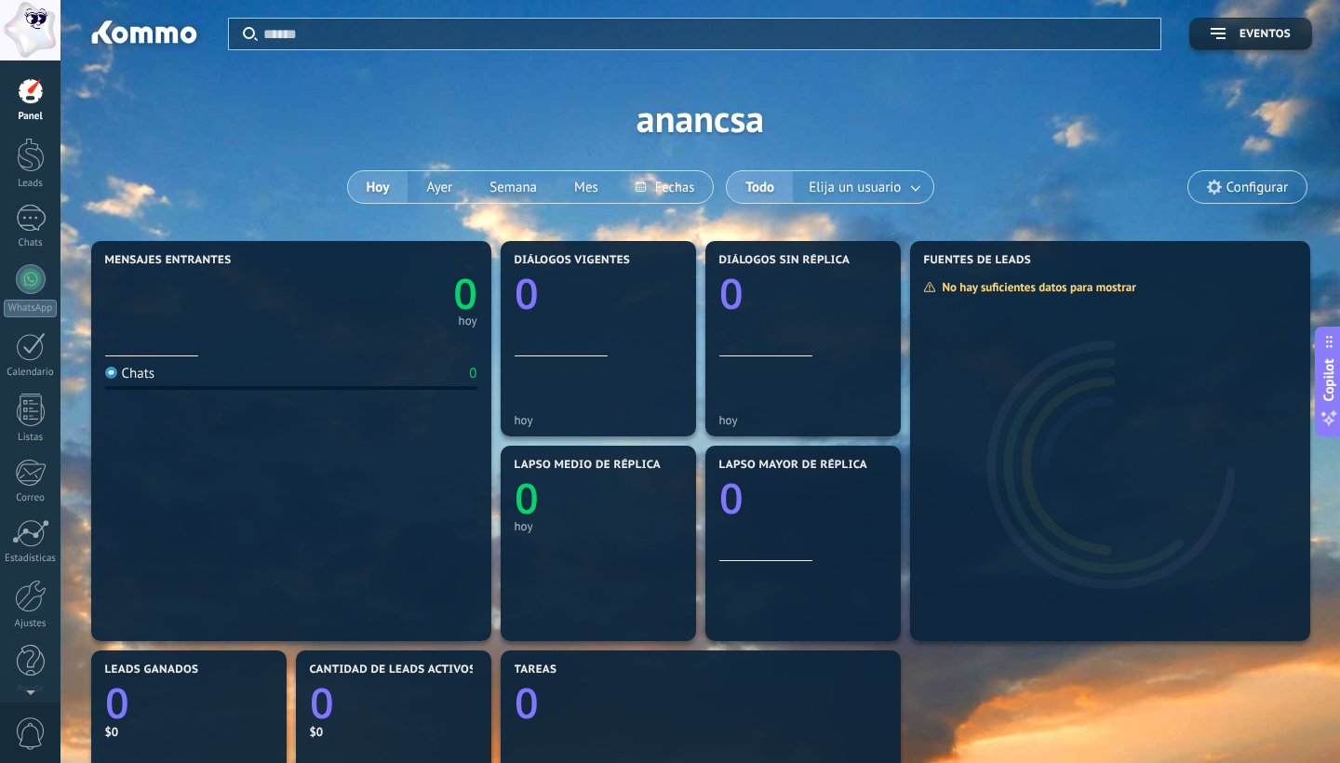
click at [1231, 182] on span "Configurar" at bounding box center [1256, 188] width 61 height 16
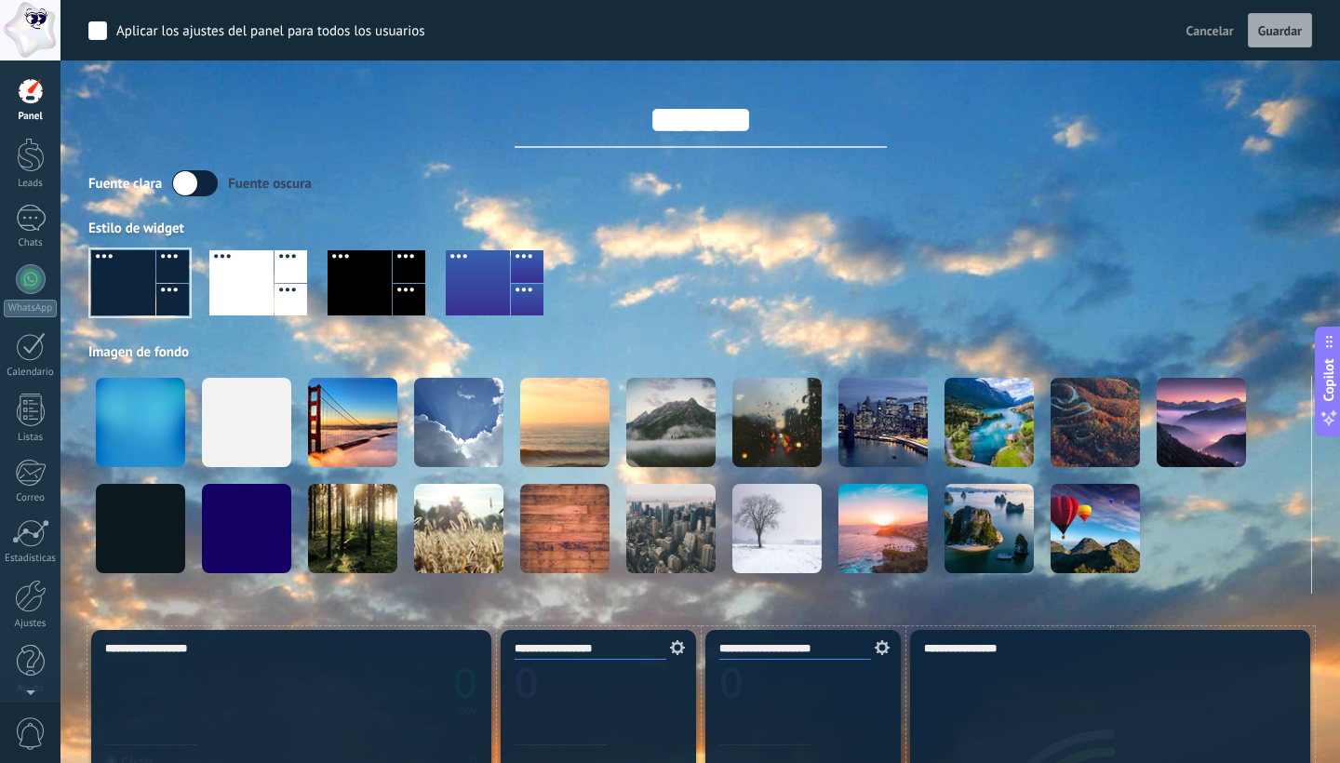
drag, startPoint x: 776, startPoint y: 127, endPoint x: 607, endPoint y: 127, distance: 169.3
click at [607, 127] on input "*******" at bounding box center [700, 120] width 372 height 56
type input "*"
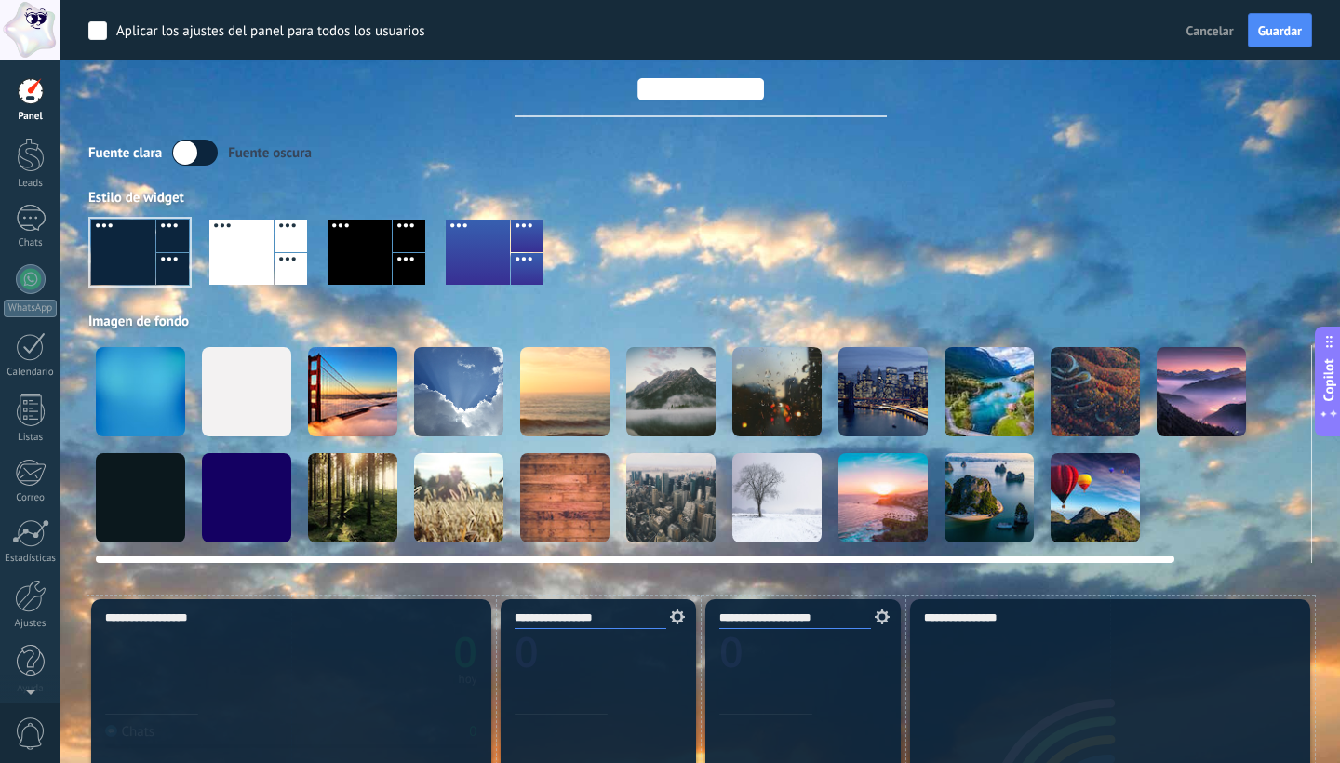
scroll to position [23, 0]
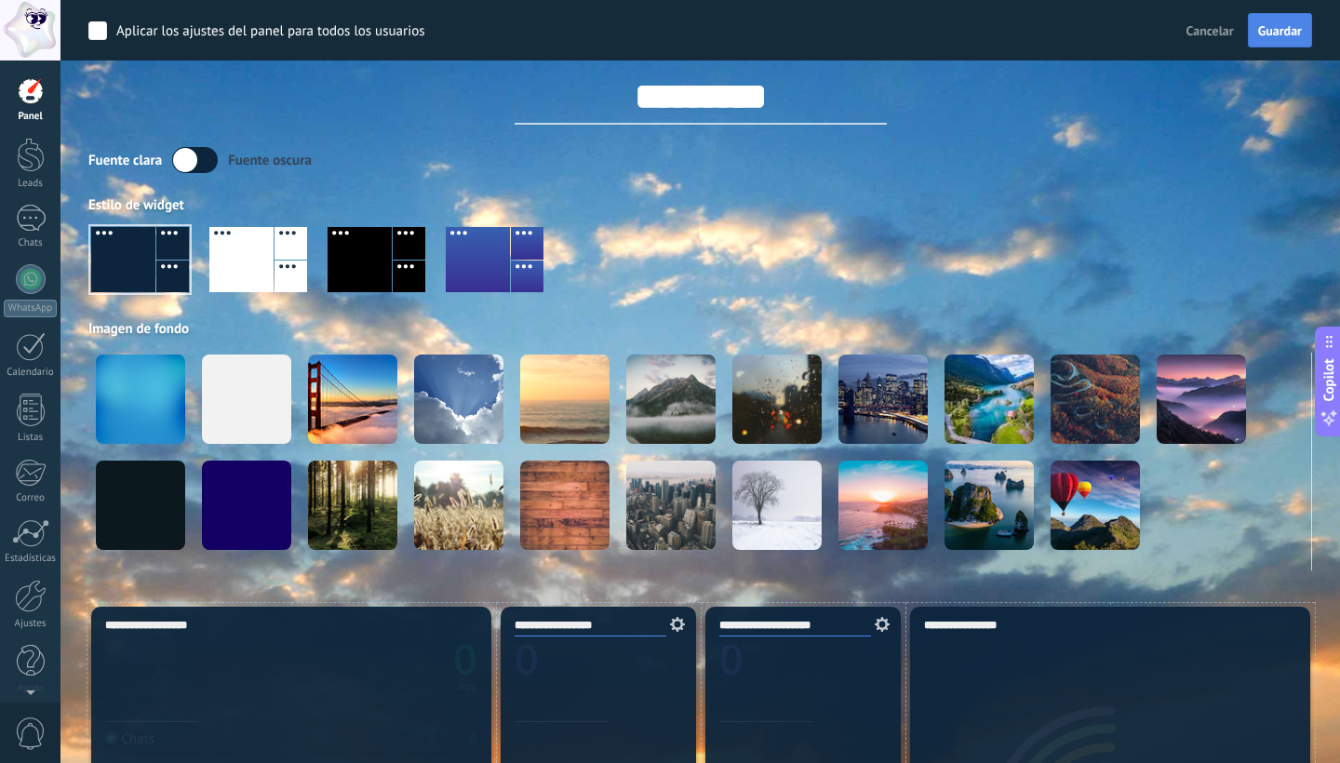
type input "*********"
click at [1275, 31] on span "Guardar" at bounding box center [1280, 30] width 44 height 13
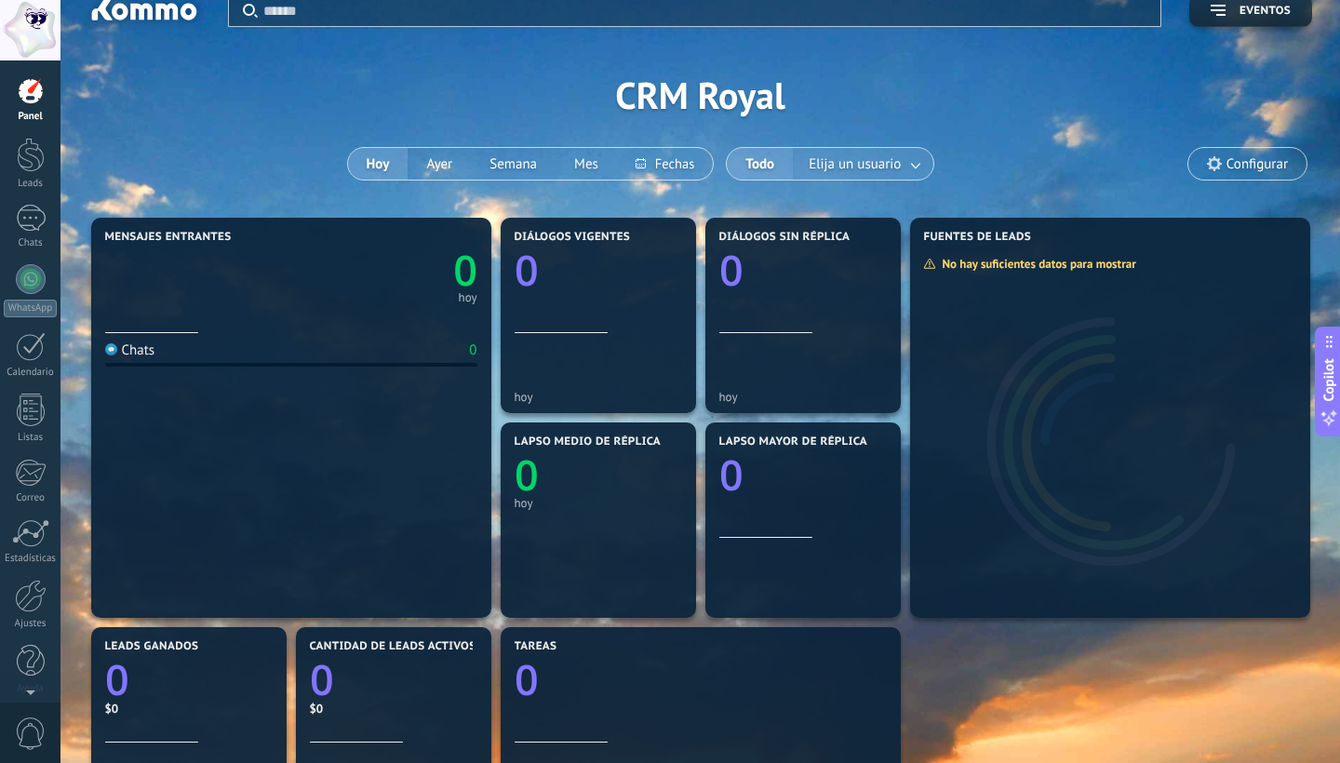
click at [915, 166] on link at bounding box center [916, 164] width 33 height 31
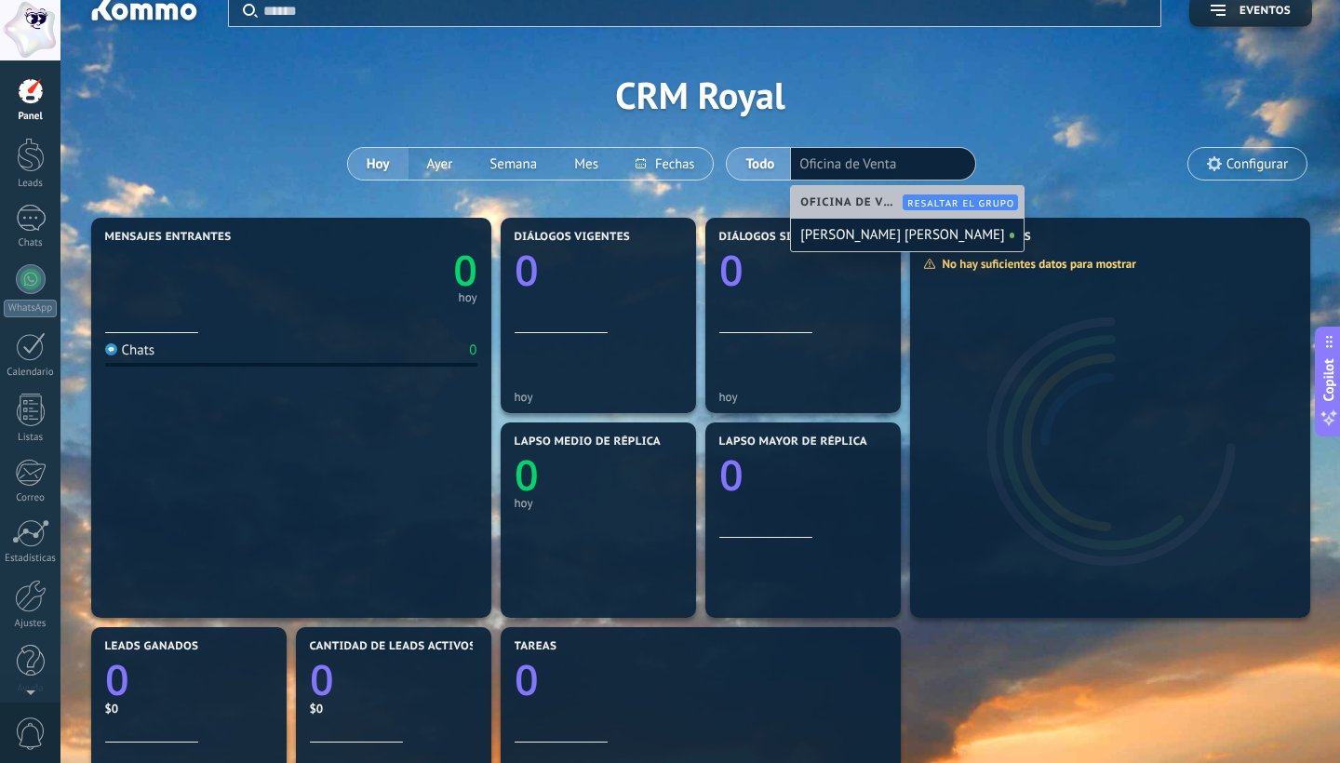
click at [1088, 131] on div "Aplicar Eventos CRM Royal [DATE] [DATE] Semana Mes Todo Elija un usuario Oficin…" at bounding box center [699, 95] width 1223 height 236
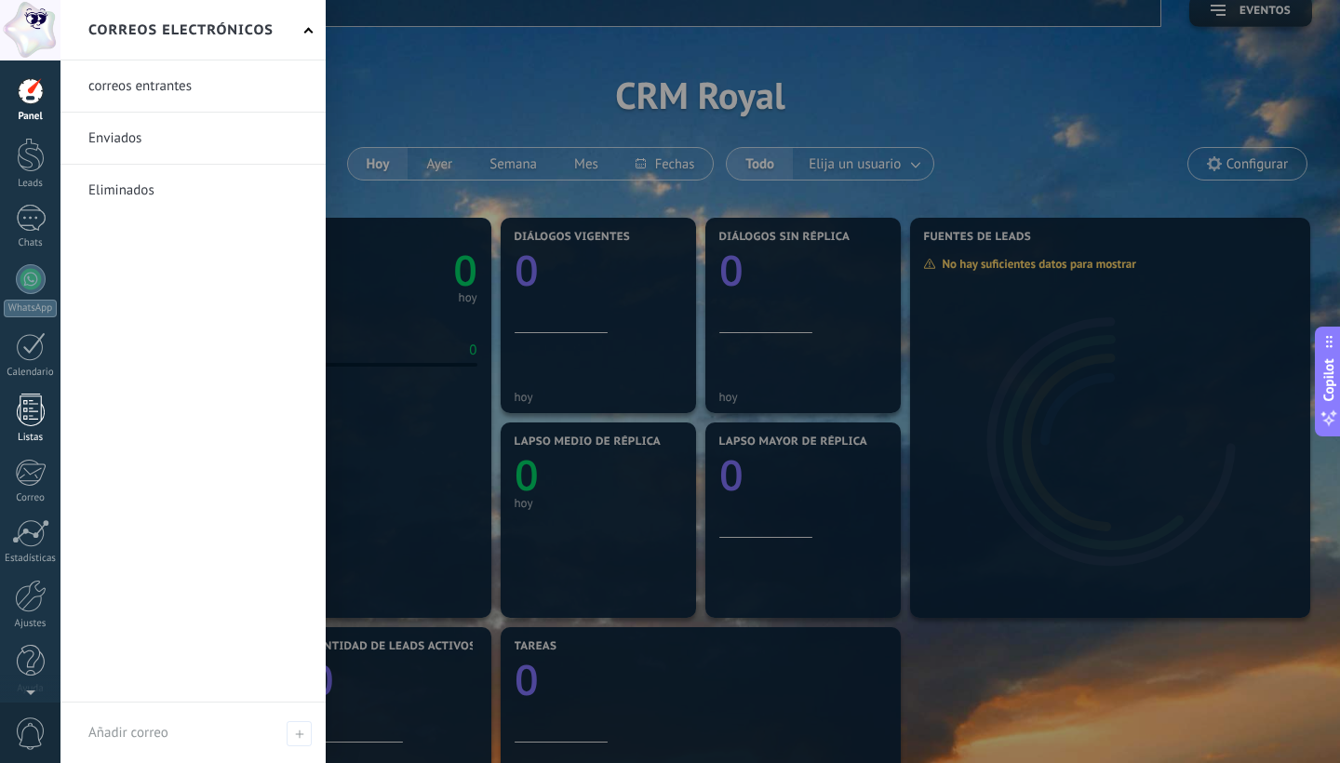
click at [31, 420] on div at bounding box center [31, 410] width 28 height 33
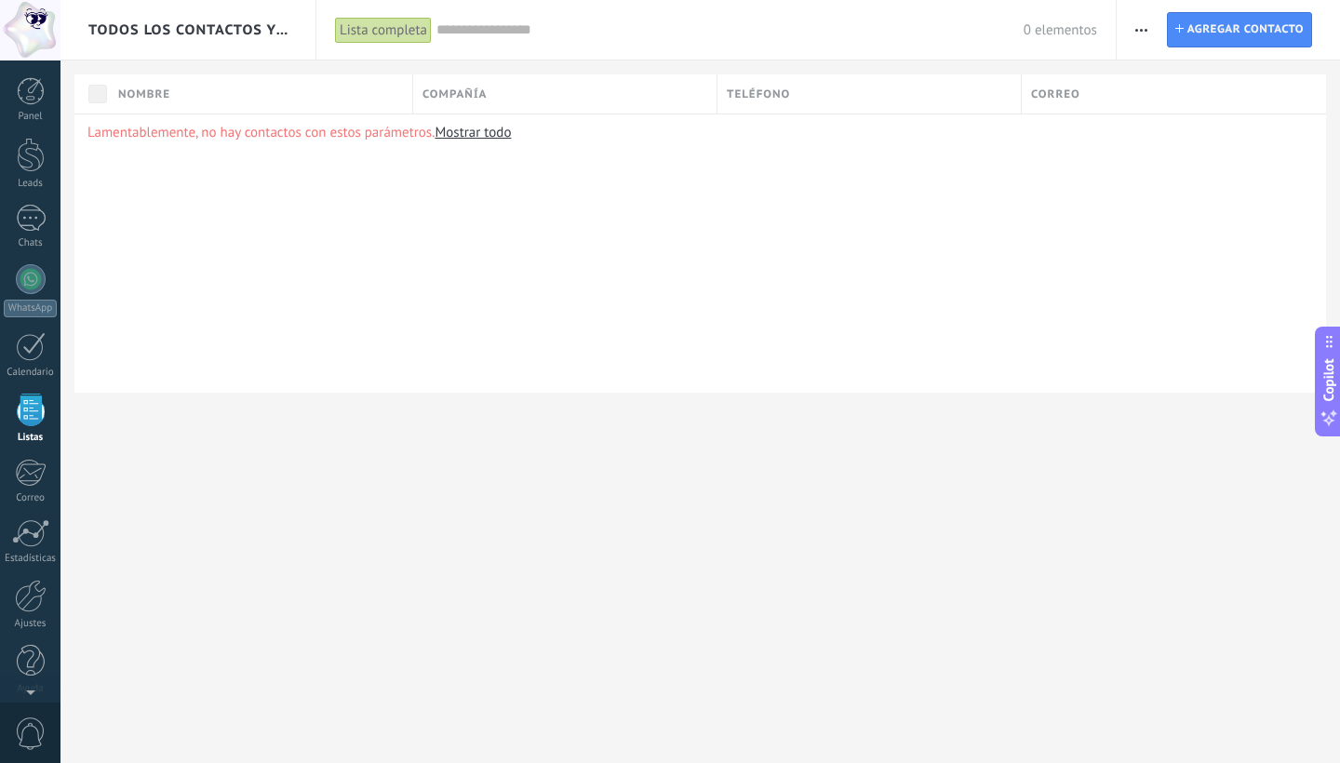
scroll to position [11, 0]
click at [31, 93] on div at bounding box center [31, 80] width 28 height 28
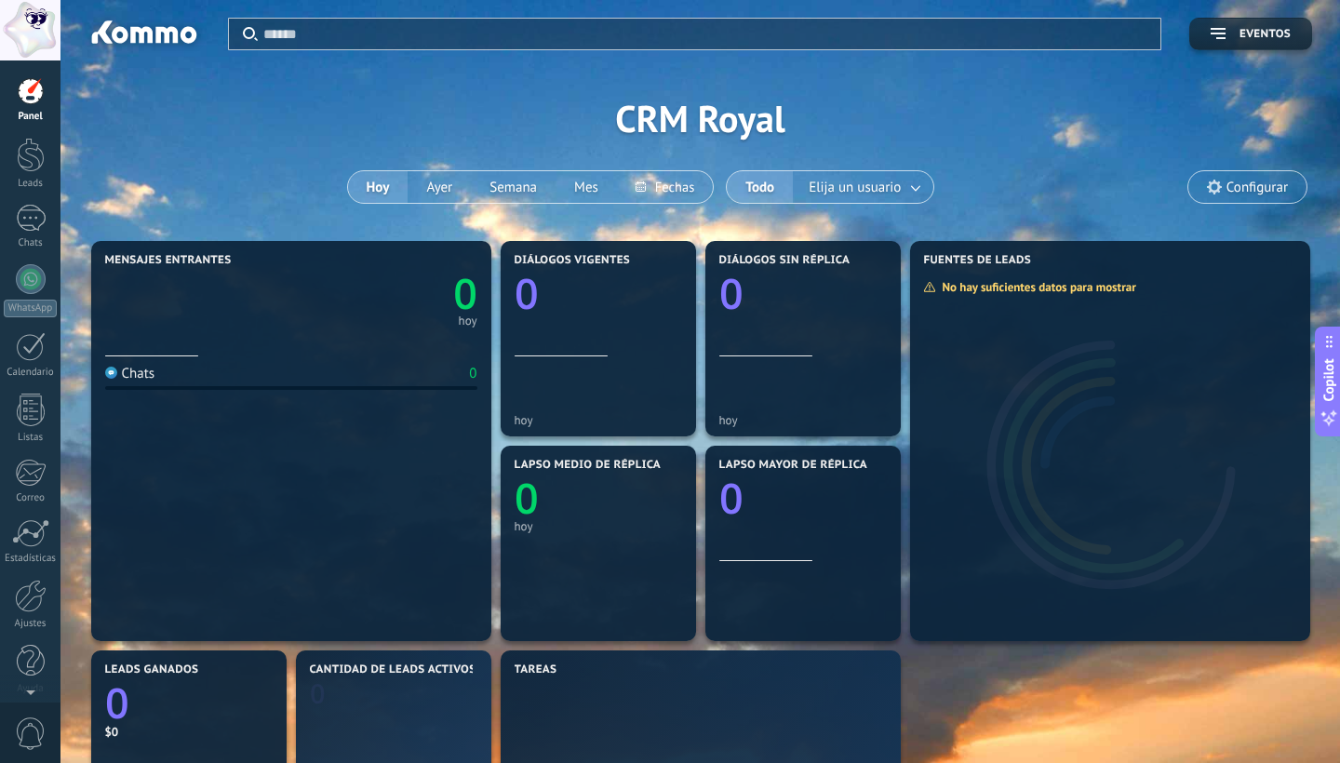
click at [1273, 185] on span "Configurar" at bounding box center [1256, 188] width 61 height 16
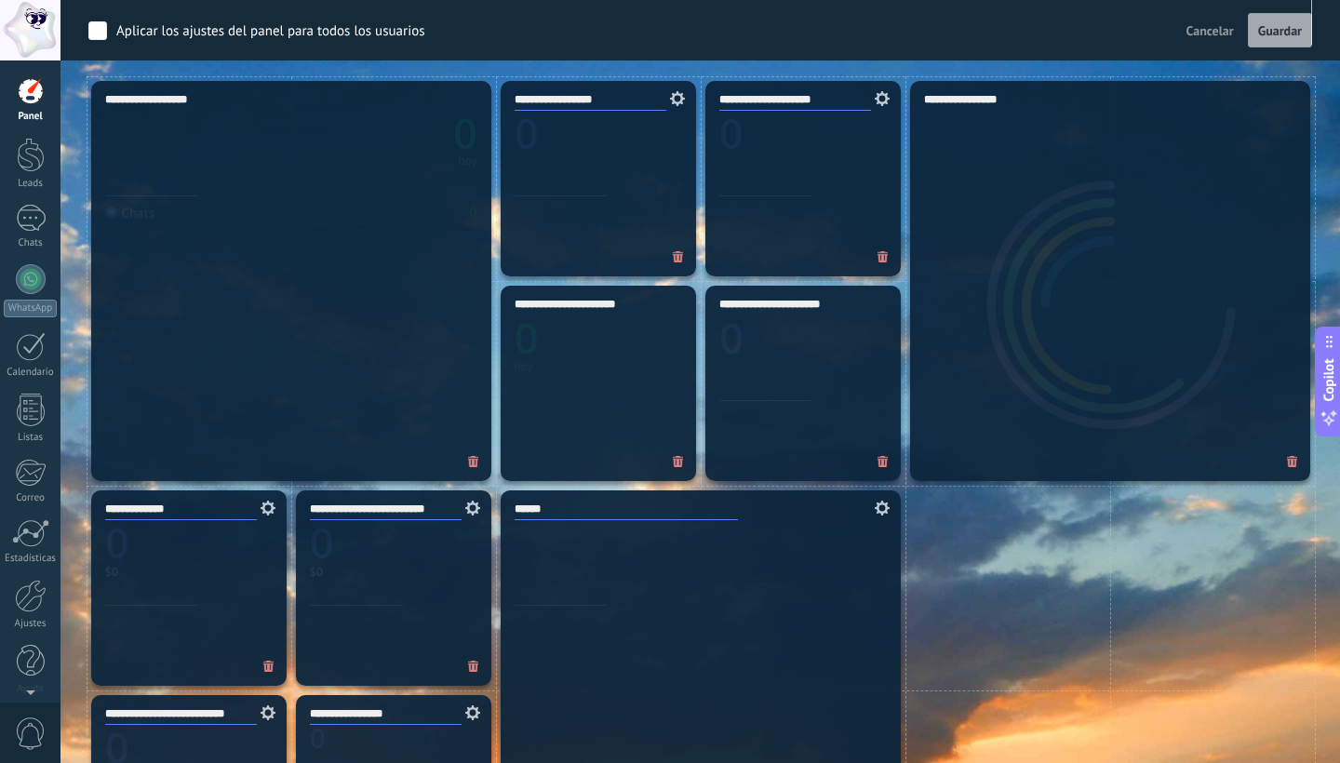
scroll to position [540, 0]
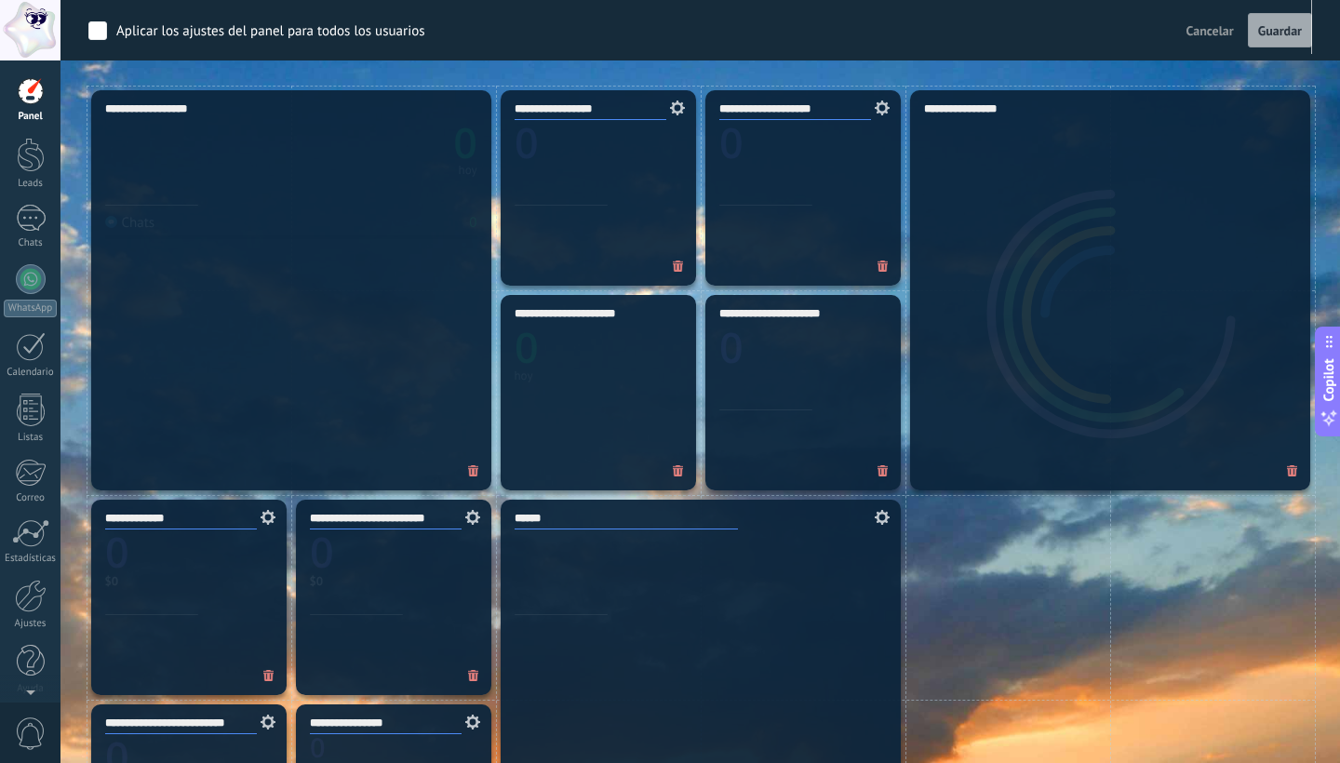
click at [677, 108] on icon at bounding box center [674, 107] width 20 height 15
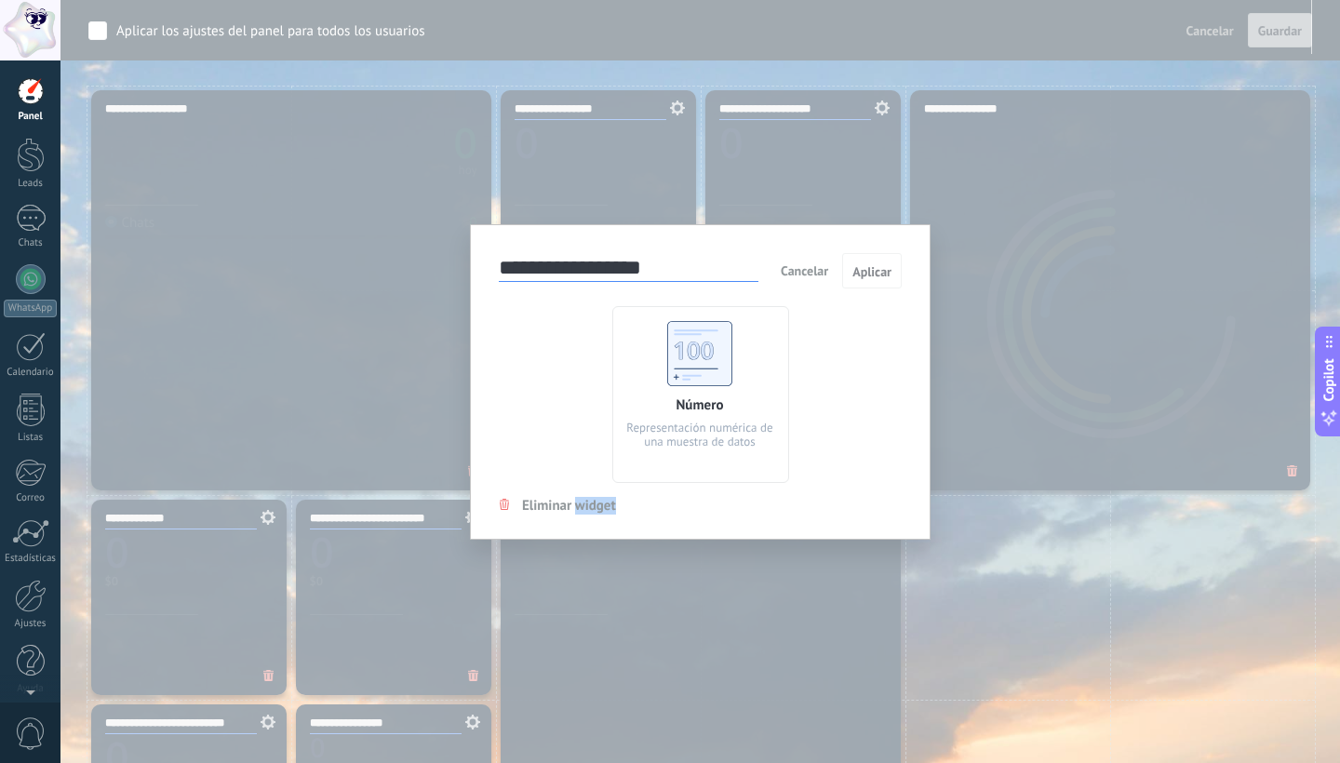
drag, startPoint x: 620, startPoint y: 507, endPoint x: 575, endPoint y: 512, distance: 44.9
click at [575, 512] on div "**********" at bounding box center [700, 381] width 461 height 315
copy span "widget"
